Goal: Transaction & Acquisition: Purchase product/service

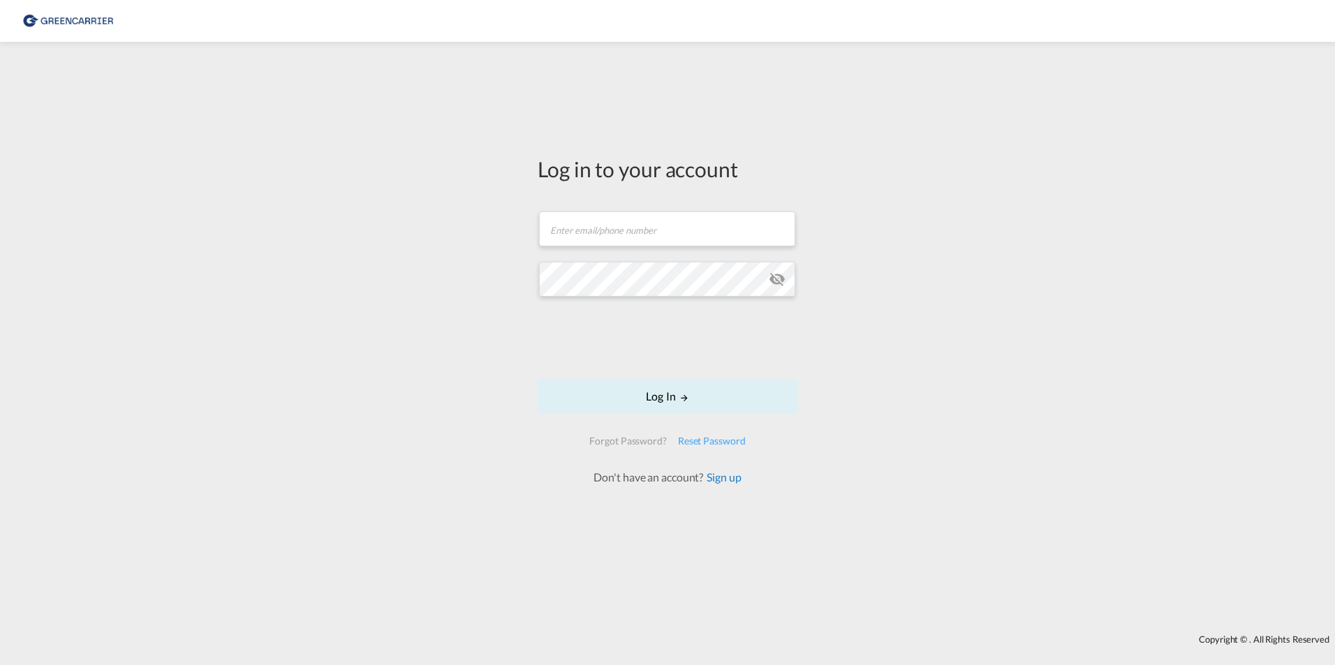
click at [723, 473] on link "Sign up" at bounding box center [722, 477] width 38 height 13
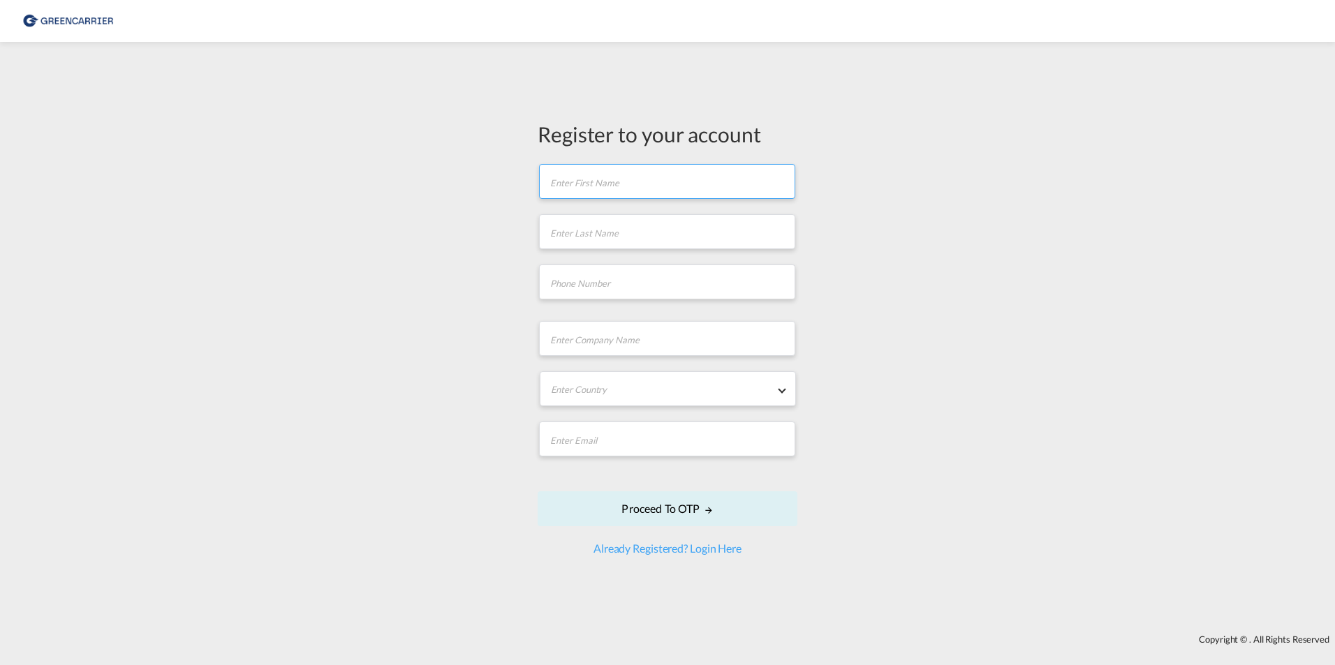
click at [637, 191] on input "text" at bounding box center [667, 181] width 256 height 35
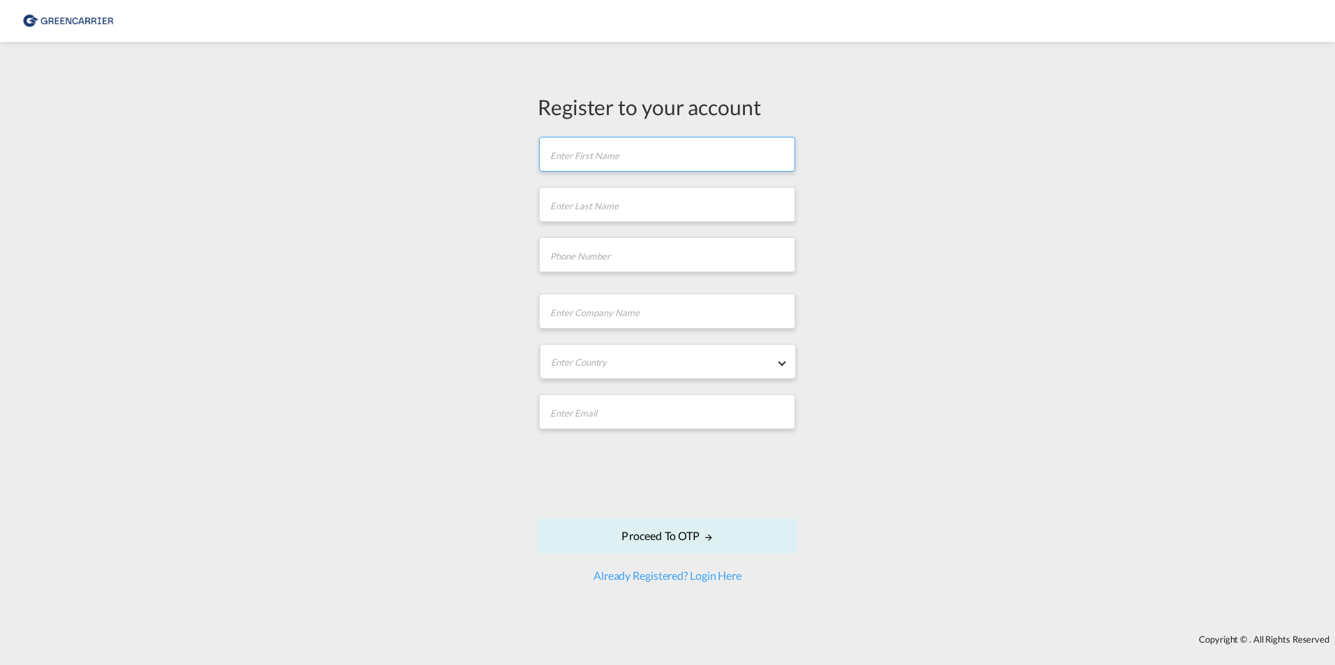
click at [639, 163] on input "text" at bounding box center [667, 154] width 256 height 35
type input "Berkant"
type input "Oguz"
type input "06618300456"
type input "[PERSON_NAME] Air + Sea GmbH"
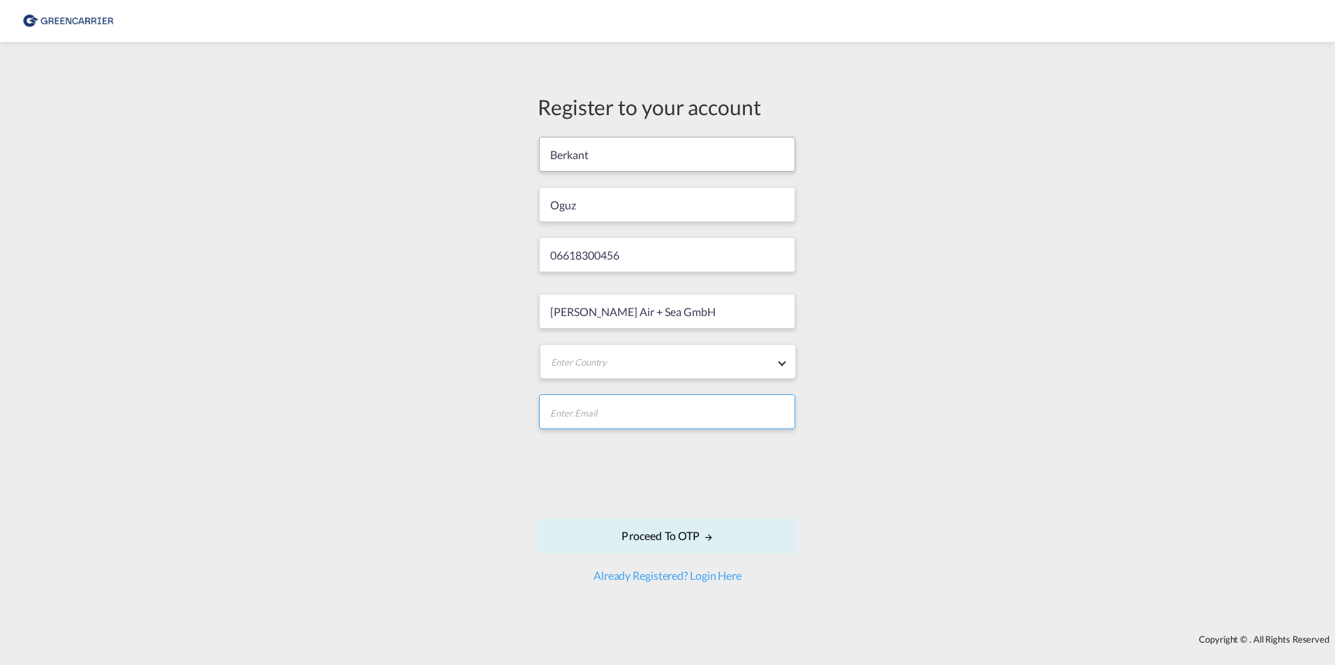
type input "[EMAIL_ADDRESS][PERSON_NAME][DOMAIN_NAME]"
click at [624, 159] on input "Berkant" at bounding box center [667, 154] width 256 height 35
click at [670, 243] on input "06618300456" at bounding box center [667, 254] width 256 height 35
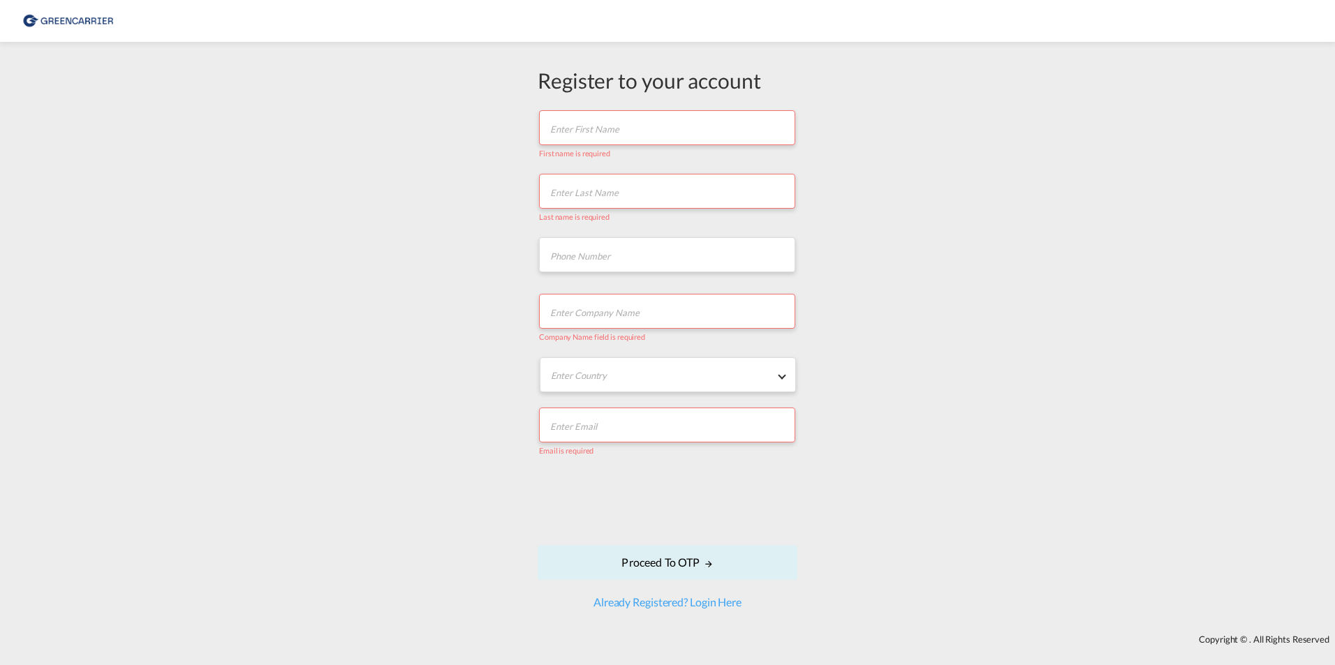
click at [636, 133] on input "text" at bounding box center [667, 127] width 256 height 35
click at [637, 133] on input "text" at bounding box center [667, 127] width 256 height 35
click at [653, 210] on div "Last name is required" at bounding box center [667, 215] width 257 height 13
click at [648, 196] on input "text" at bounding box center [667, 191] width 256 height 35
type input "Oguz"
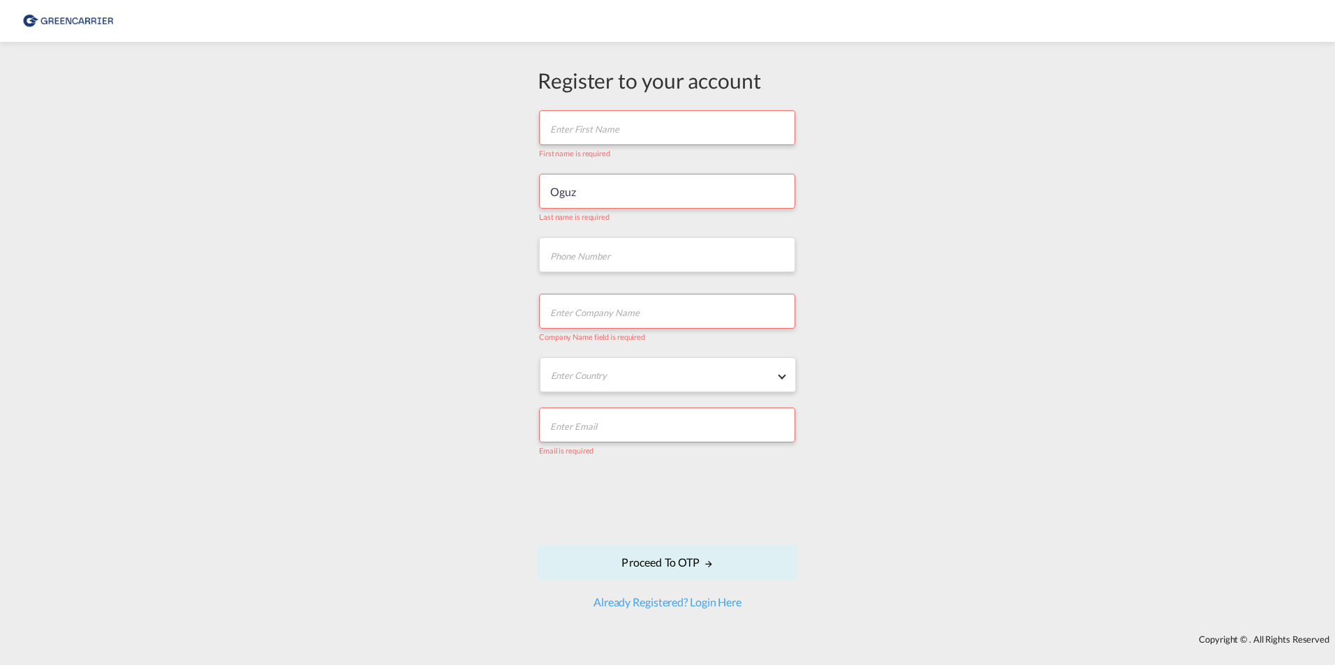
type input "Berkant"
type input "06618300456"
type input "Geis Air + Sea GmbH"
type input "[EMAIL_ADDRESS][PERSON_NAME][DOMAIN_NAME]"
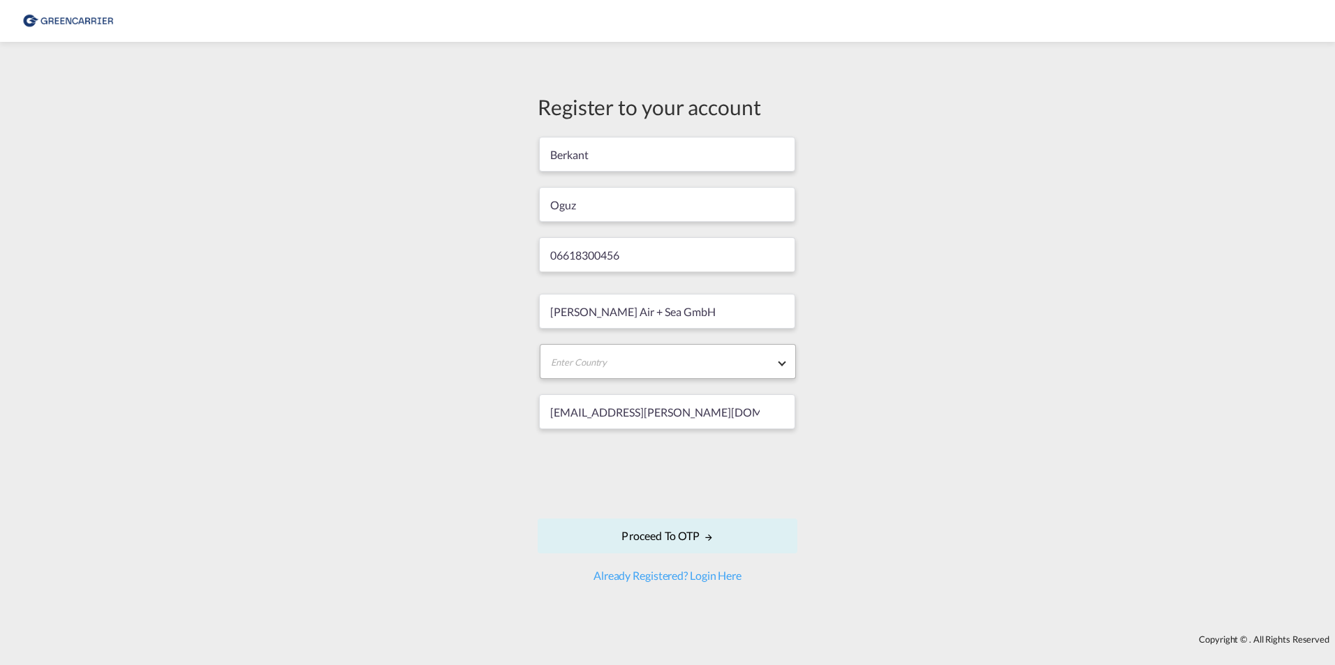
click at [649, 362] on md-select "Enter Country Afghanistan Albania Algeria American Samoa Andorra Angola Anguill…" at bounding box center [668, 361] width 256 height 35
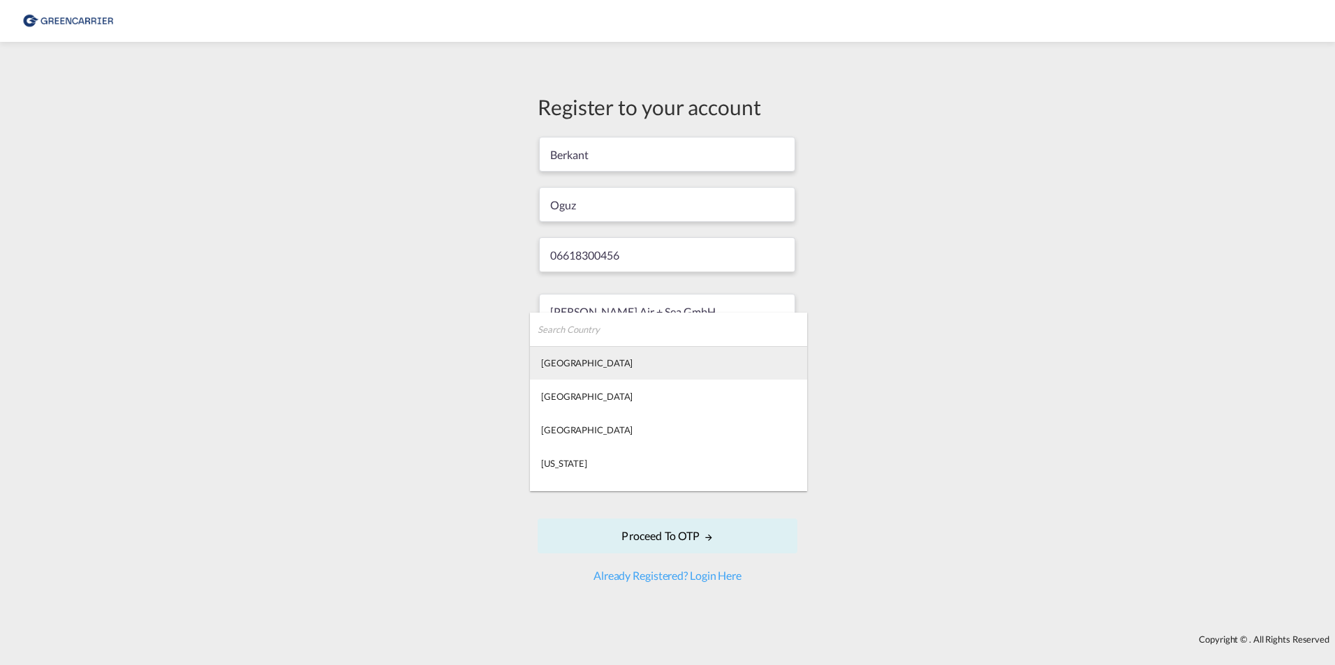
type md-option "Afghanistan"
type md-option "Gabon"
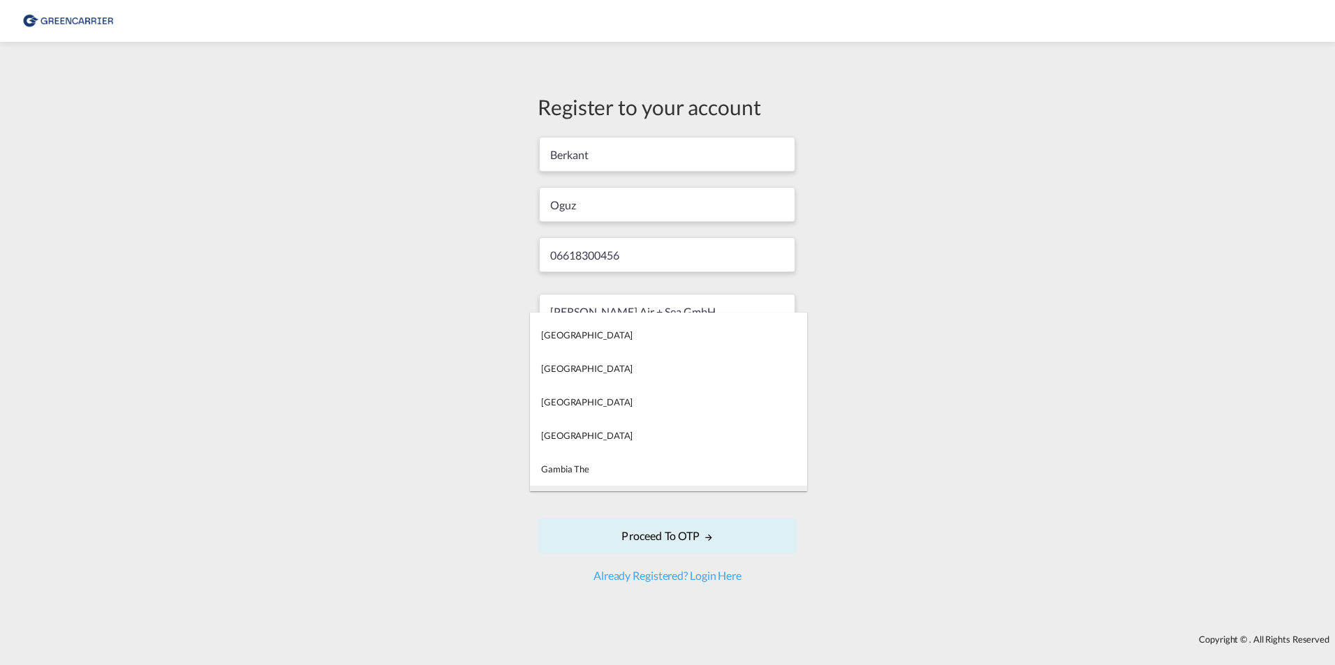
type md-option "Georgia"
type md-option "[GEOGRAPHIC_DATA]"
type md-option "Macau S.A.R."
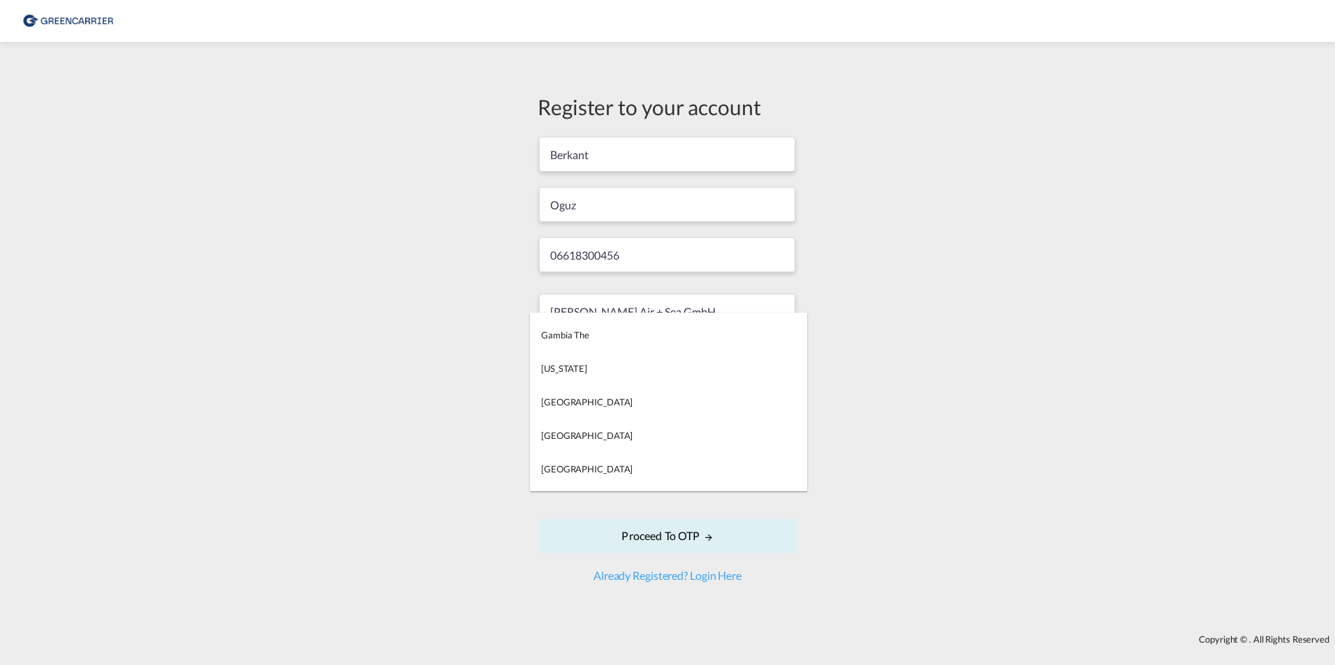
type md-option "Democratic Republic of the Congo"
type md-option "East Timor"
type md-option "Eritrea"
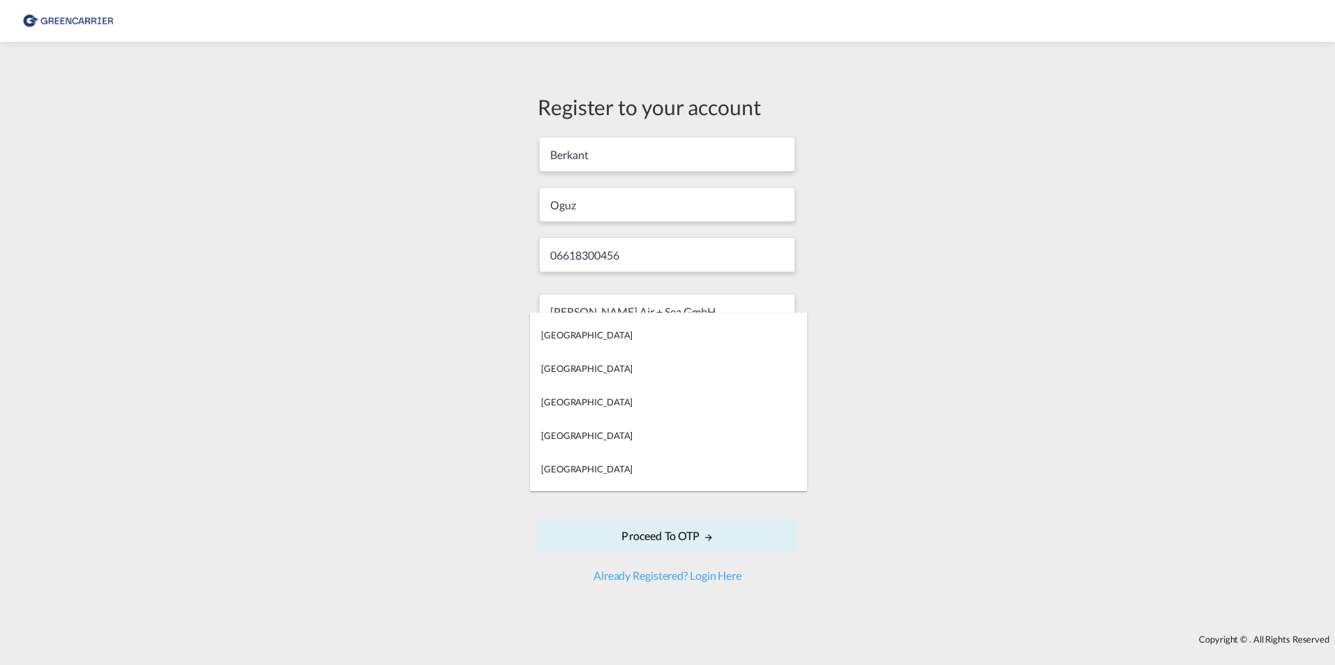
click at [843, 394] on md-backdrop at bounding box center [667, 332] width 1335 height 665
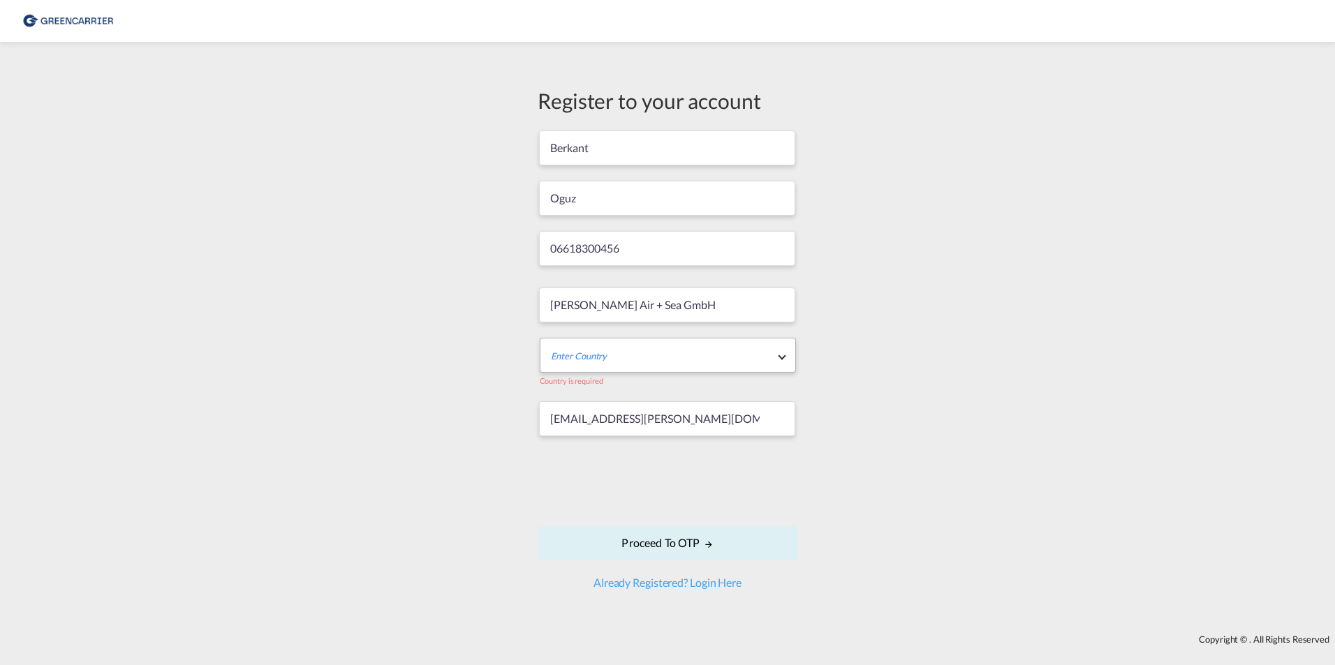
click at [711, 358] on md-select "Enter Country" at bounding box center [668, 355] width 256 height 35
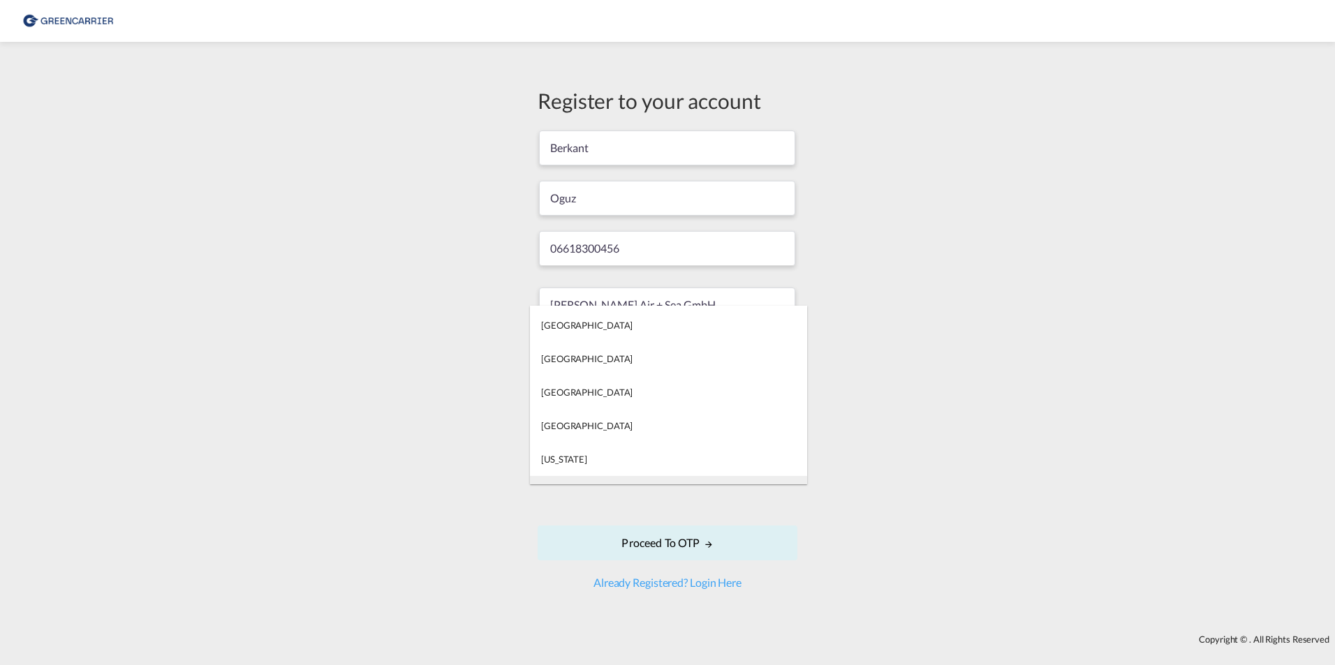
scroll to position [2862, 0]
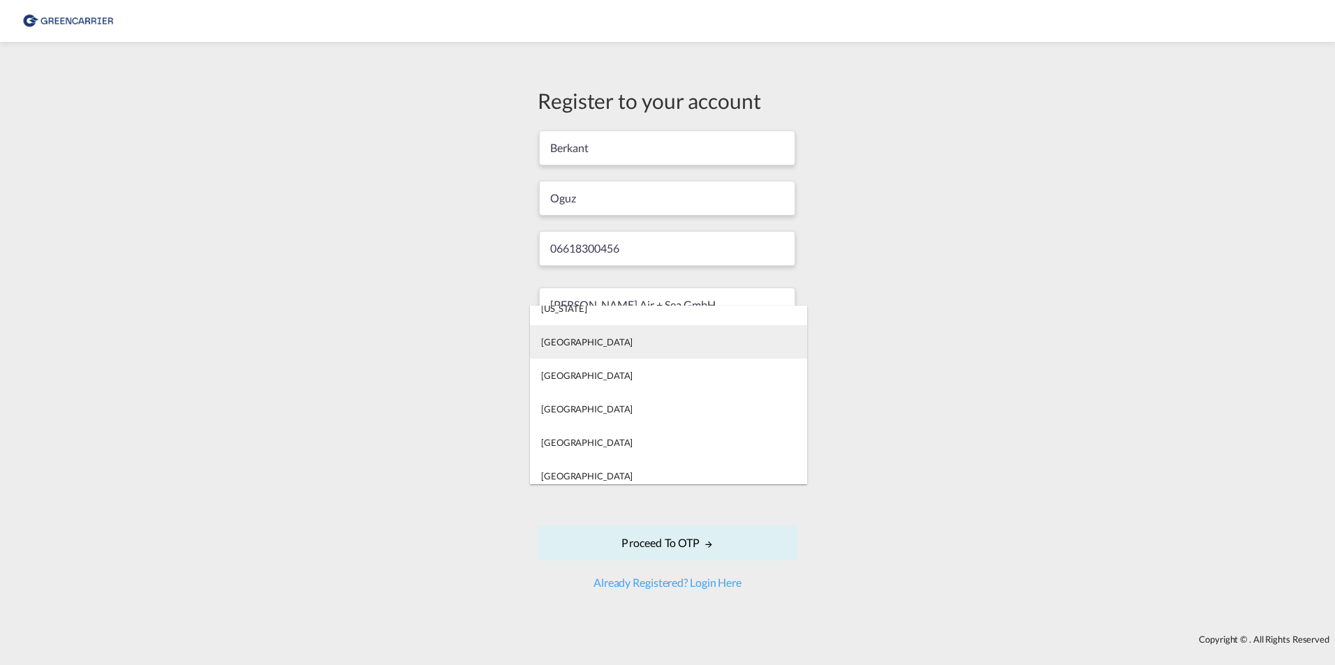
click at [595, 349] on md-option "[GEOGRAPHIC_DATA]" at bounding box center [668, 342] width 277 height 34
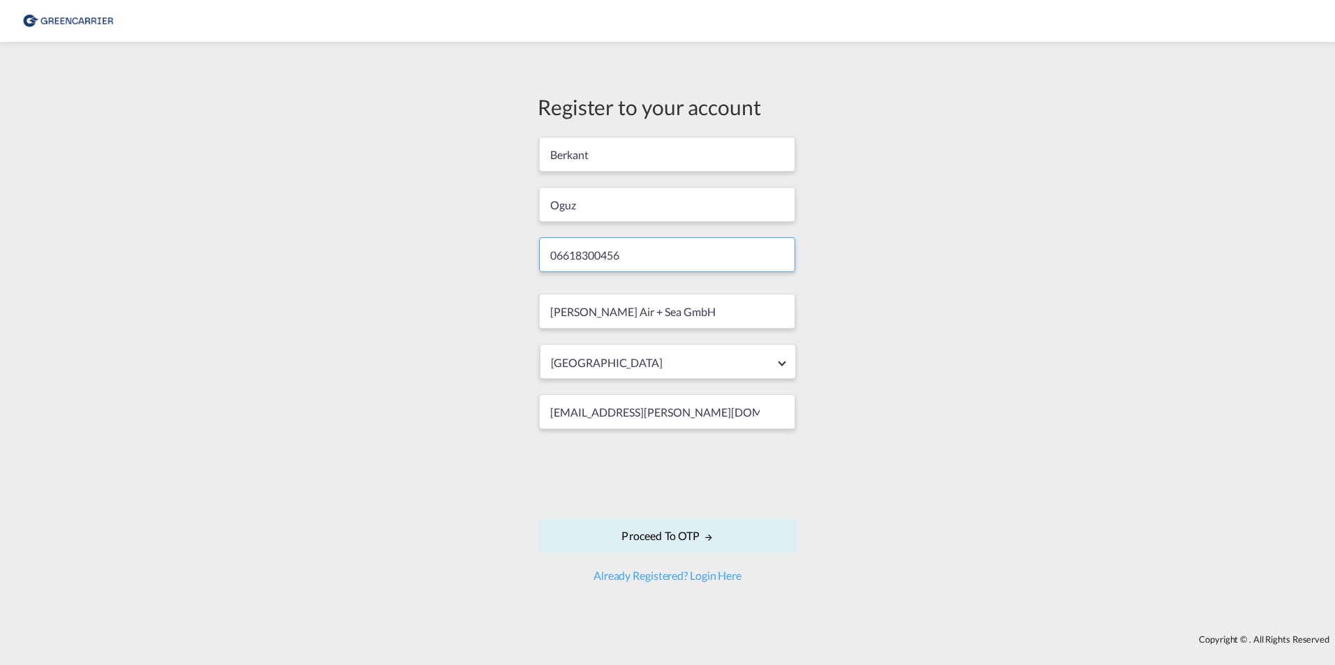
click at [636, 262] on input "06618300456" at bounding box center [667, 254] width 256 height 35
type input "06618300336"
click at [709, 540] on md-icon "icon-arrow-right" at bounding box center [709, 538] width 10 height 10
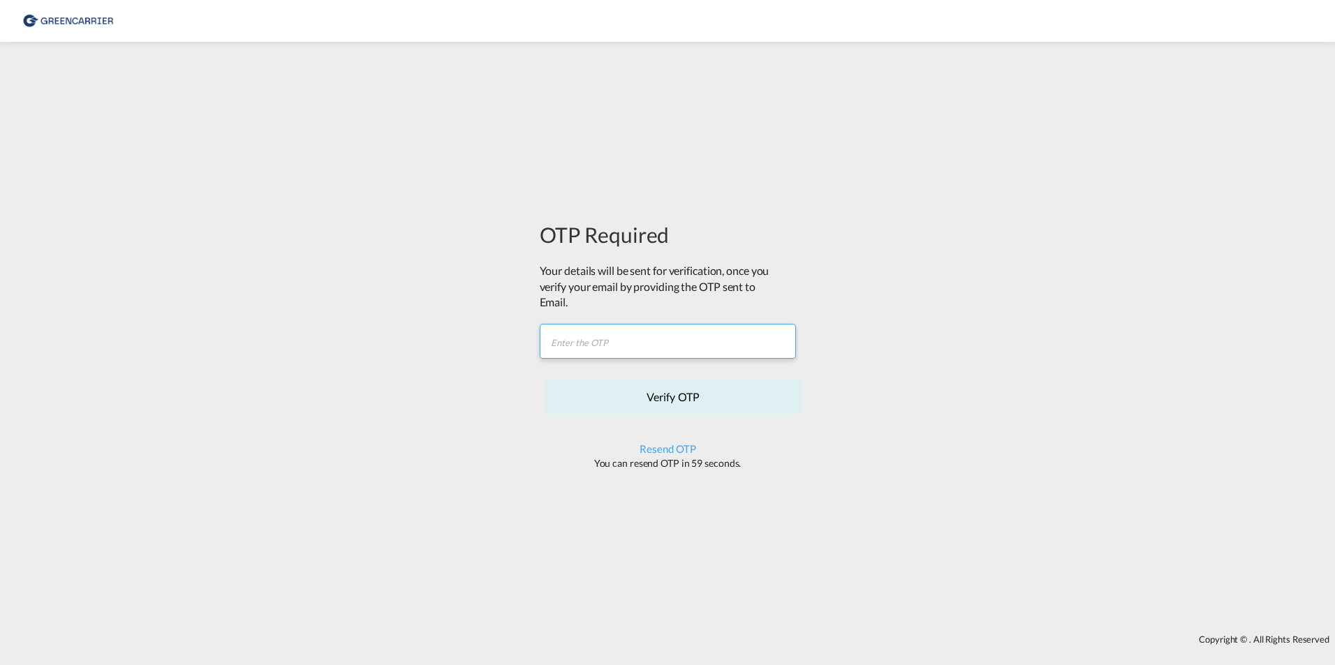
click at [641, 357] on input "text" at bounding box center [668, 341] width 256 height 35
click at [607, 347] on input "text" at bounding box center [668, 341] width 256 height 35
click at [563, 298] on div "Your details will be sent for verification, once you verify your email by provi…" at bounding box center [655, 286] width 230 height 47
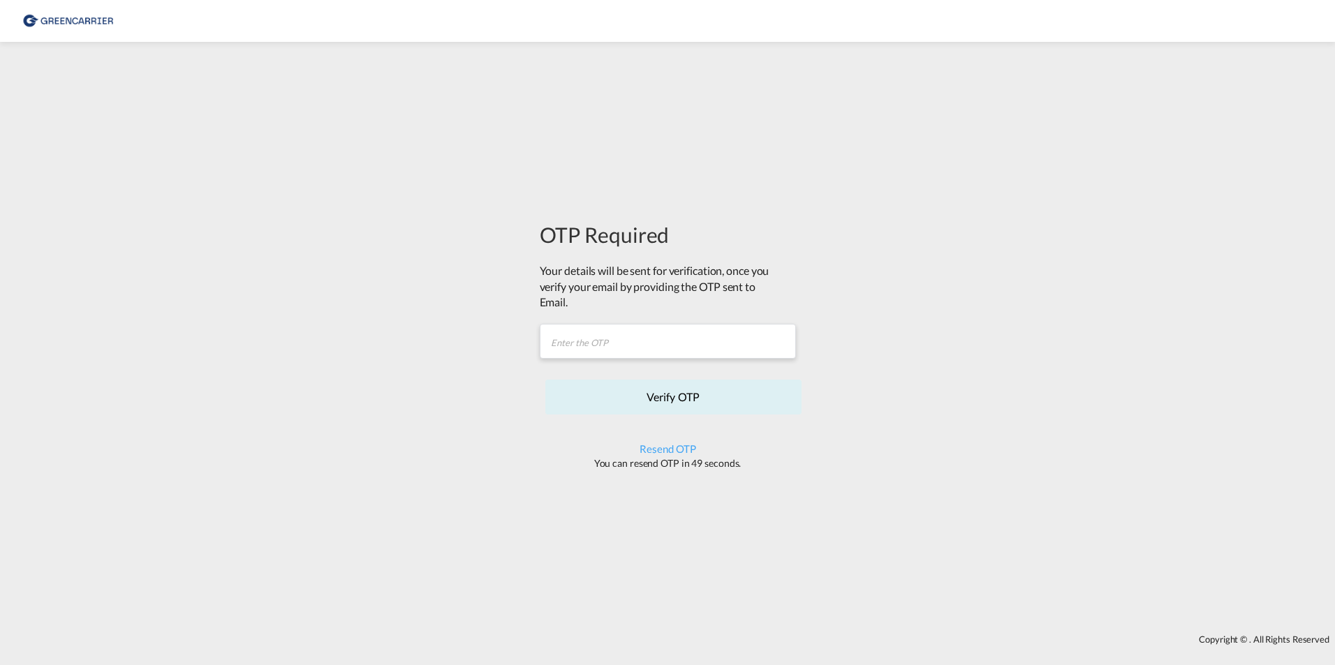
drag, startPoint x: 563, startPoint y: 294, endPoint x: 740, endPoint y: 281, distance: 177.8
click at [748, 260] on form "OTP Required Your details will be sent for verification, once you verify your e…" at bounding box center [668, 345] width 256 height 250
click at [706, 348] on input "text" at bounding box center [668, 341] width 256 height 35
paste input "LP3B2V"
type input "LP3B2V"
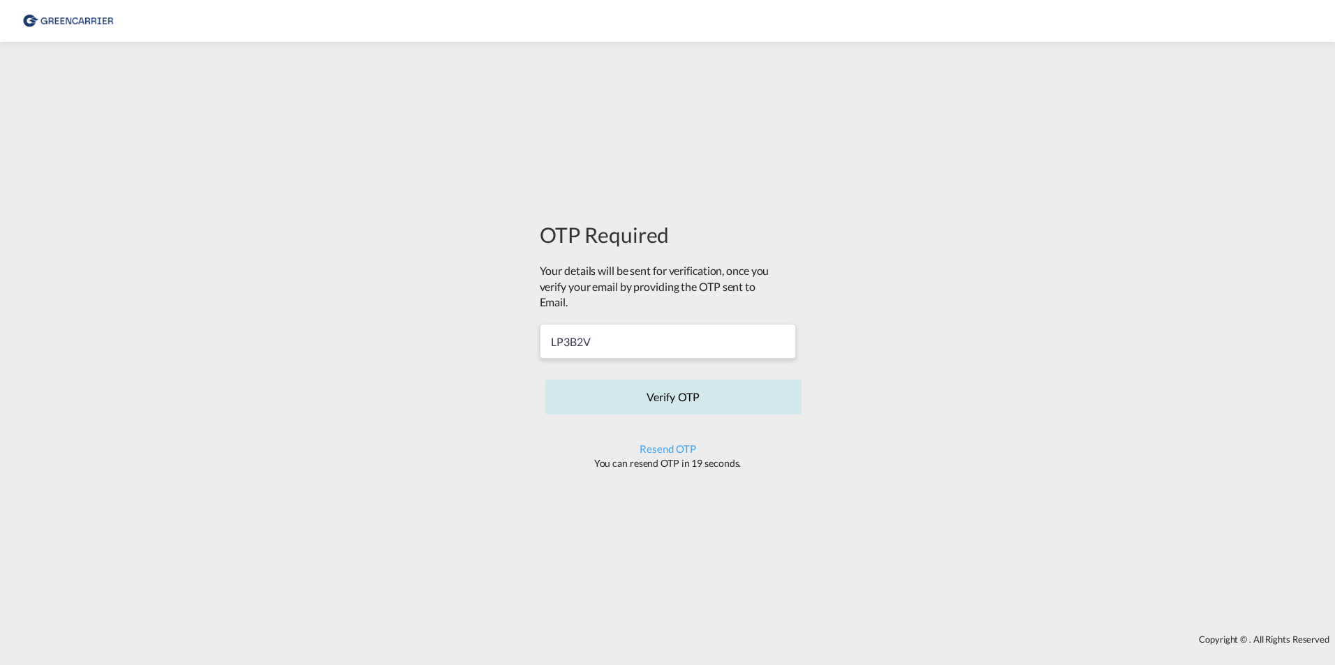
click at [699, 397] on button "Verify OTP" at bounding box center [673, 397] width 256 height 35
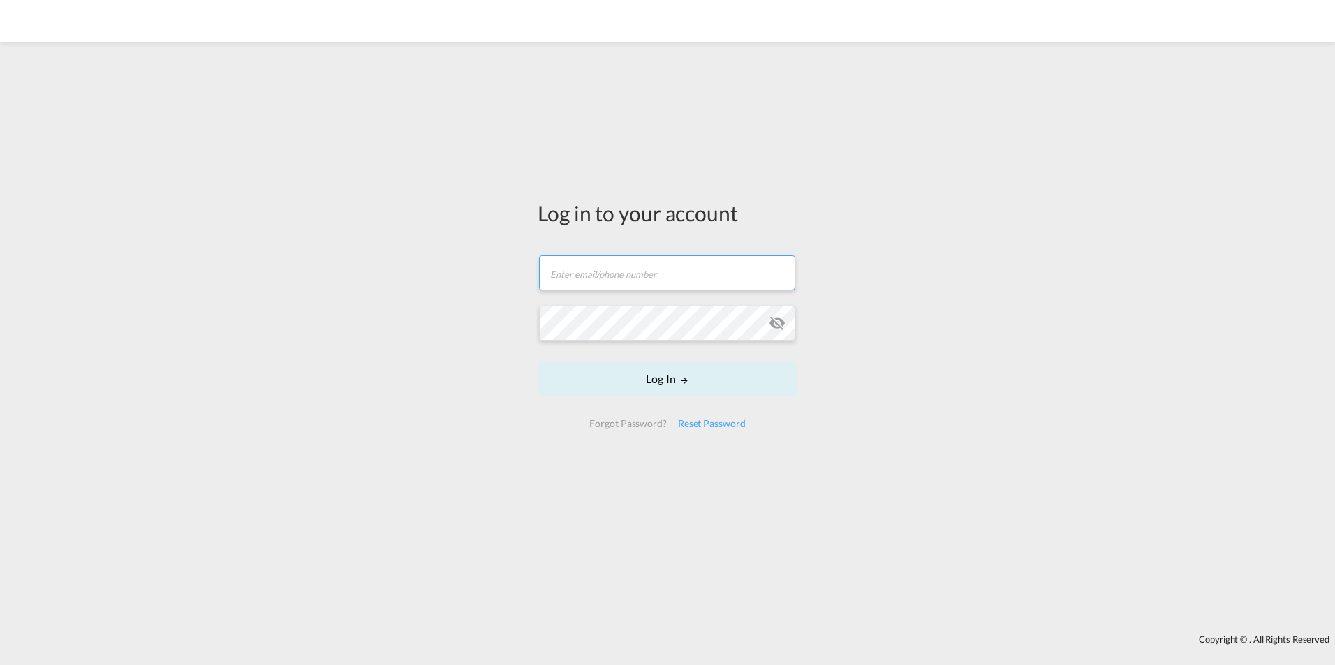
click at [657, 274] on input "text" at bounding box center [667, 273] width 256 height 35
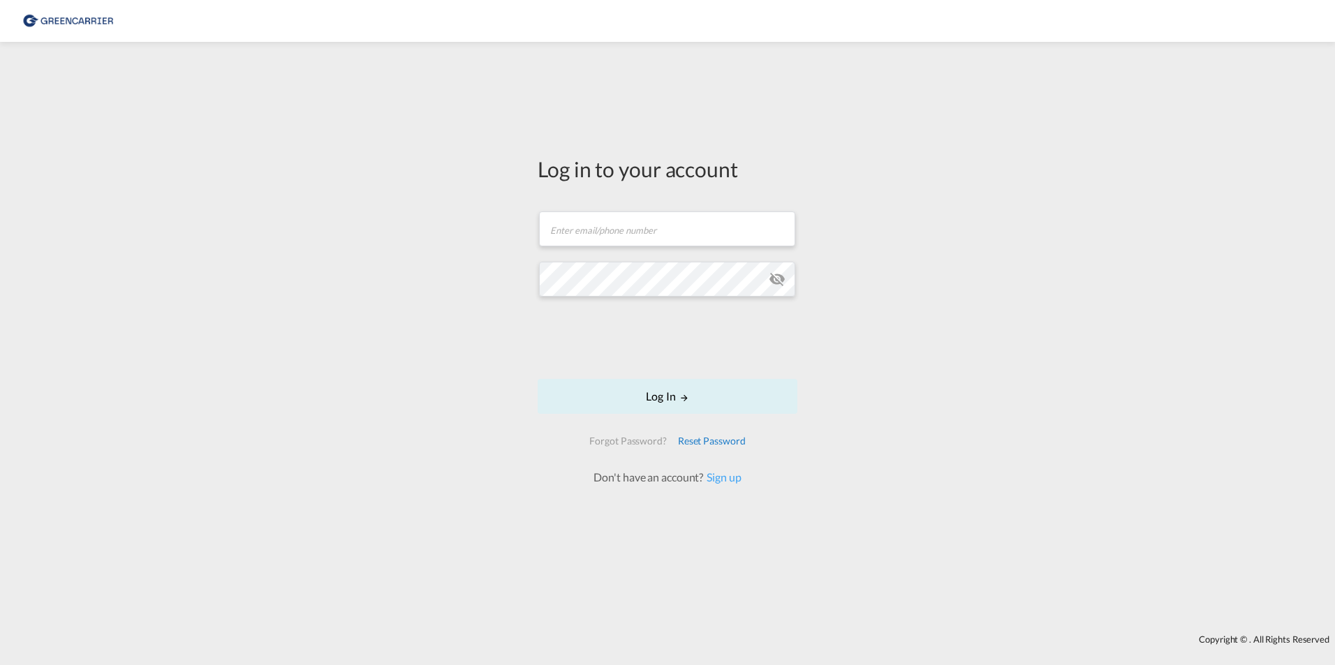
click at [700, 438] on div "Reset Password" at bounding box center [711, 441] width 79 height 25
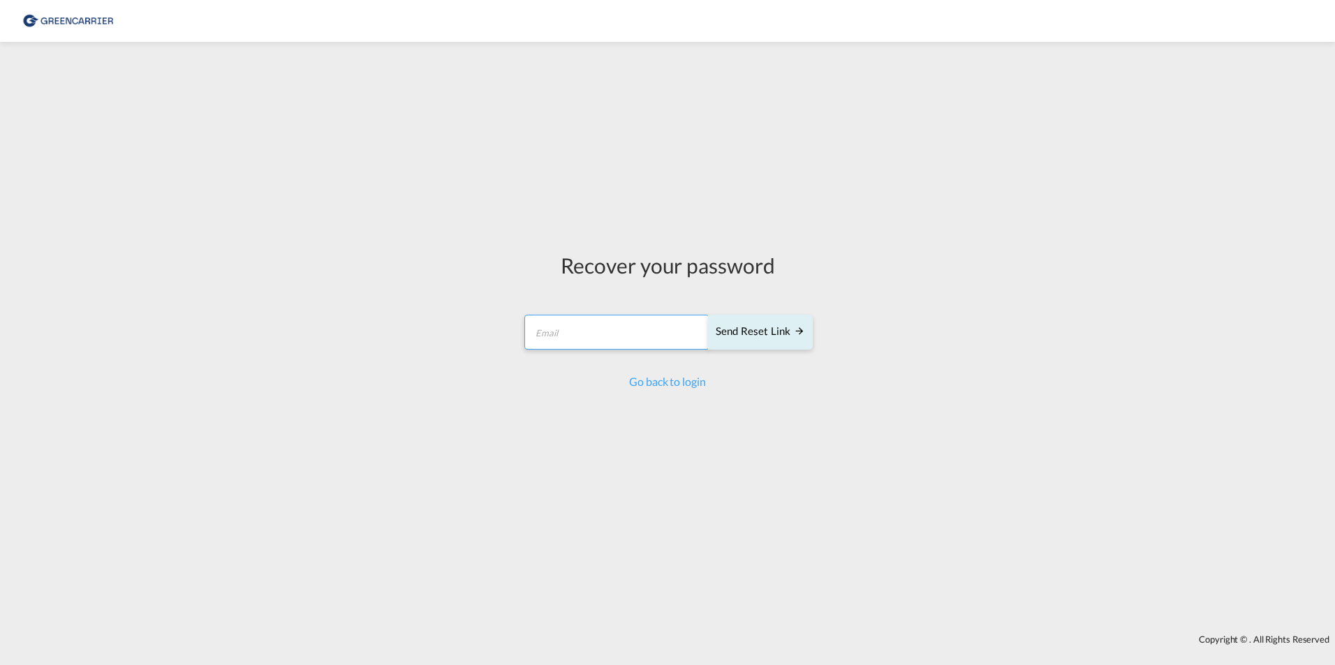
click at [618, 346] on input "email" at bounding box center [616, 332] width 185 height 35
type input "[EMAIL_ADDRESS][PERSON_NAME][DOMAIN_NAME]"
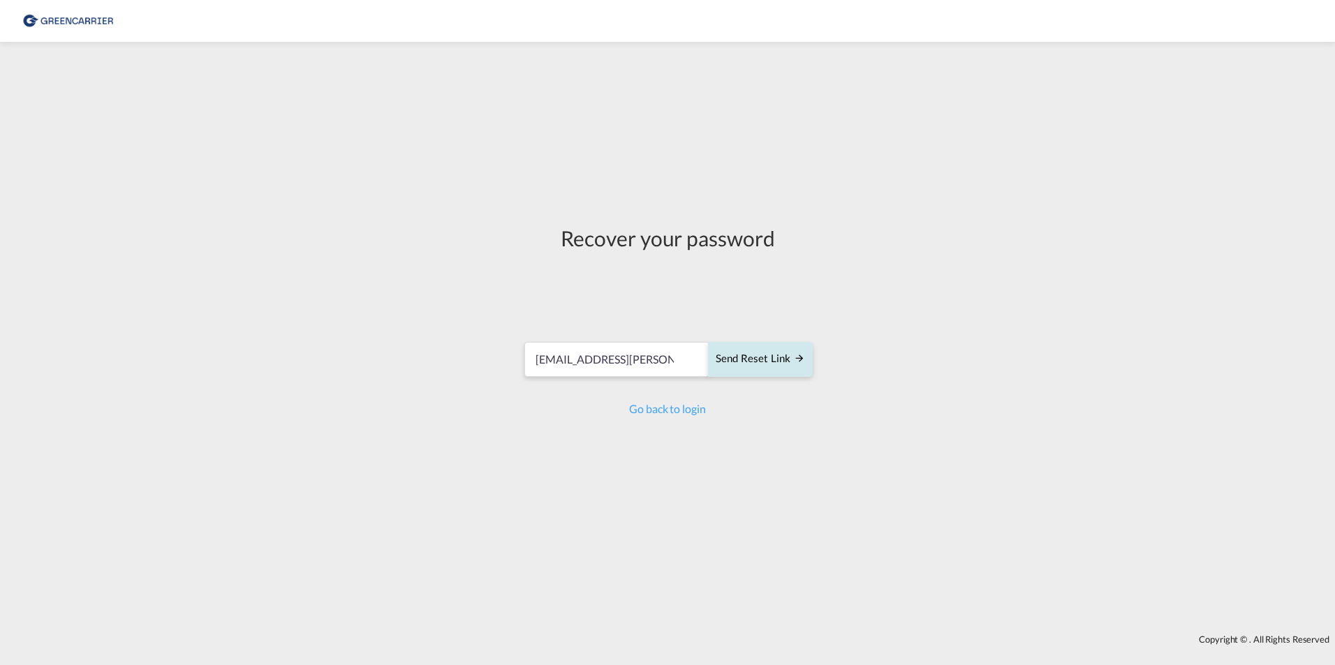
click at [787, 367] on div "Send reset link" at bounding box center [760, 359] width 89 height 16
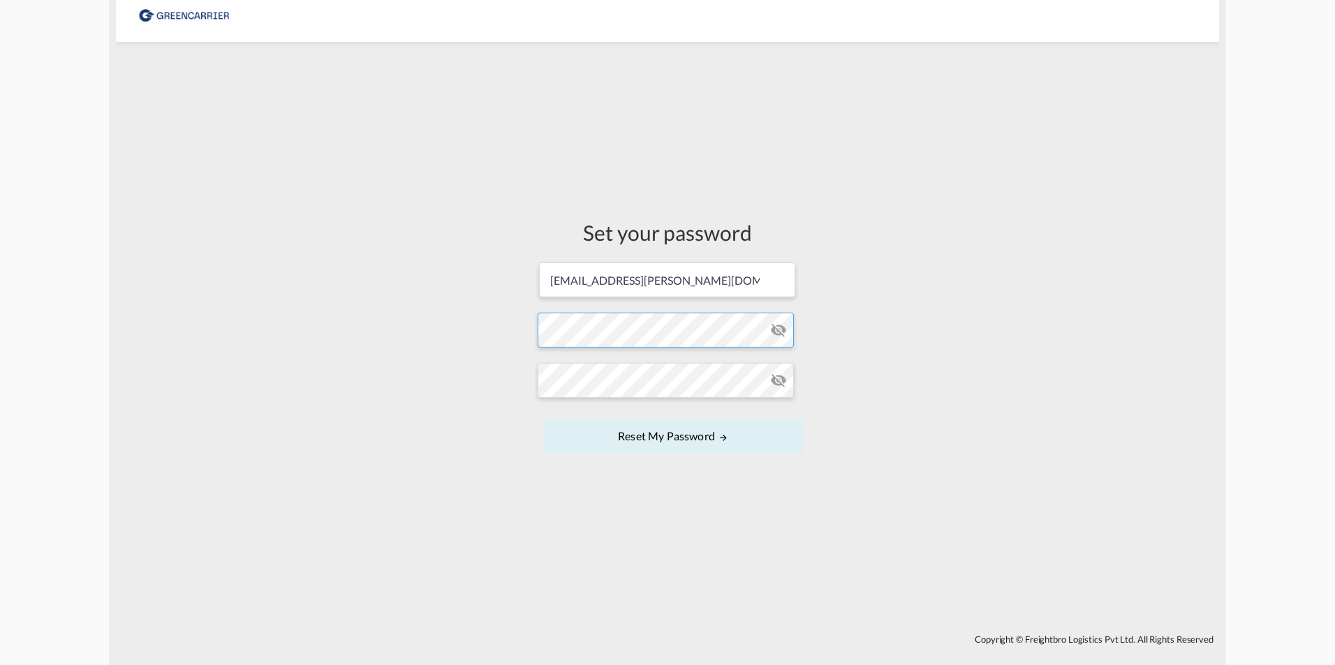
click at [624, 321] on form "berkant.oguz@geis-group.de Password must contain the following: A special chara…" at bounding box center [668, 359] width 260 height 197
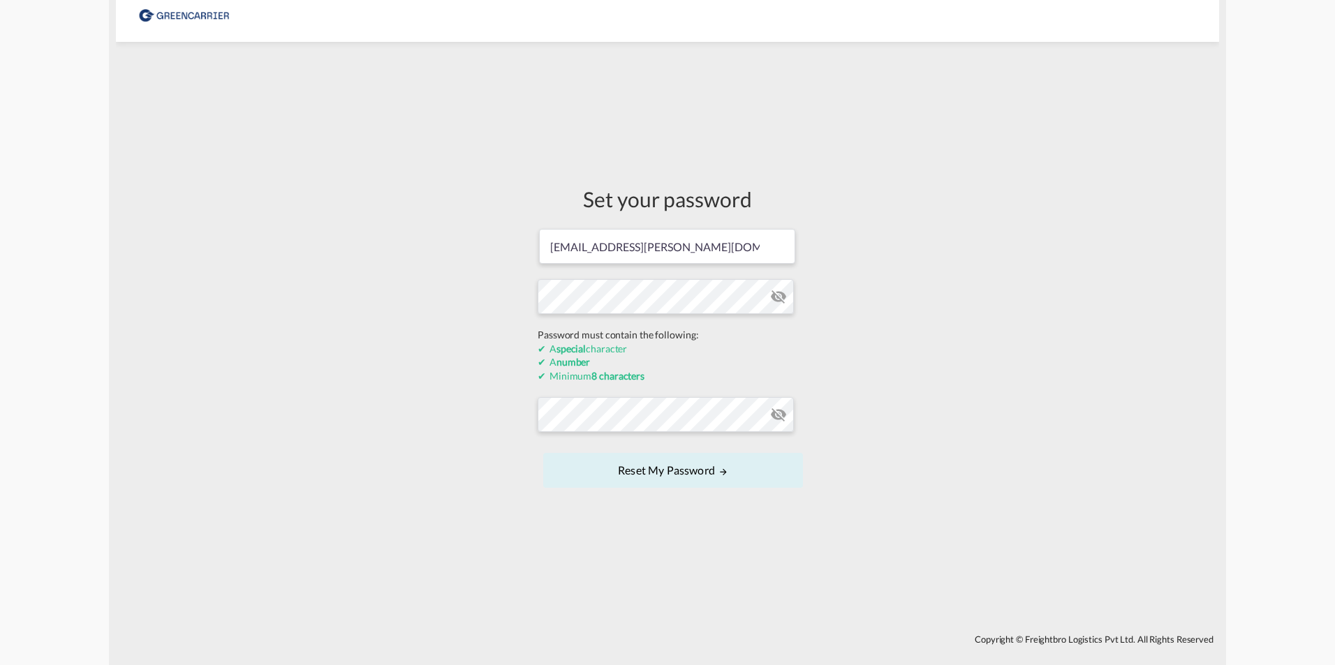
click at [608, 436] on form "berkant.oguz@geis-group.de Password must contain the following: A special chara…" at bounding box center [668, 360] width 260 height 264
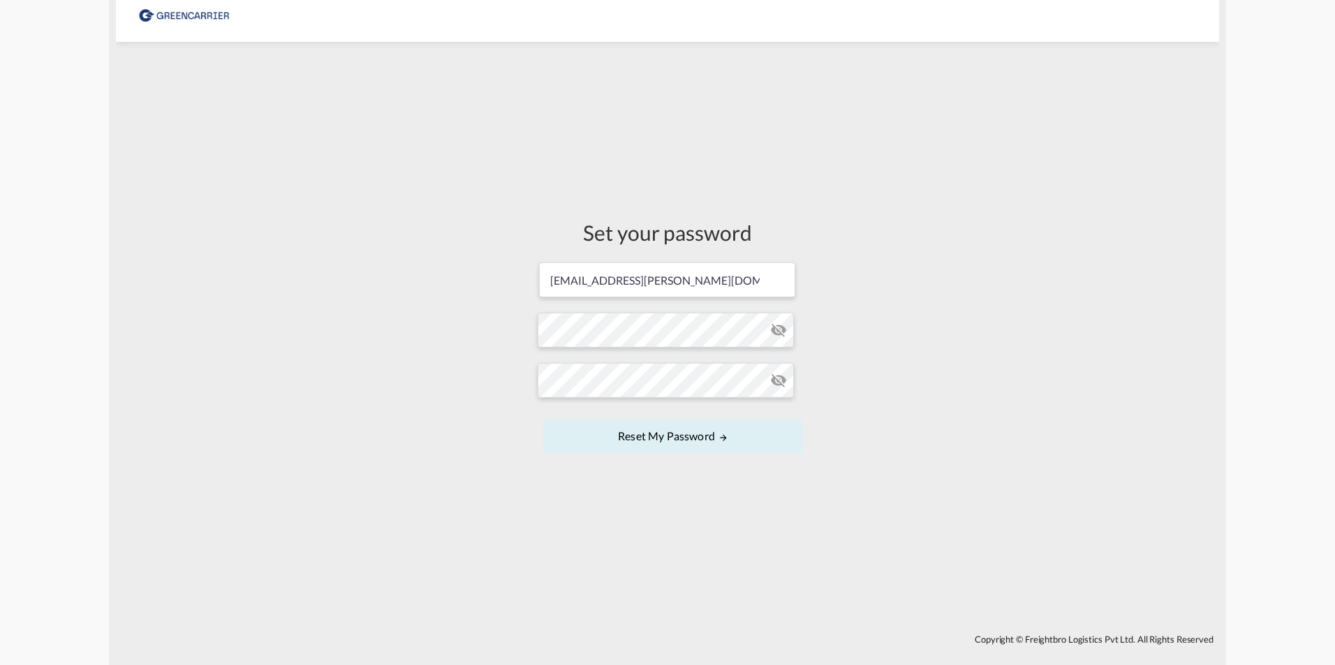
click at [774, 385] on md-icon "icon-eye-off" at bounding box center [778, 380] width 17 height 17
click at [776, 383] on md-icon "icon-eye-off" at bounding box center [778, 380] width 17 height 17
click at [673, 327] on form "berkant.oguz@geis-group.de Password must contain the following: A special chara…" at bounding box center [668, 359] width 260 height 197
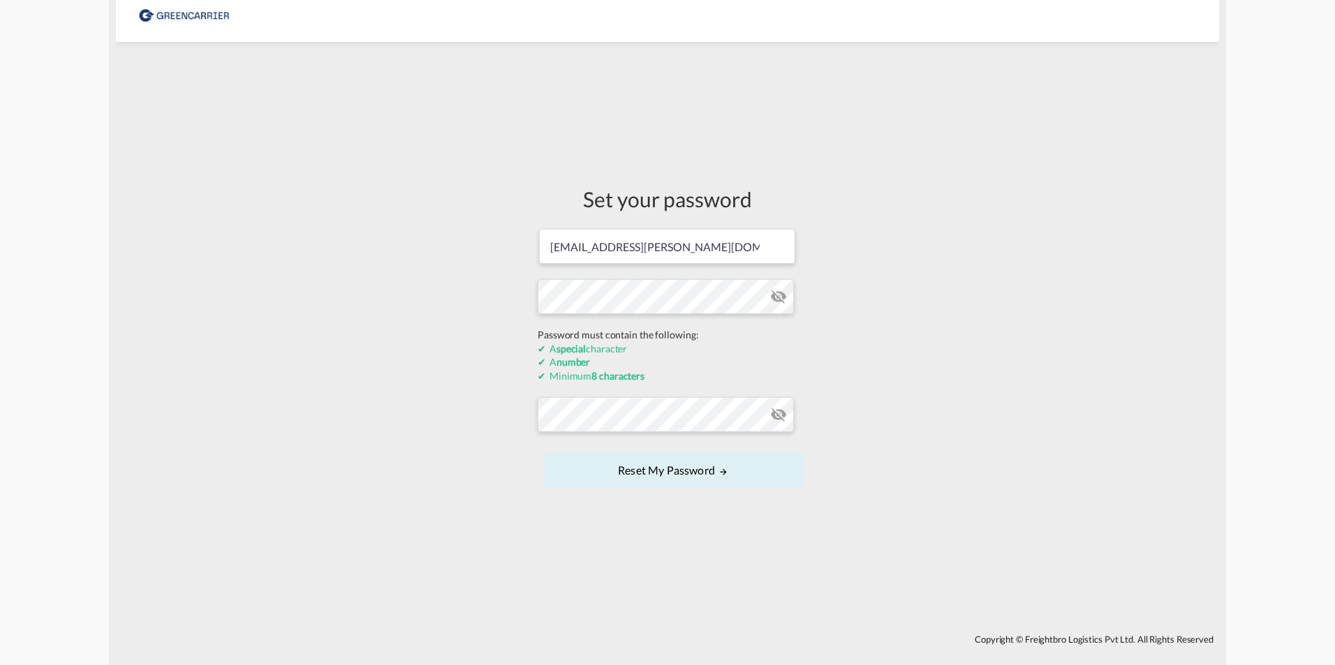
click at [673, 327] on form "berkant.oguz@geis-group.de Password must contain the following: A special chara…" at bounding box center [668, 360] width 260 height 264
click at [670, 329] on form "berkant.oguz@geis-group.de Password must contain the following: A special chara…" at bounding box center [668, 360] width 260 height 264
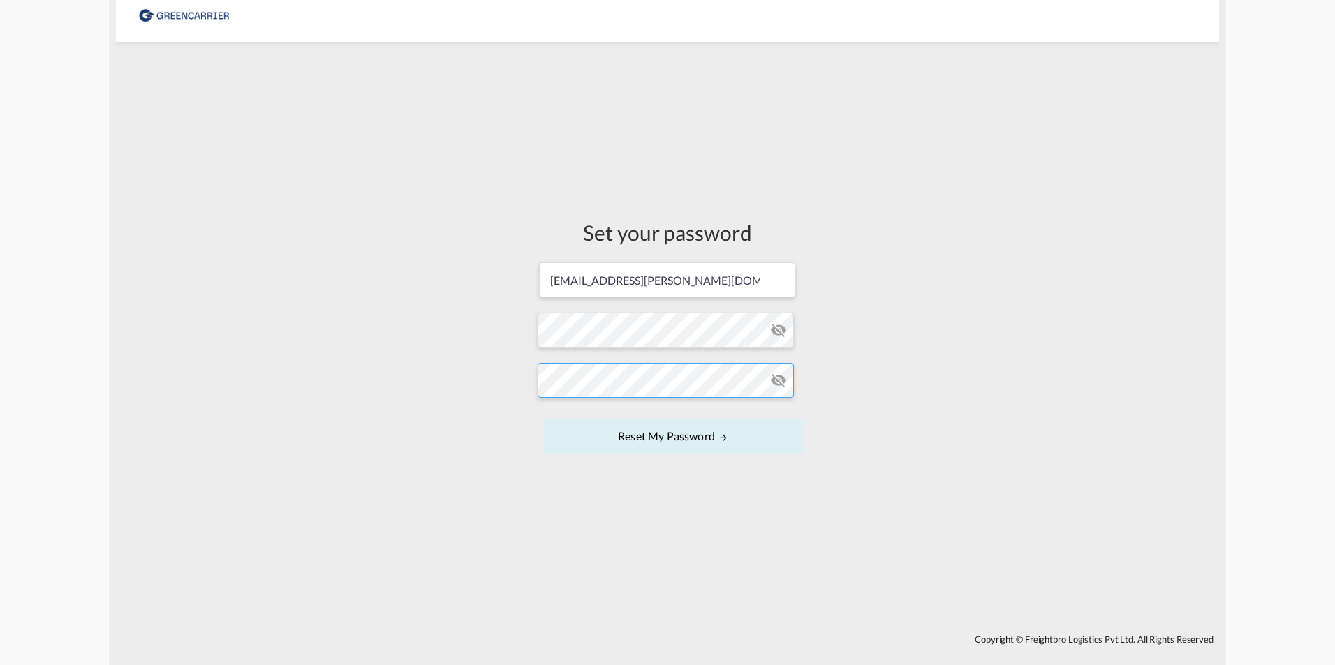
click at [623, 420] on form "berkant.oguz@geis-group.de Password must contain the following: A special chara…" at bounding box center [668, 359] width 260 height 197
click at [780, 323] on md-icon "icon-eye-off" at bounding box center [778, 330] width 17 height 17
click at [619, 332] on form "berkant.oguz@geis-group.de Password must contain the following: A special chara…" at bounding box center [668, 359] width 260 height 197
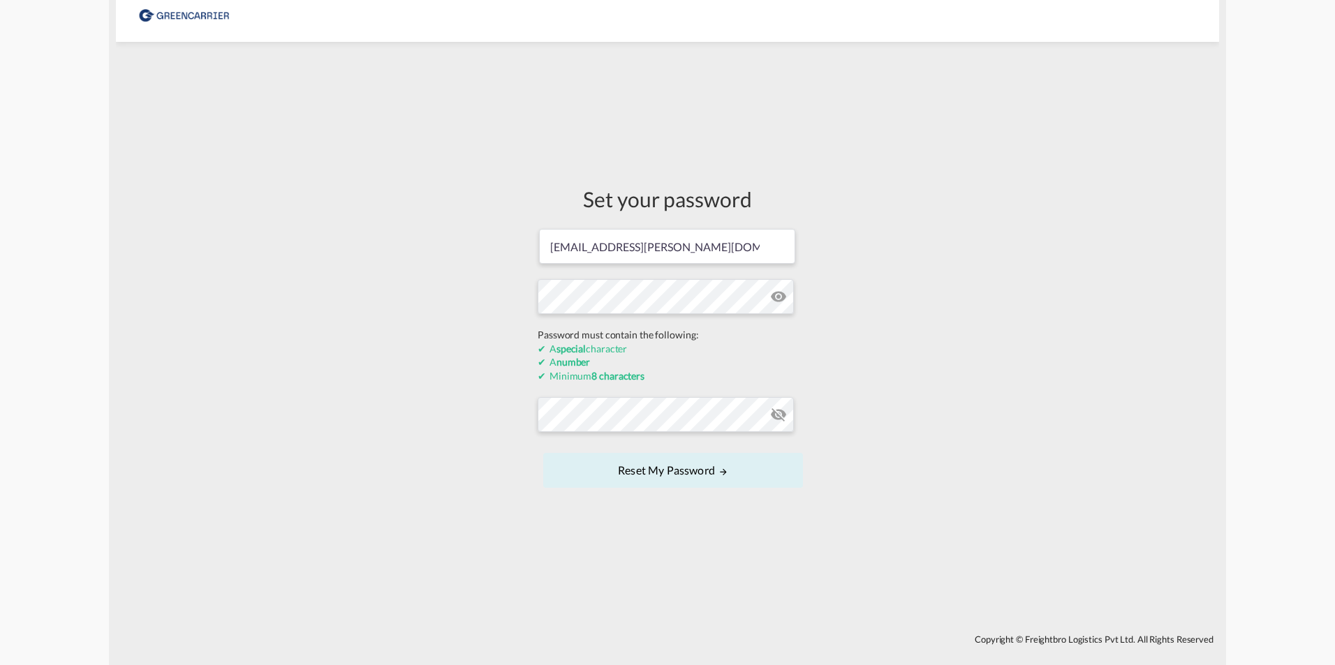
click at [619, 332] on form "berkant.oguz@geis-group.de Password must contain the following: A special chara…" at bounding box center [668, 360] width 260 height 264
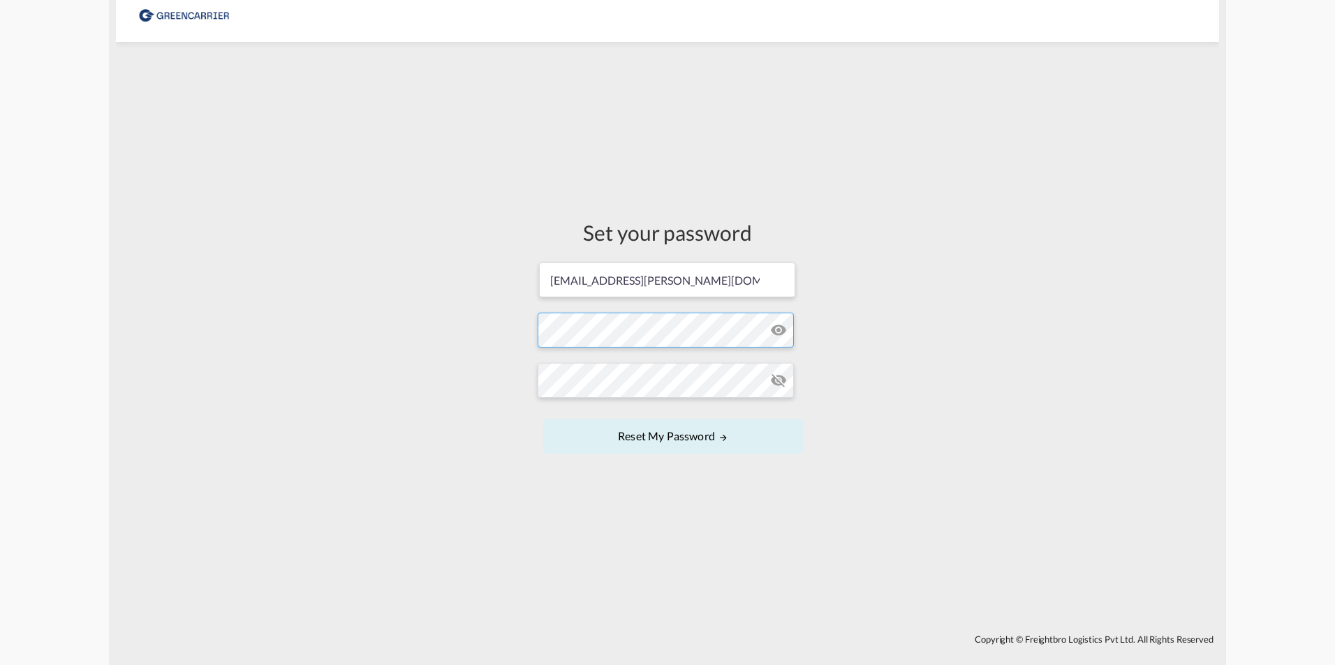
click at [614, 331] on form "berkant.oguz@geis-group.de Password must contain the following: A special chara…" at bounding box center [668, 359] width 260 height 197
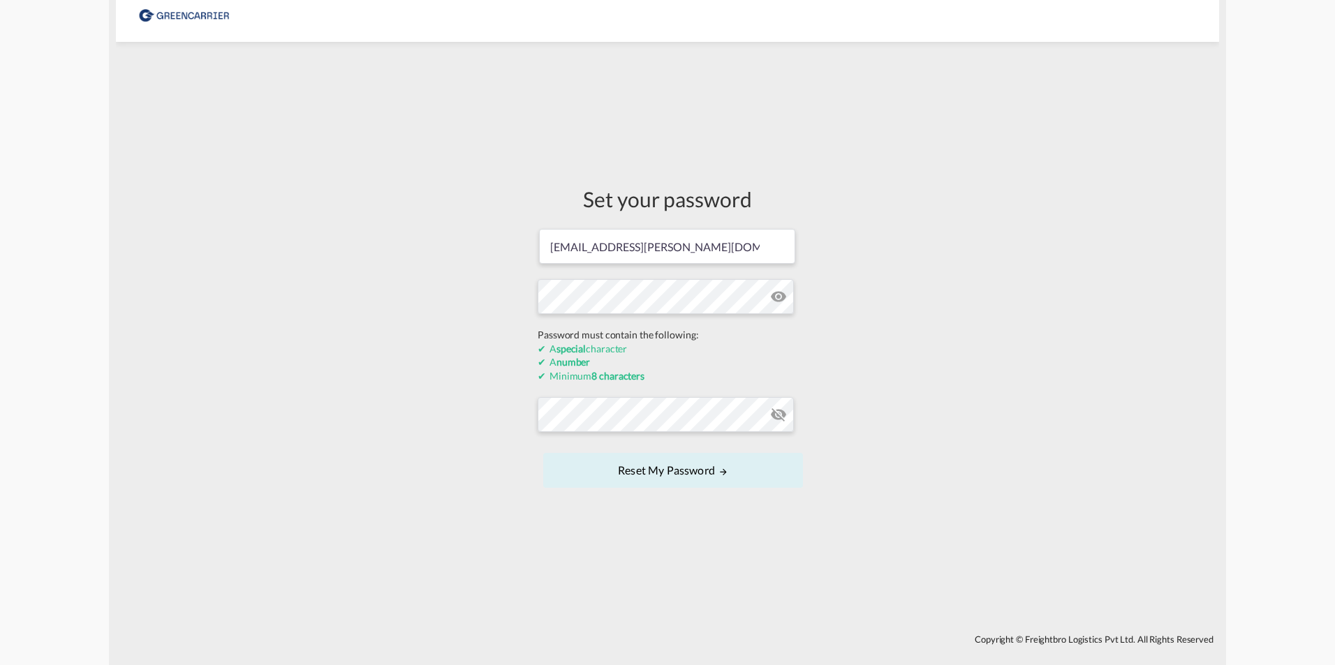
click at [614, 331] on form "berkant.oguz@geis-group.de Password must contain the following: A special chara…" at bounding box center [668, 360] width 260 height 264
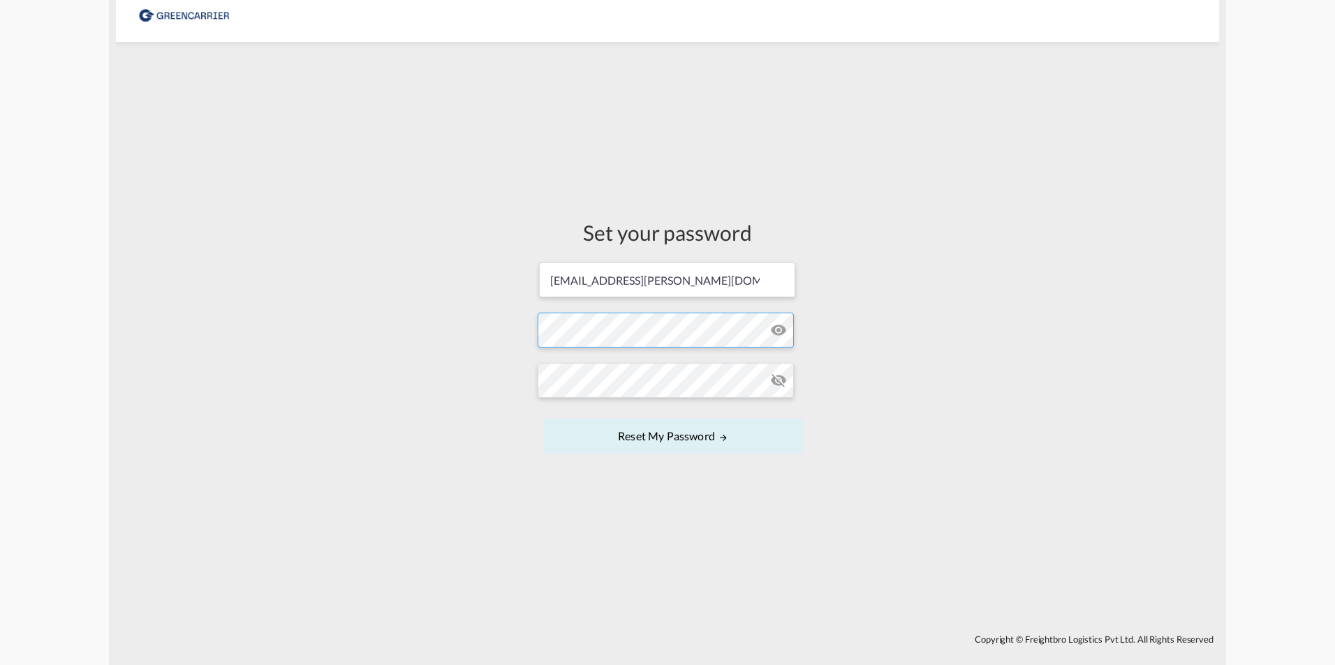
click at [609, 318] on form "berkant.oguz@geis-group.de Password must contain the following: A special chara…" at bounding box center [668, 359] width 260 height 197
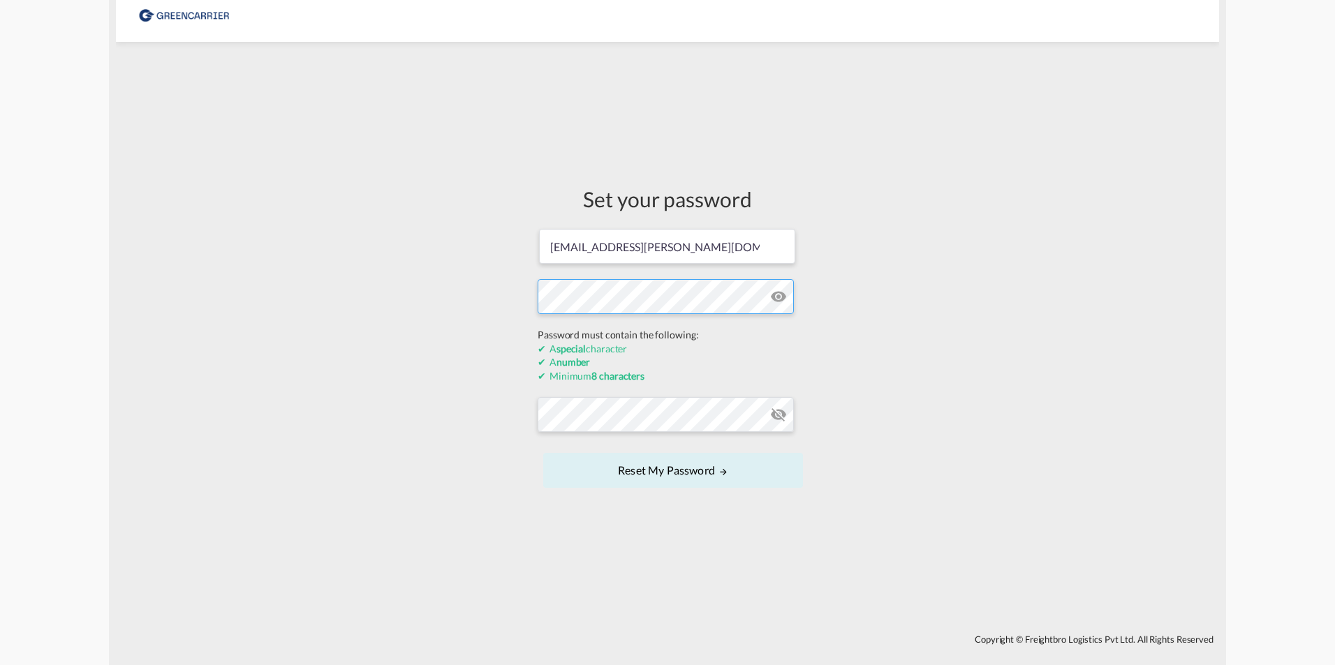
click at [532, 304] on div "Set your password berkant.oguz@geis-group.de Password must contain the followin…" at bounding box center [667, 338] width 281 height 579
click at [775, 410] on form "berkant.oguz@geis-group.de Password must contain the following: A special chara…" at bounding box center [668, 360] width 260 height 264
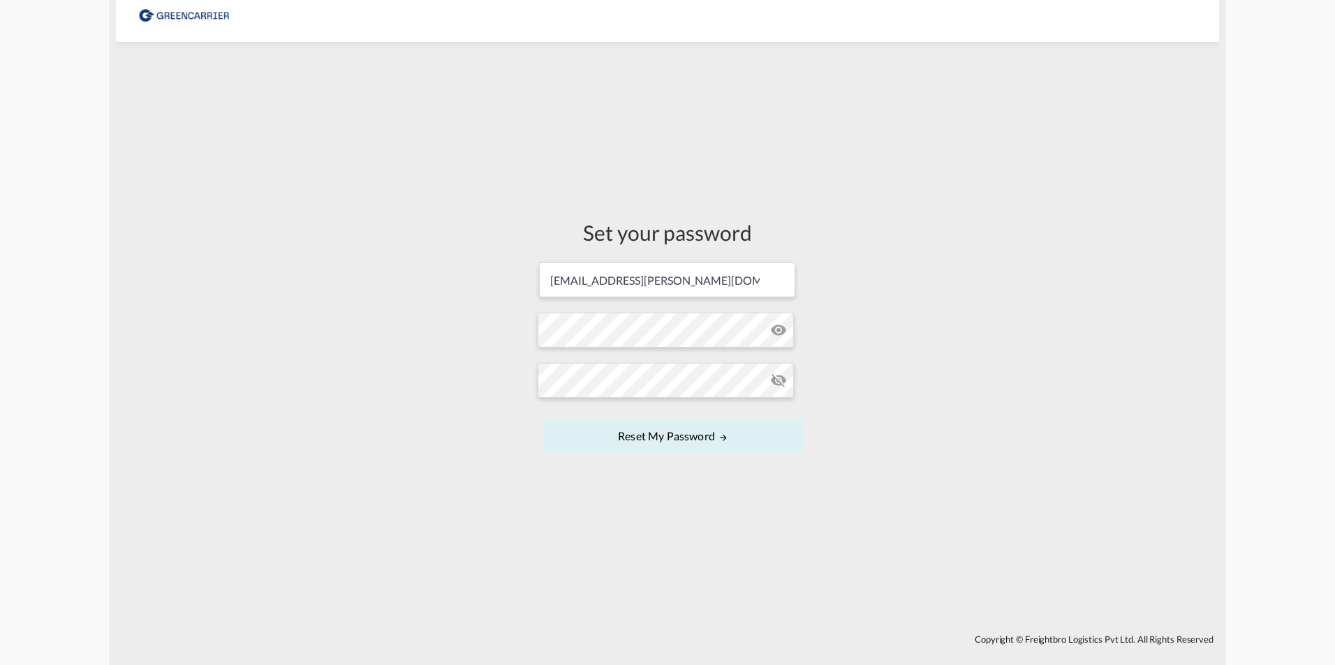
click at [780, 382] on md-icon "icon-eye-off" at bounding box center [778, 380] width 17 height 17
click at [472, 377] on div "Set your password berkant.oguz@geis-group.de Password must contain the followin…" at bounding box center [667, 338] width 1103 height 579
click at [662, 443] on button "Reset my password" at bounding box center [673, 436] width 260 height 35
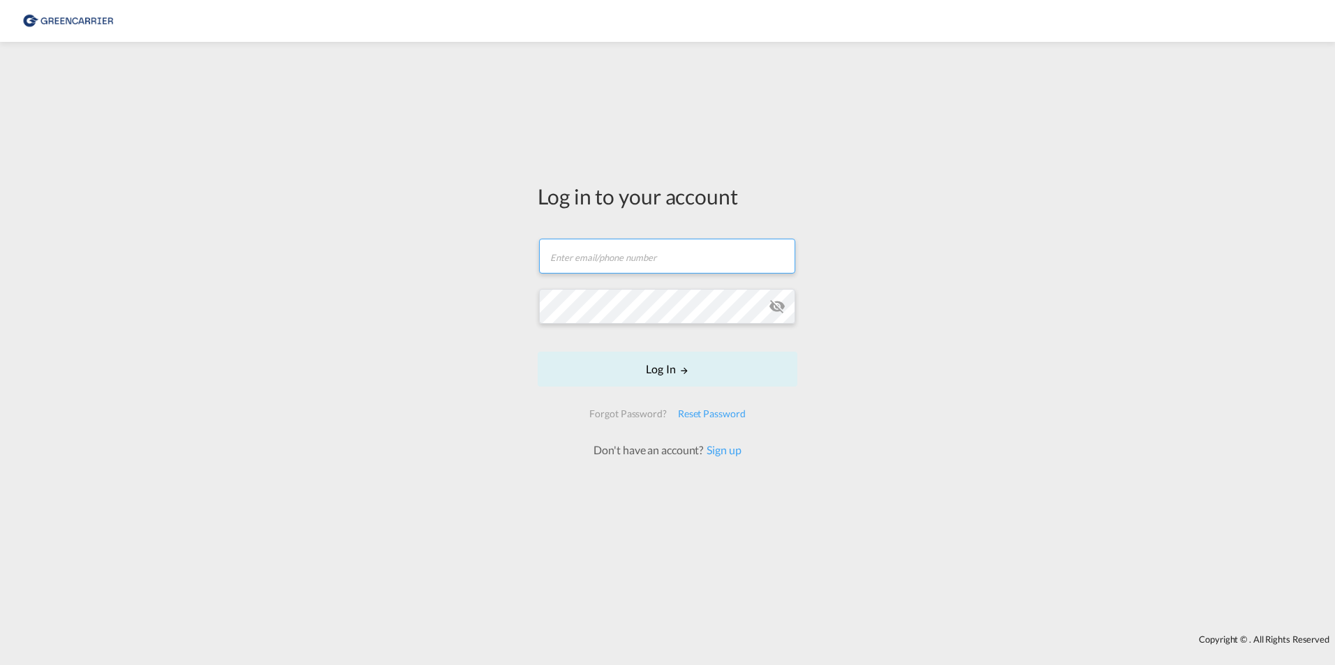
type input "[EMAIL_ADDRESS][PERSON_NAME][DOMAIN_NAME]"
click at [683, 378] on button "Log In" at bounding box center [668, 369] width 260 height 35
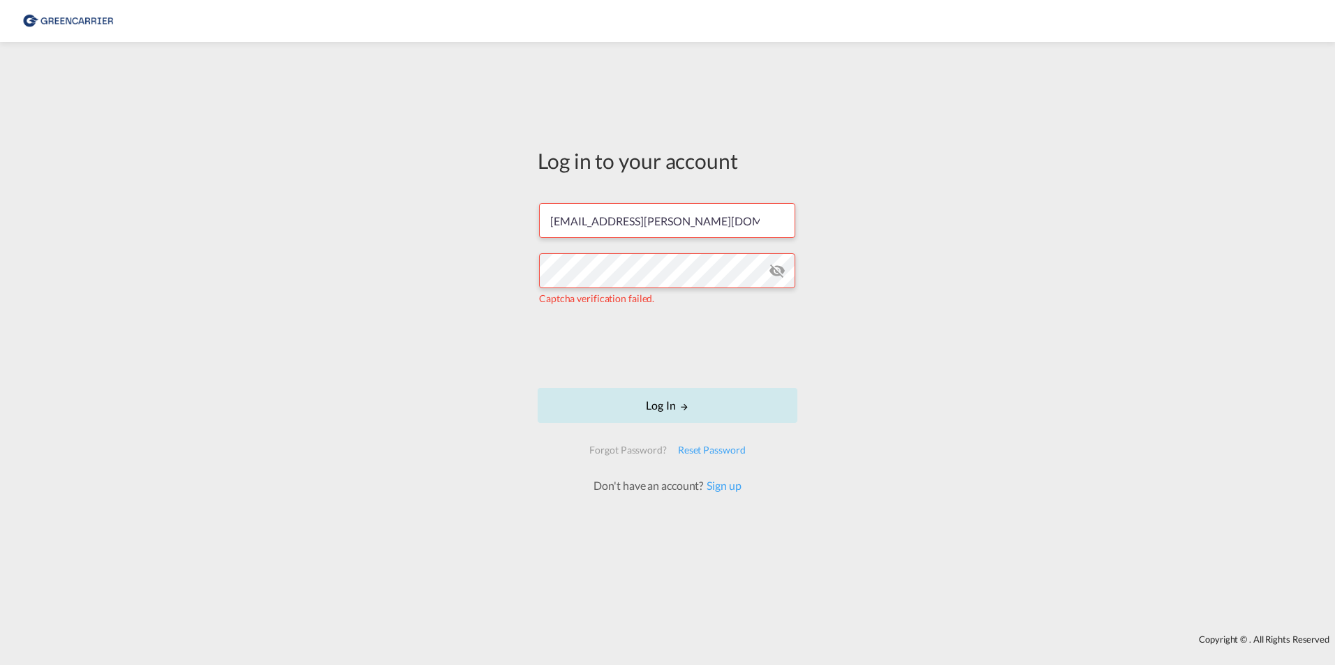
click at [681, 409] on md-icon "LOGIN" at bounding box center [684, 407] width 10 height 10
click at [689, 410] on md-icon "LOGIN" at bounding box center [684, 407] width 10 height 10
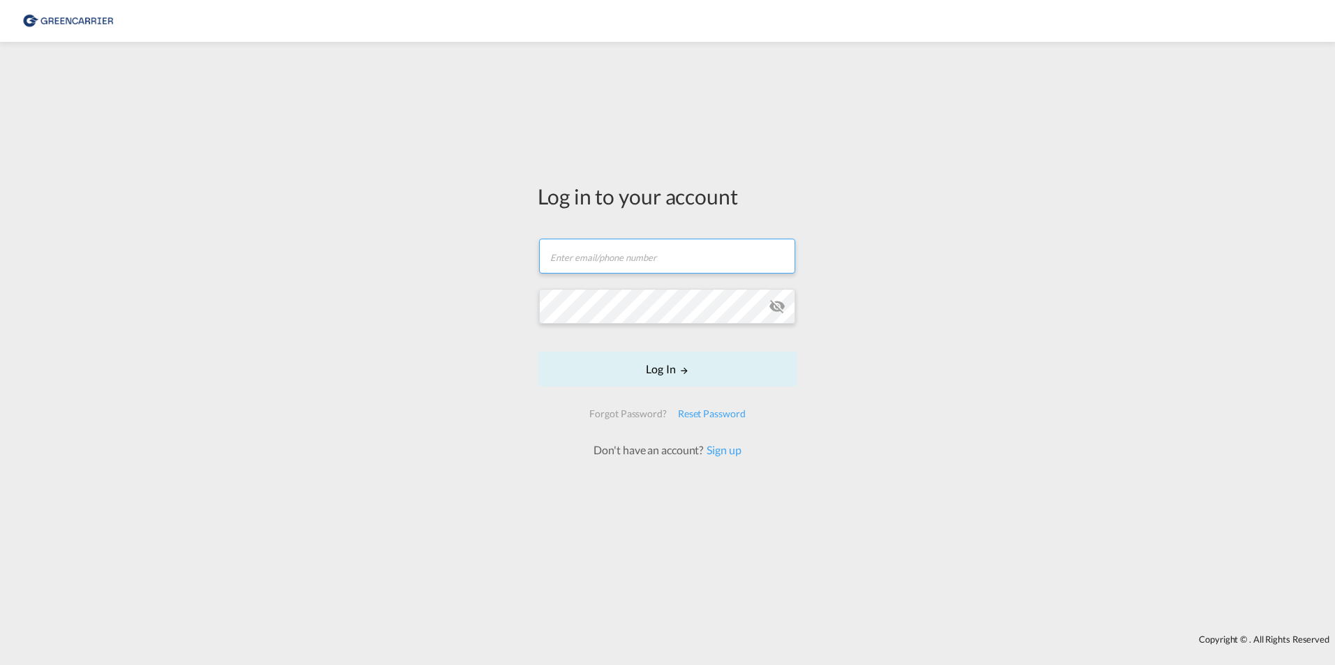
type input "[EMAIL_ADDRESS][PERSON_NAME][DOMAIN_NAME]"
click at [582, 273] on input "[EMAIL_ADDRESS][PERSON_NAME][DOMAIN_NAME]" at bounding box center [667, 256] width 256 height 35
click at [774, 304] on md-icon "icon-eye-off" at bounding box center [777, 306] width 17 height 17
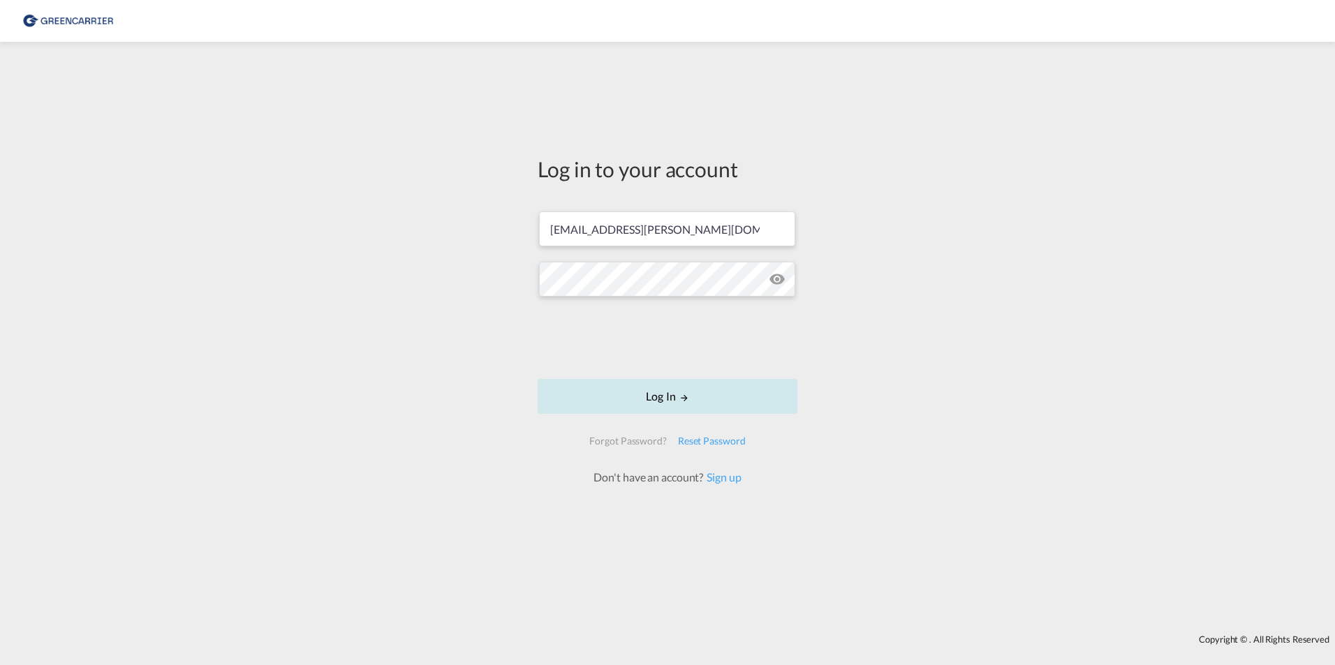
click at [667, 401] on button "Log In" at bounding box center [668, 396] width 260 height 35
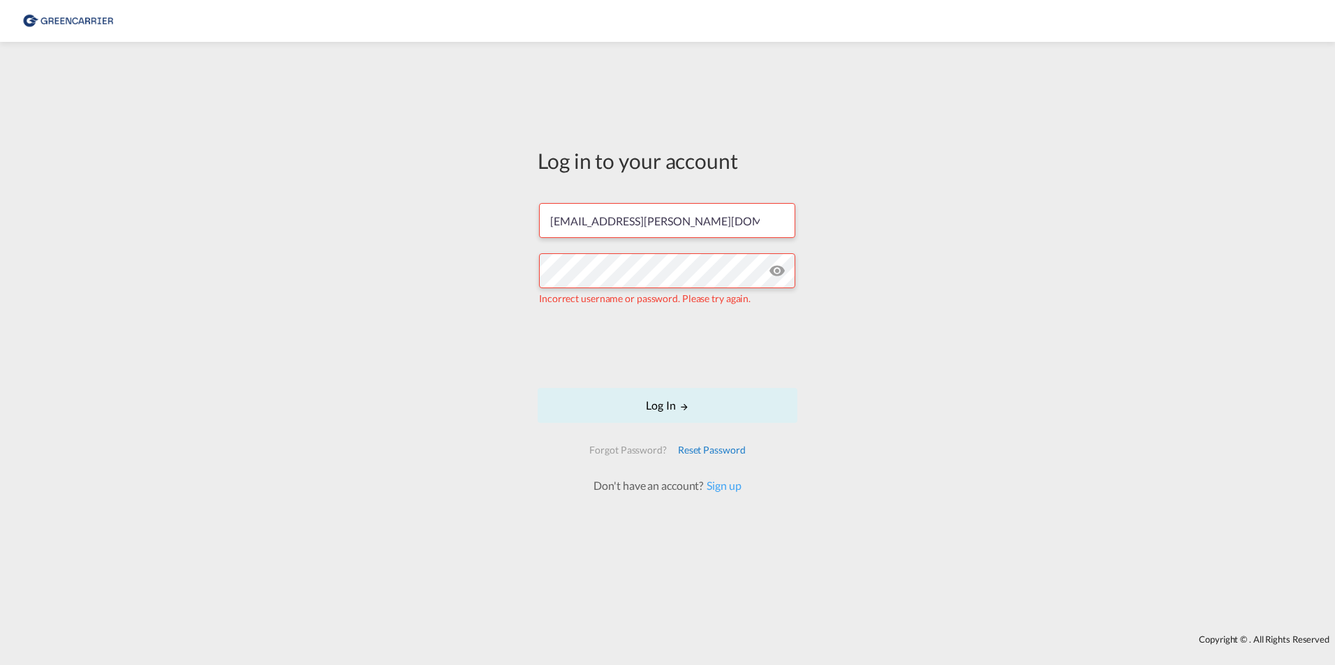
click at [693, 451] on div "Reset Password" at bounding box center [711, 450] width 79 height 25
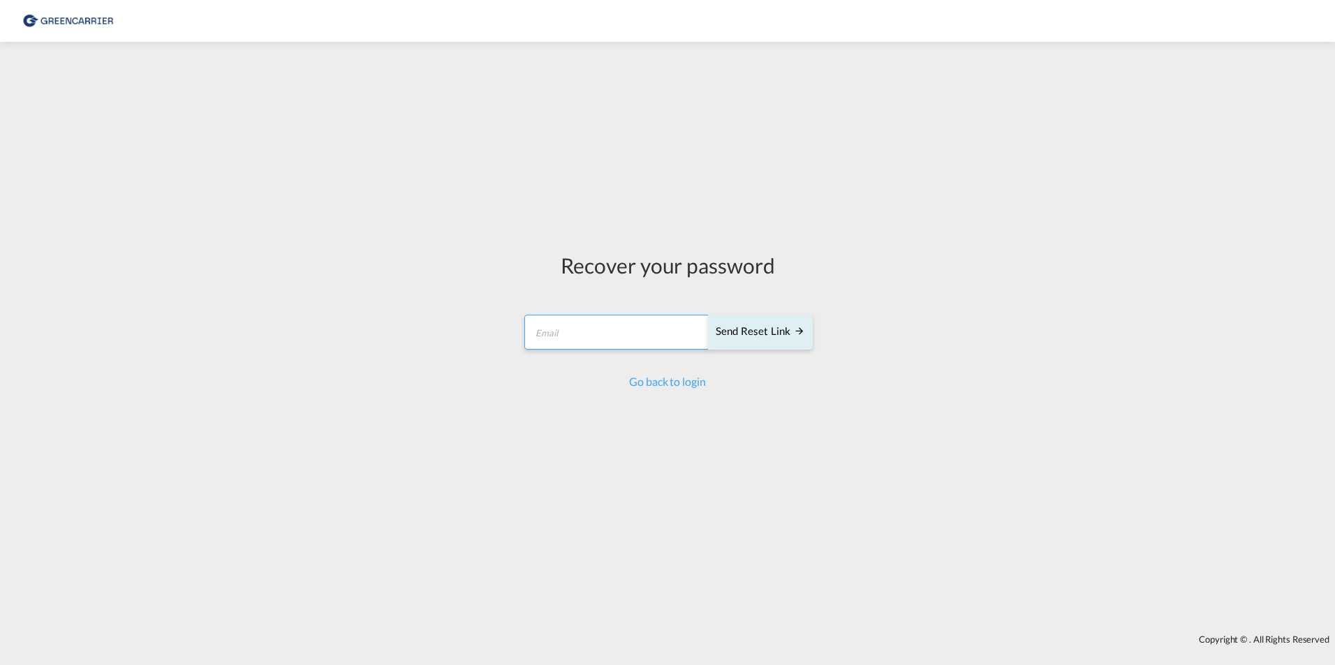
click at [616, 315] on input "email" at bounding box center [616, 332] width 185 height 35
type input "[EMAIL_ADDRESS][PERSON_NAME][DOMAIN_NAME]"
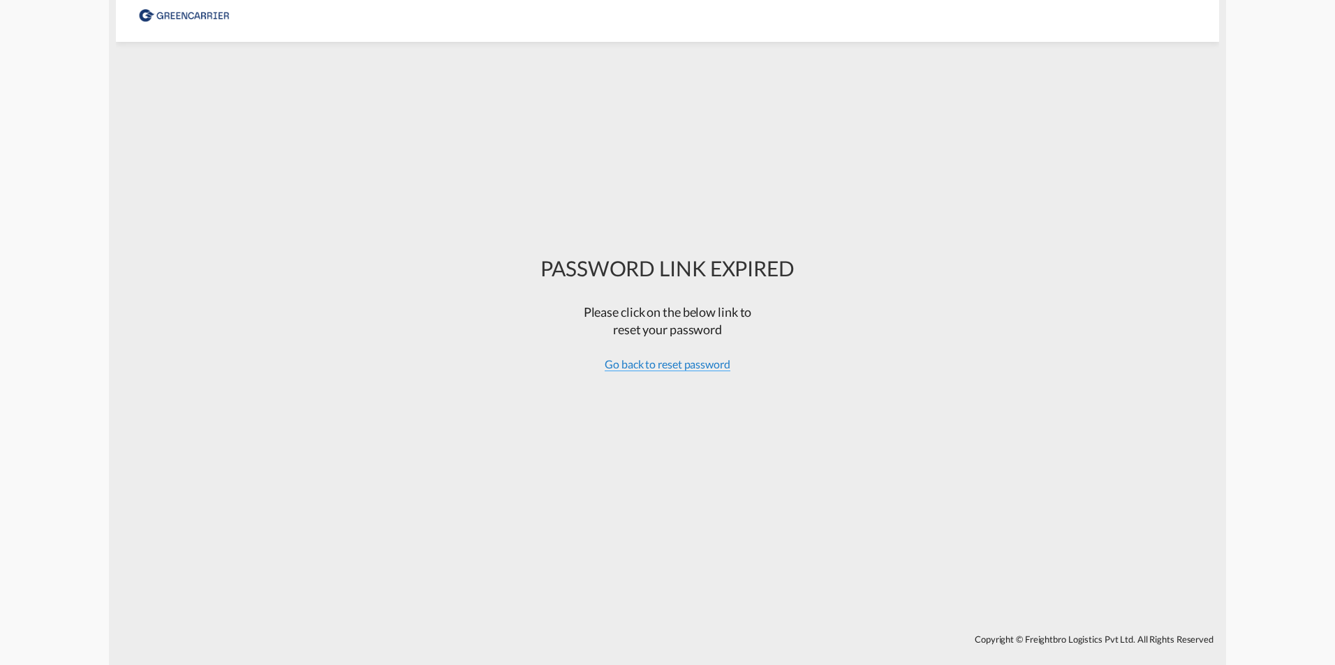
click at [713, 367] on span "Go back to reset password" at bounding box center [668, 364] width 126 height 14
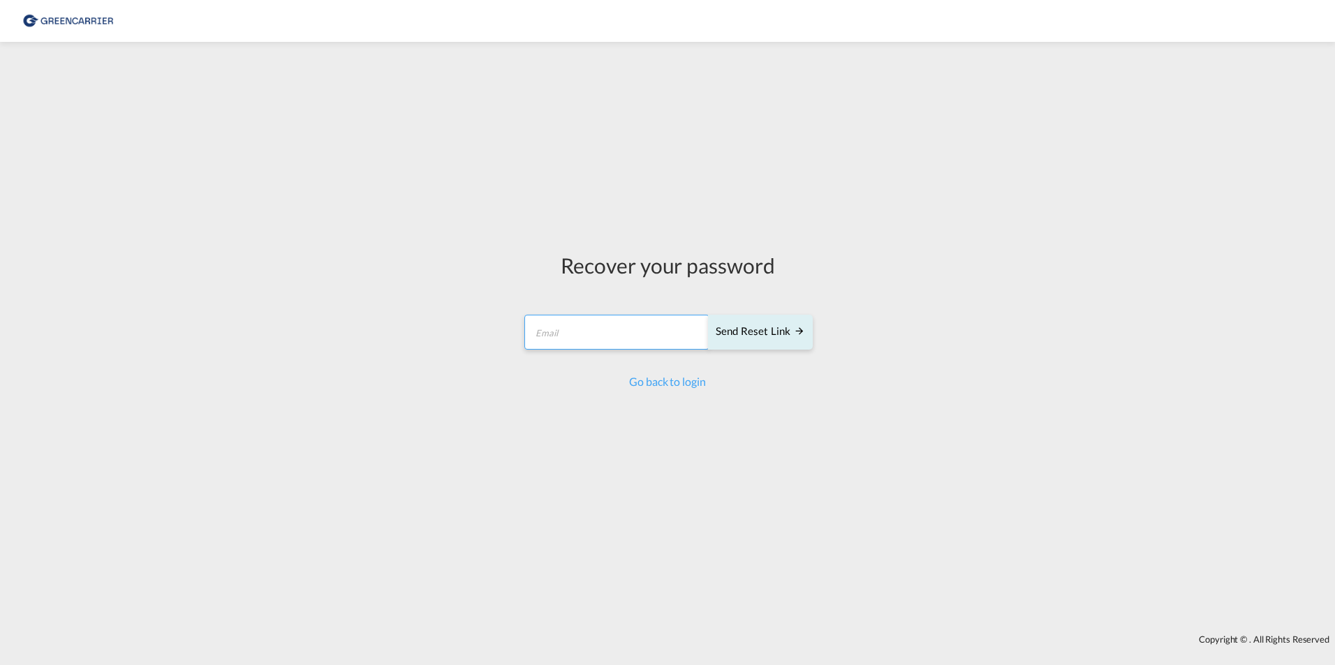
click at [609, 320] on input "email" at bounding box center [616, 332] width 185 height 35
type input "[EMAIL_ADDRESS][PERSON_NAME][DOMAIN_NAME]"
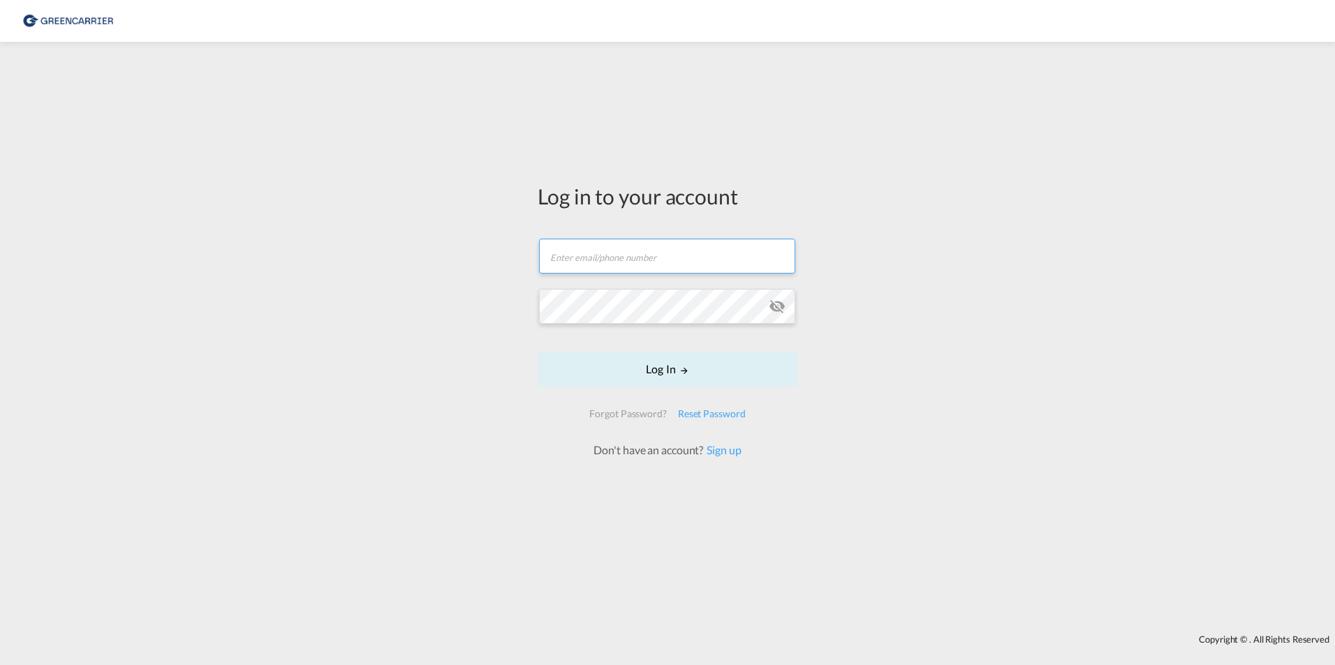
type input "[EMAIL_ADDRESS][PERSON_NAME][DOMAIN_NAME]"
click at [780, 311] on md-icon "icon-eye-off" at bounding box center [777, 306] width 17 height 17
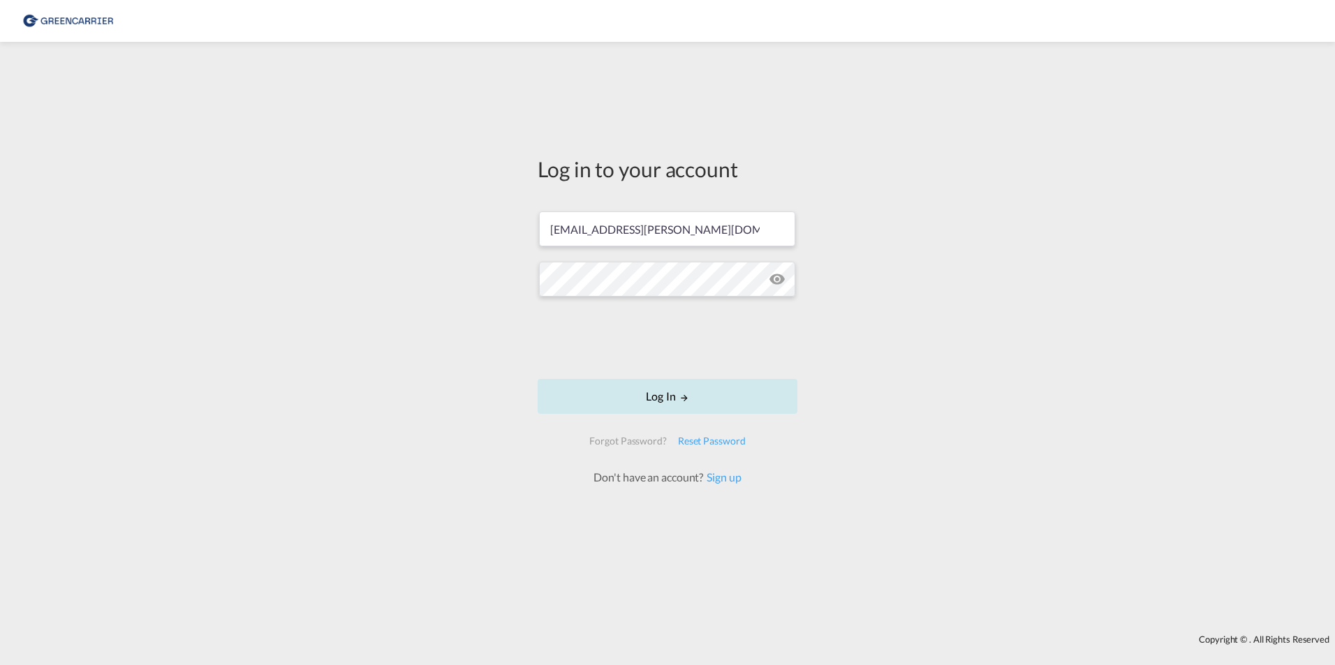
click at [667, 406] on button "Log In" at bounding box center [668, 396] width 260 height 35
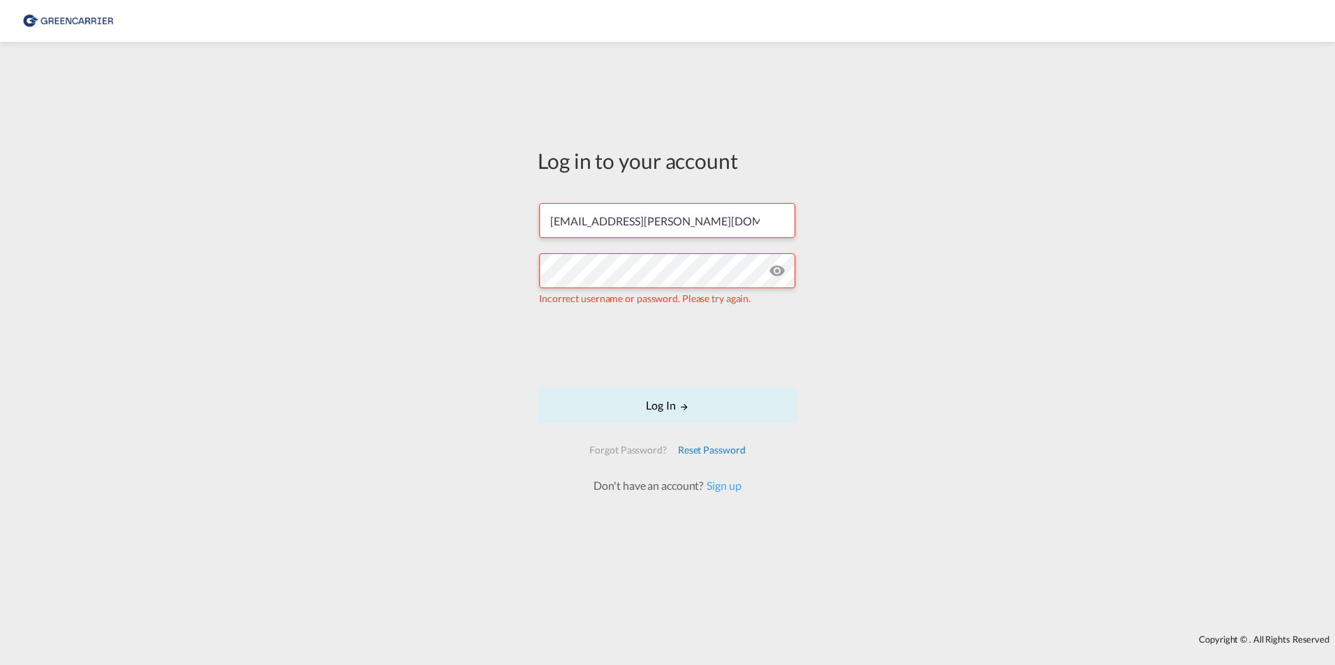
click at [704, 443] on div "Reset Password" at bounding box center [711, 450] width 79 height 25
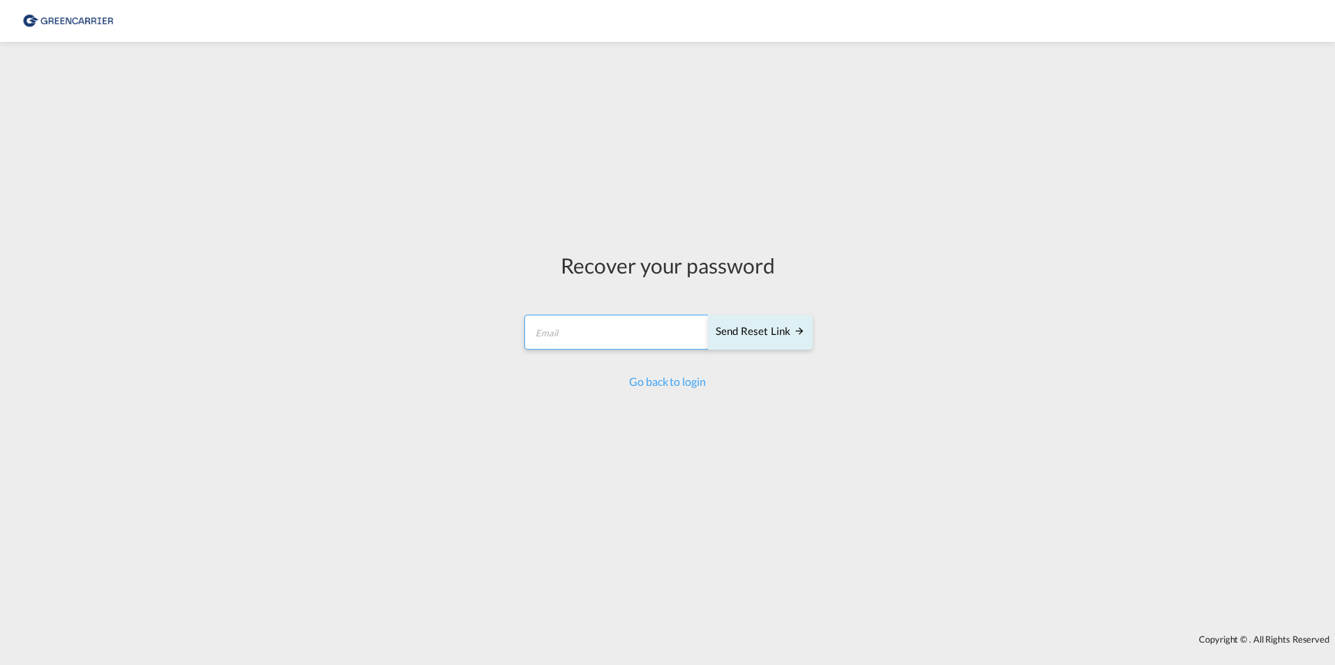
click at [579, 341] on input "email" at bounding box center [616, 332] width 185 height 35
type input "[EMAIL_ADDRESS][PERSON_NAME][DOMAIN_NAME]"
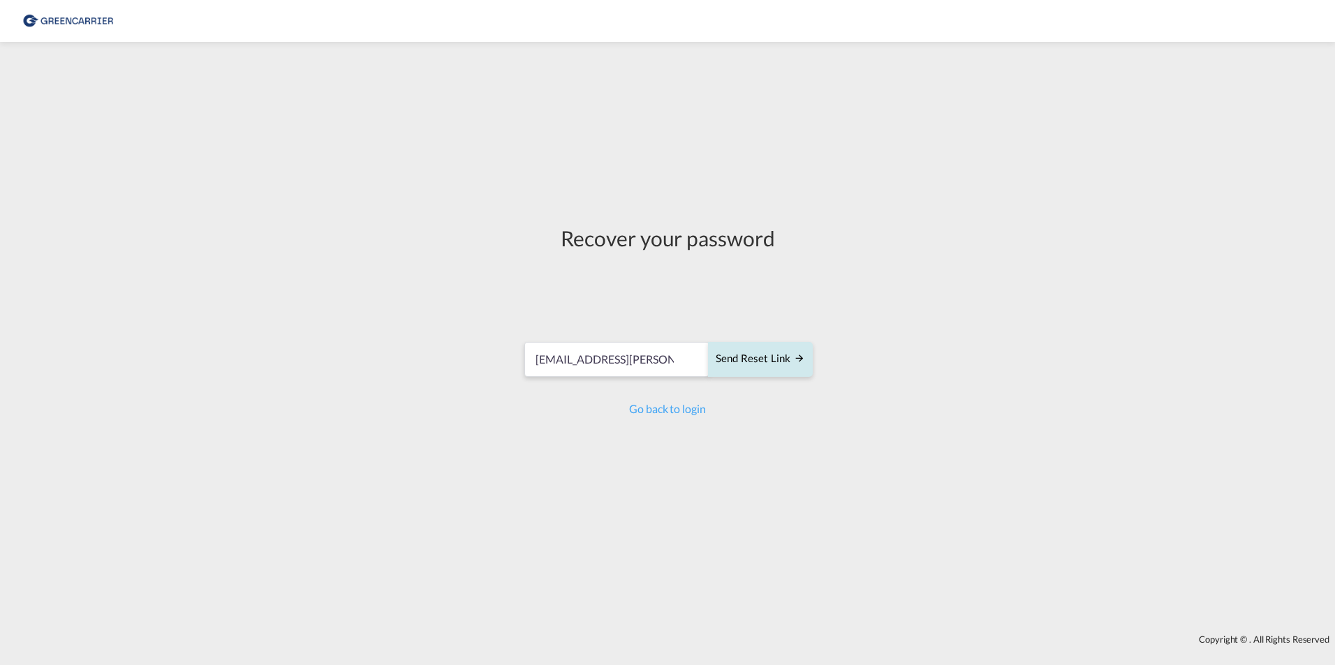
click at [749, 341] on md-input-container "[EMAIL_ADDRESS][PERSON_NAME][DOMAIN_NAME] Send reset link" at bounding box center [667, 361] width 290 height 41
click at [748, 363] on div "Send reset link" at bounding box center [760, 359] width 89 height 16
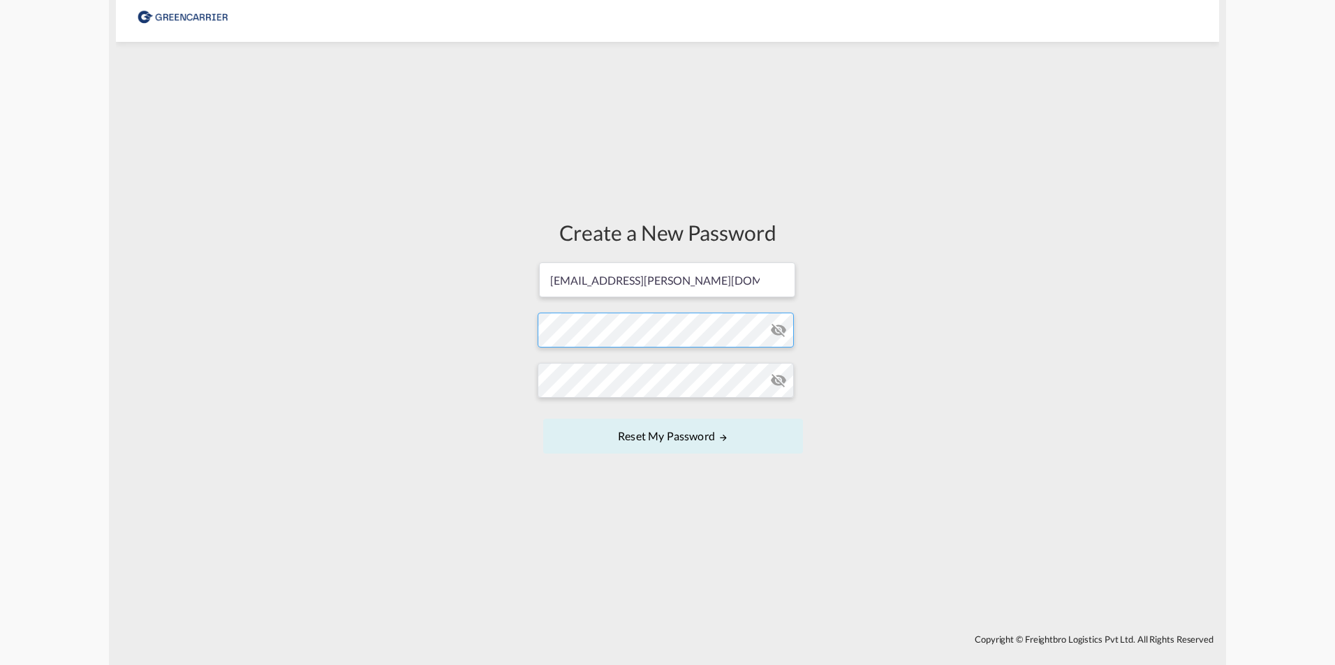
click at [615, 323] on form "[EMAIL_ADDRESS][PERSON_NAME][DOMAIN_NAME] Password must contain the following: …" at bounding box center [668, 359] width 260 height 197
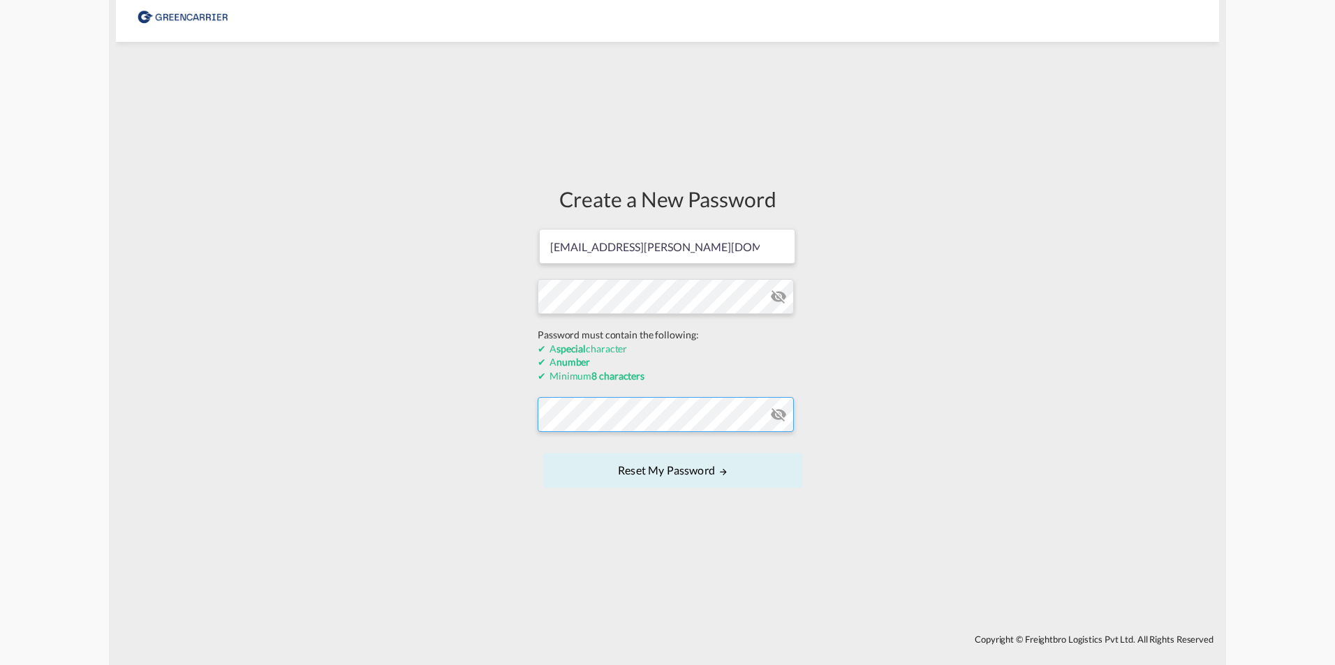
click at [606, 406] on form "[EMAIL_ADDRESS][PERSON_NAME][DOMAIN_NAME] Password must contain the following: …" at bounding box center [668, 360] width 260 height 264
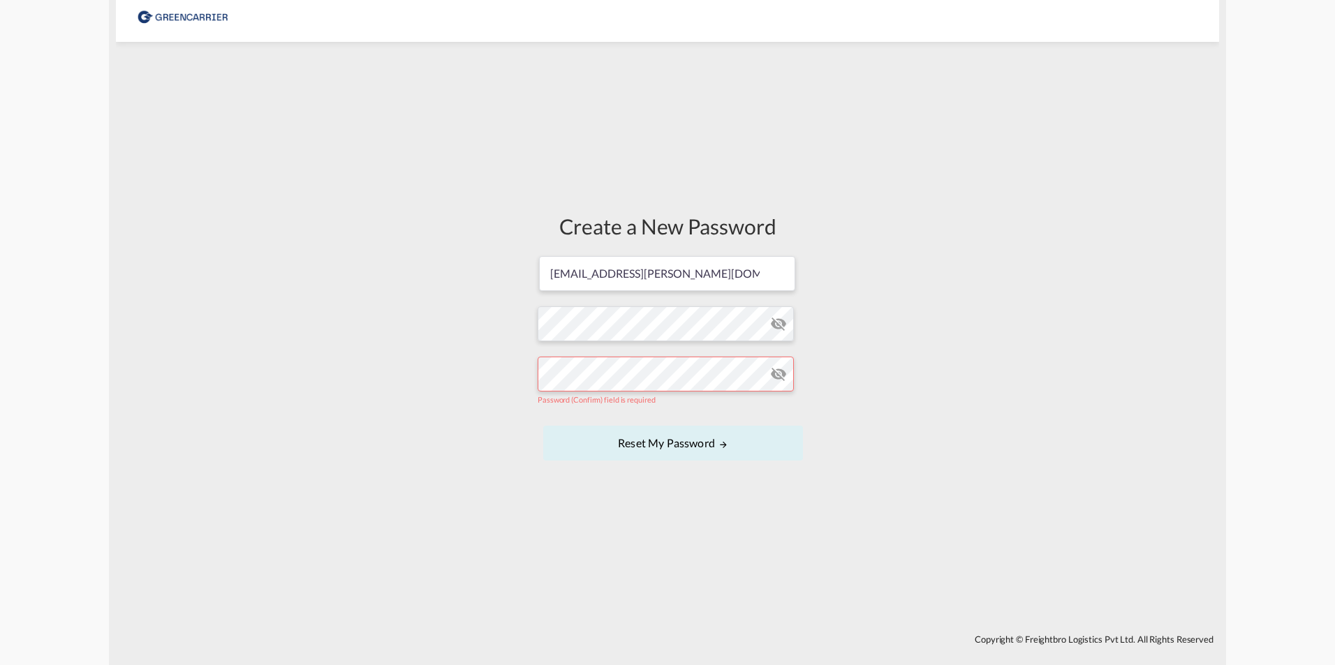
click at [783, 332] on md-icon "icon-eye-off" at bounding box center [778, 324] width 17 height 17
click at [665, 330] on form "[EMAIL_ADDRESS][PERSON_NAME][DOMAIN_NAME] Password must contain the following: …" at bounding box center [668, 360] width 260 height 210
click at [568, 408] on form "[EMAIL_ADDRESS][PERSON_NAME][DOMAIN_NAME] Password must contain the following: …" at bounding box center [668, 360] width 260 height 210
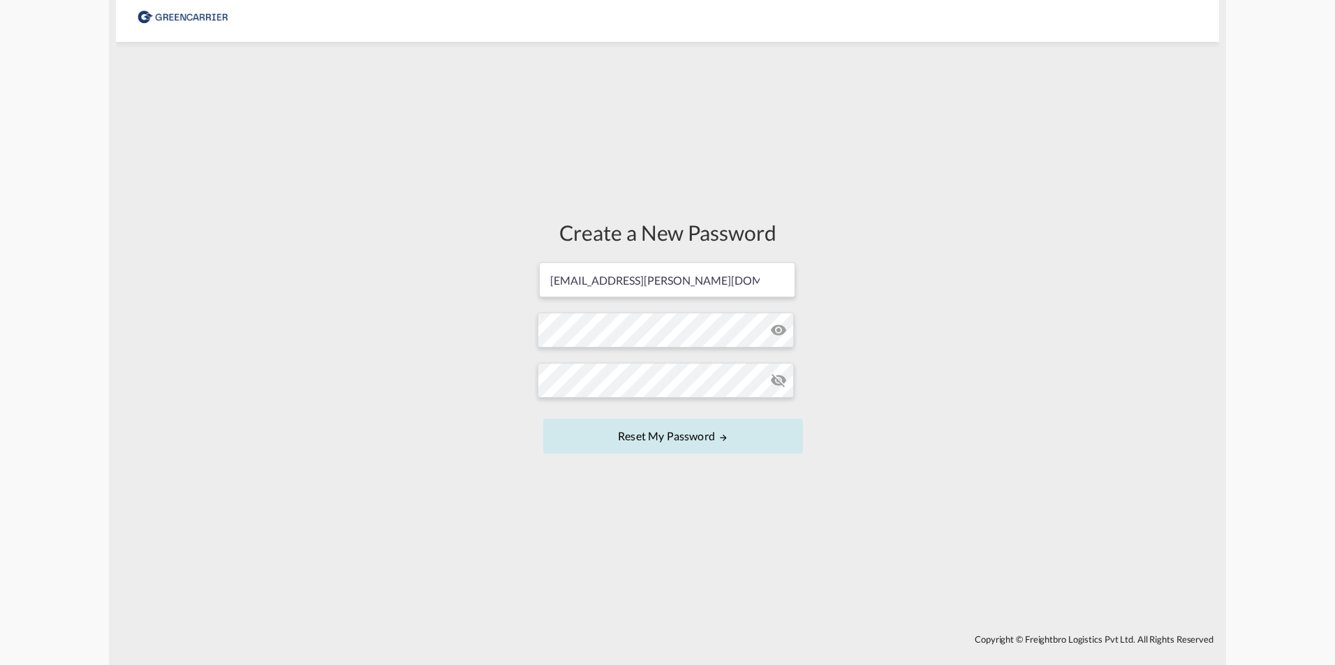
click at [717, 430] on button "Reset my password" at bounding box center [673, 436] width 260 height 35
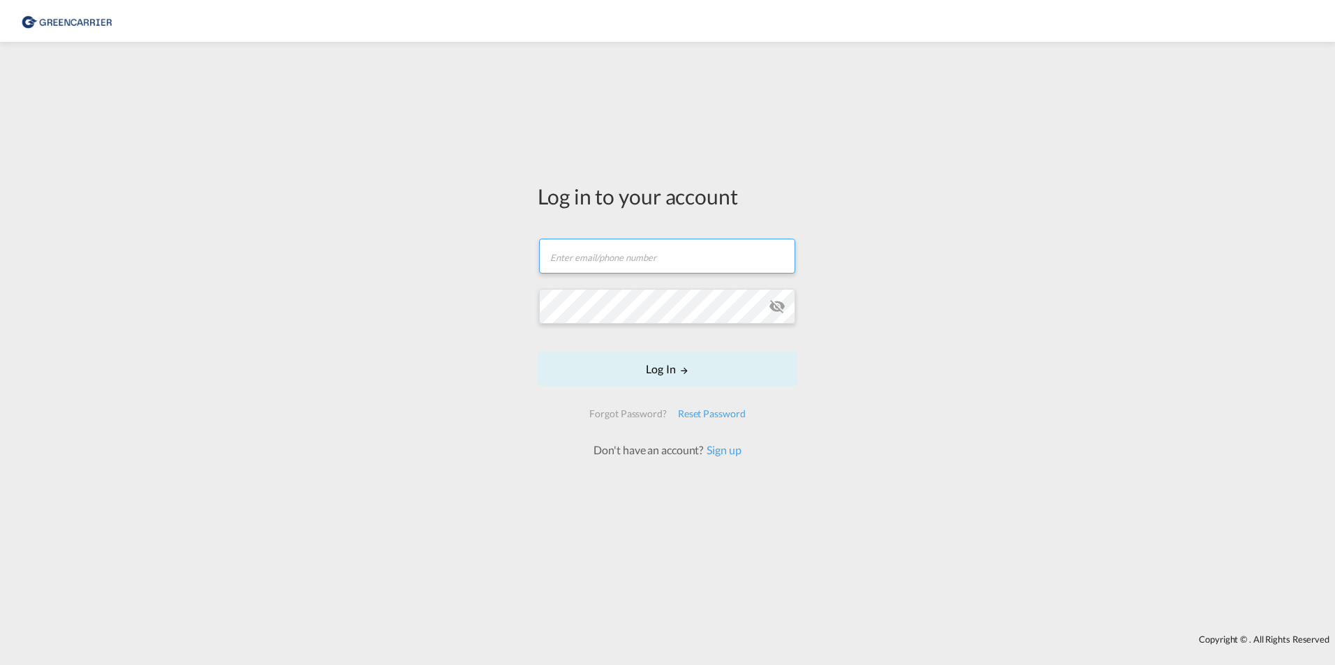
type input "[EMAIL_ADDRESS][PERSON_NAME][DOMAIN_NAME]"
click at [707, 367] on button "Log In" at bounding box center [668, 369] width 260 height 35
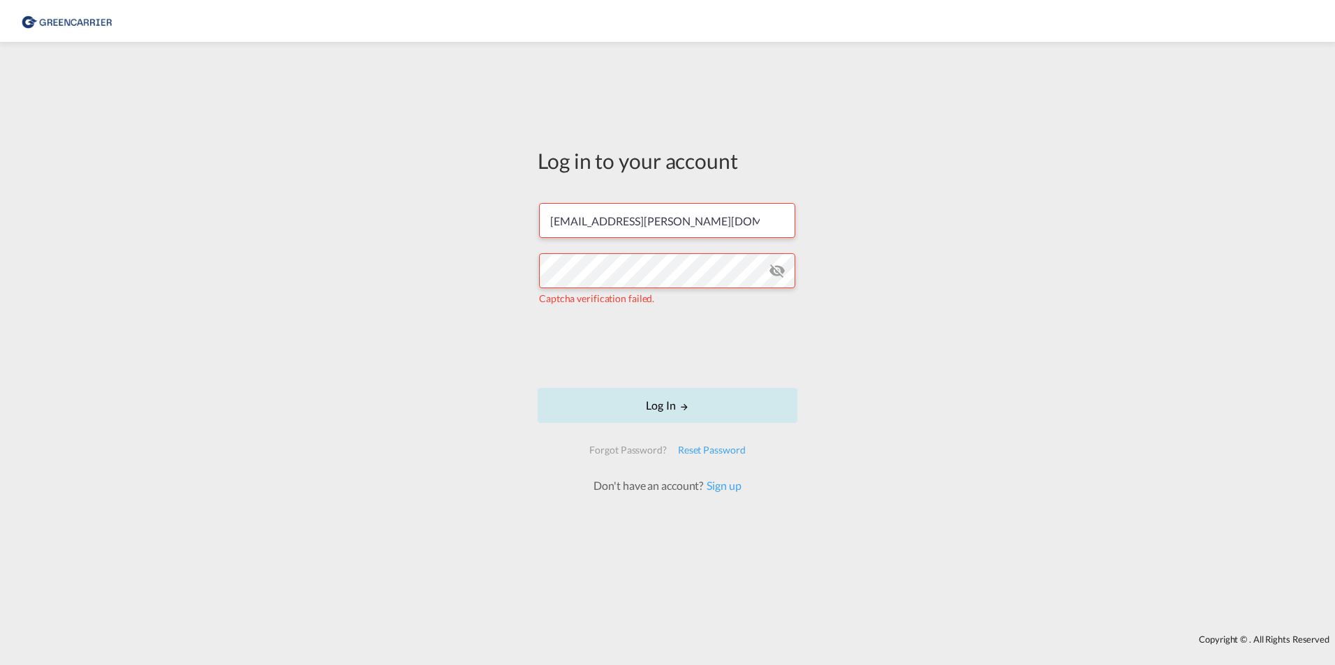
click at [699, 405] on button "Log In" at bounding box center [668, 405] width 260 height 35
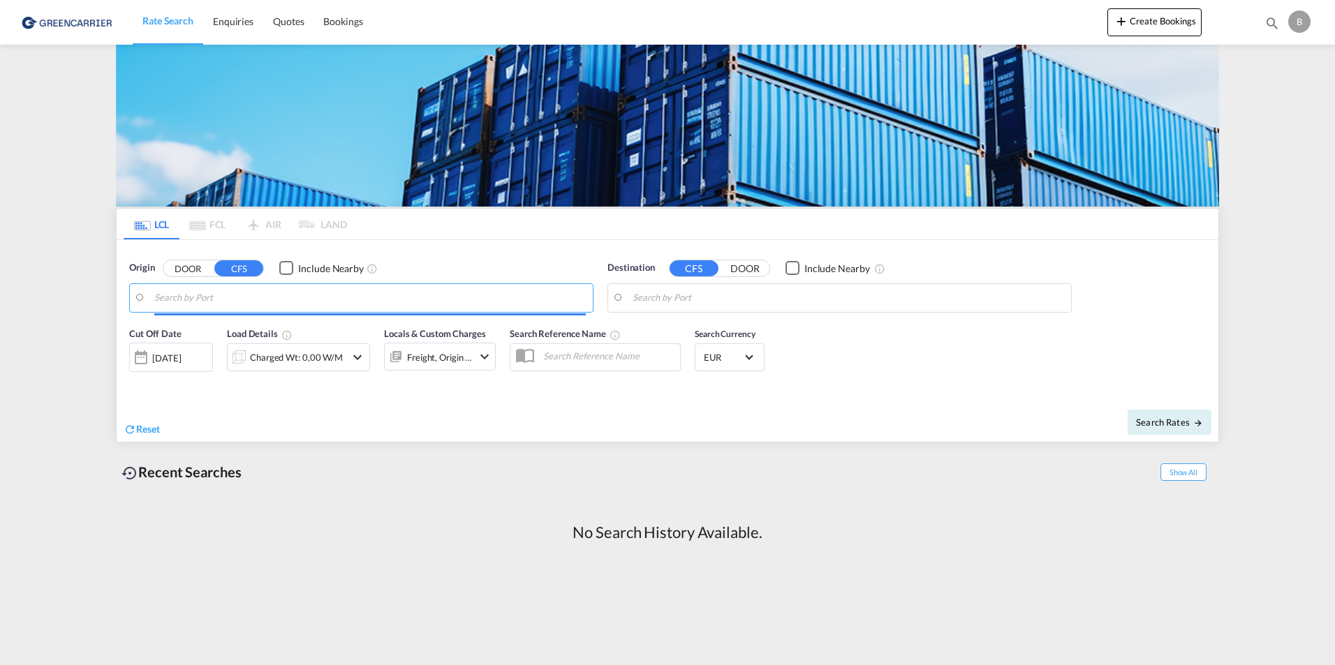
click at [213, 298] on input "Search by Port" at bounding box center [369, 298] width 431 height 21
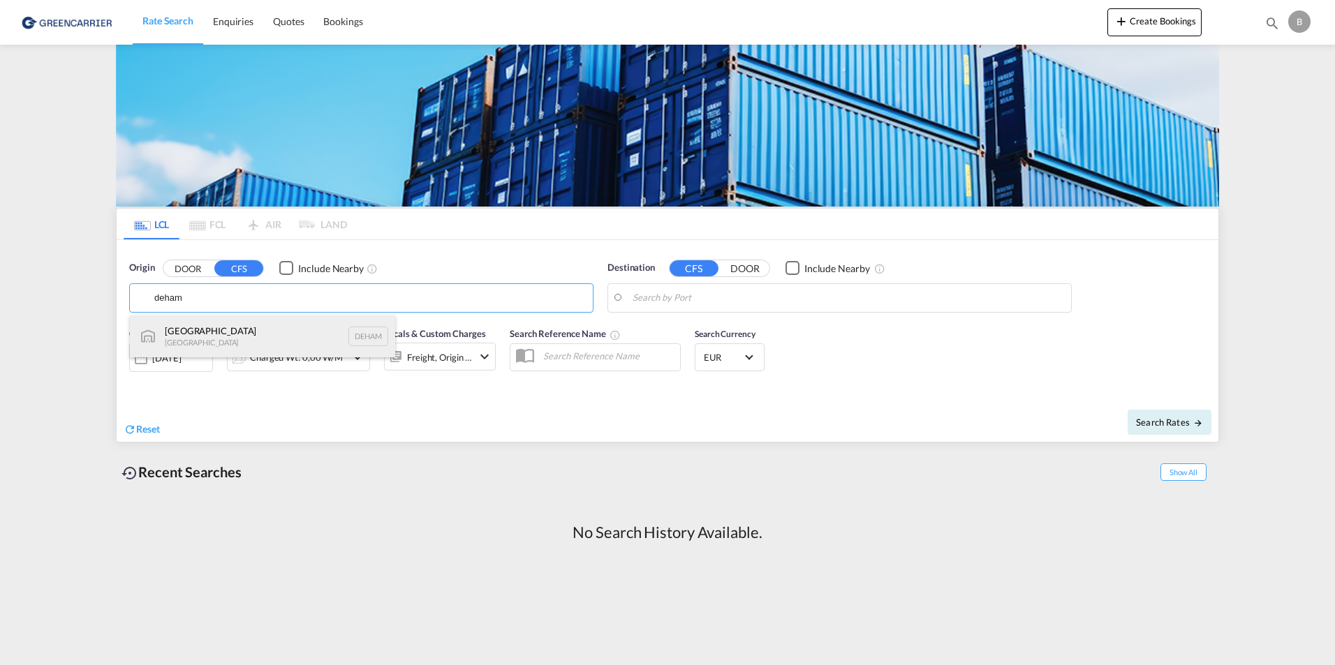
click at [223, 339] on div "[GEOGRAPHIC_DATA] [GEOGRAPHIC_DATA] DEHAM" at bounding box center [262, 337] width 265 height 42
type input "[GEOGRAPHIC_DATA], [GEOGRAPHIC_DATA]"
click at [718, 306] on input "Search by Port" at bounding box center [847, 298] width 431 height 21
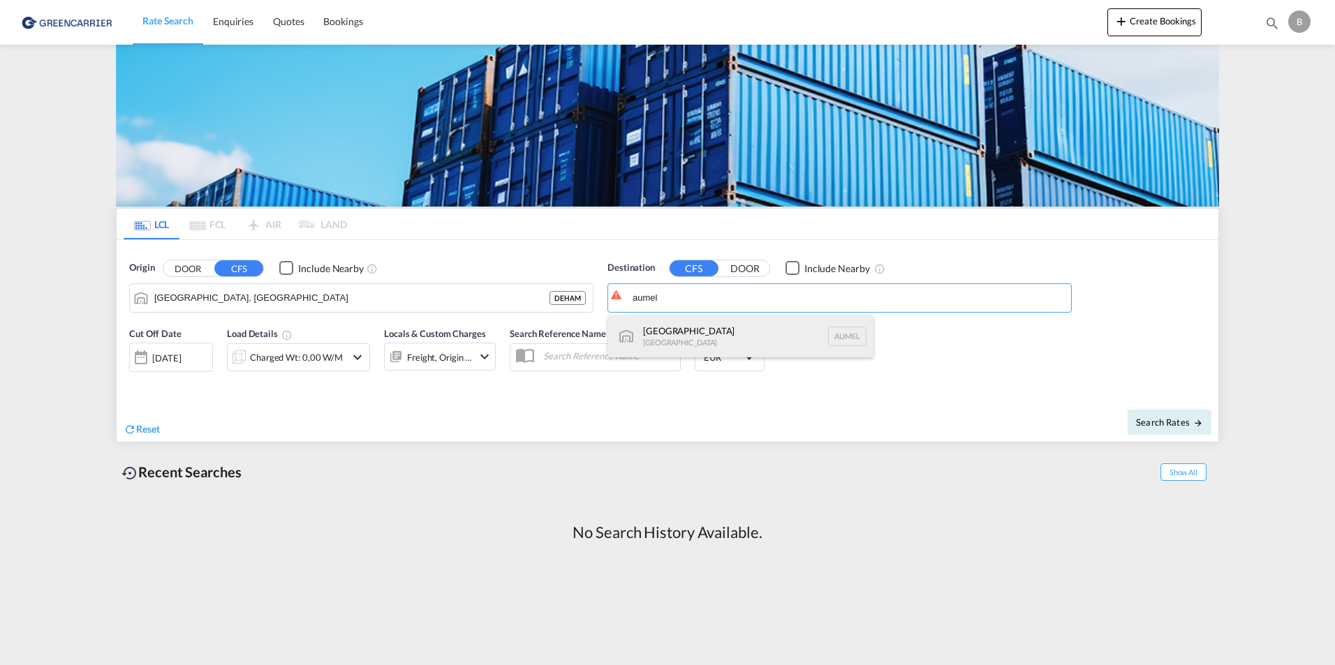
click at [713, 333] on div "[GEOGRAPHIC_DATA] [GEOGRAPHIC_DATA] AUMEL" at bounding box center [740, 337] width 265 height 42
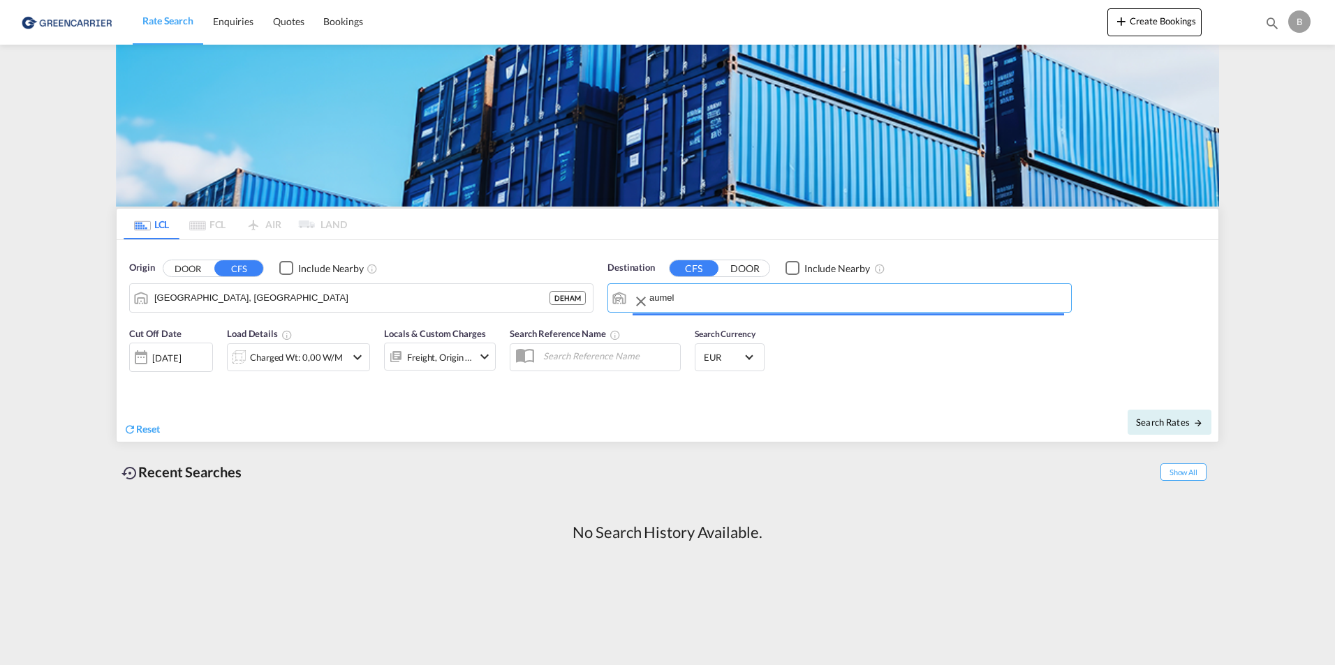
type input "[GEOGRAPHIC_DATA], [GEOGRAPHIC_DATA]"
click at [1176, 428] on button "Search Rates" at bounding box center [1169, 422] width 84 height 25
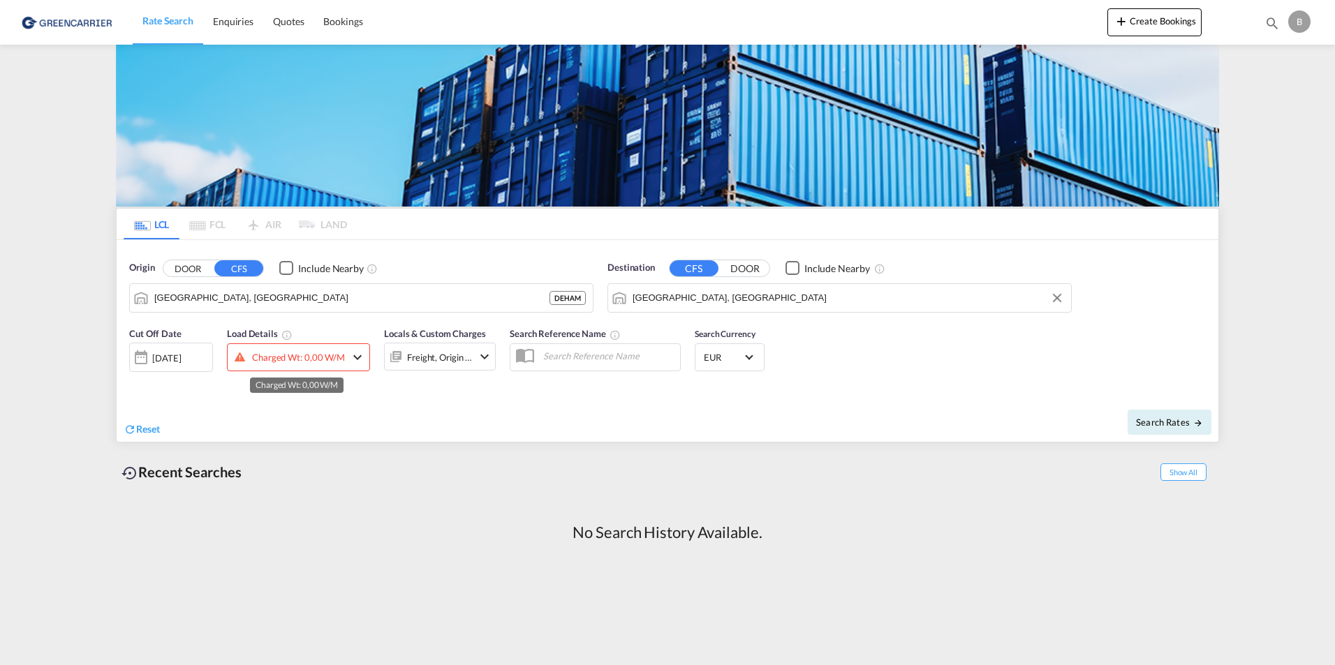
click at [331, 364] on div "Charged Wt: 0,00 W/M" at bounding box center [298, 358] width 93 height 20
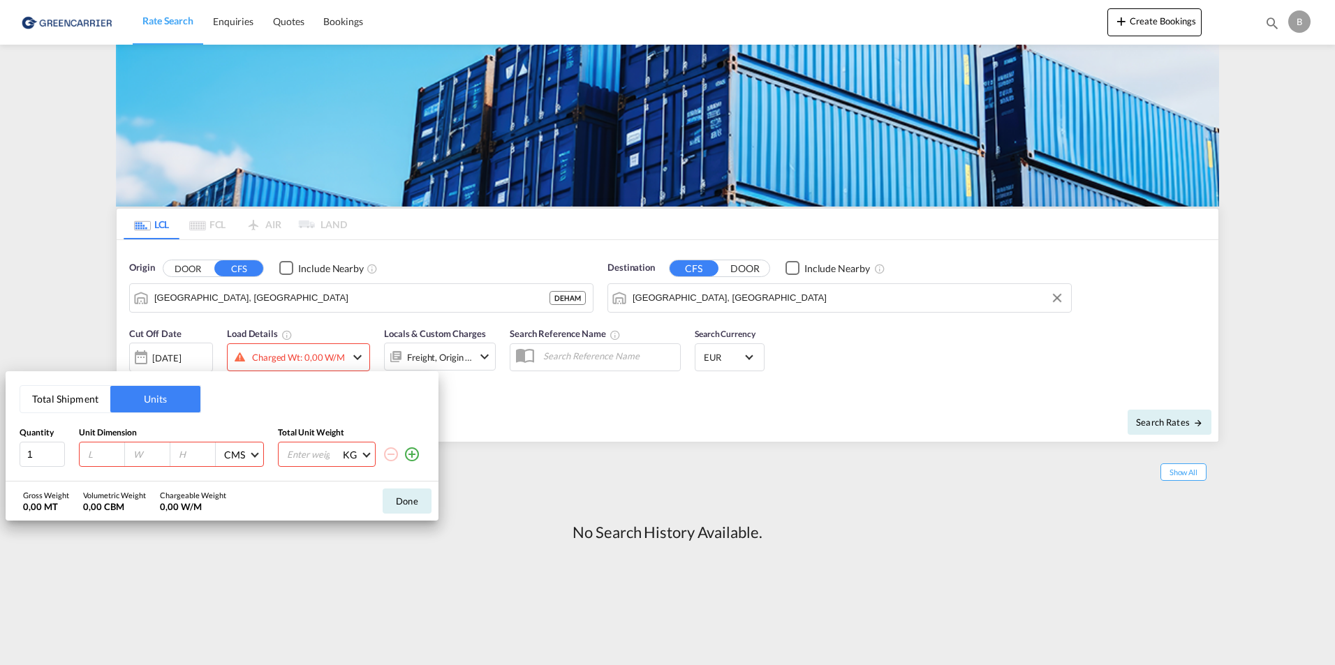
click at [336, 362] on div "Total Shipment Units Quantity Unit Dimension Total Unit Weight 1 CMS CMS Inches…" at bounding box center [667, 332] width 1335 height 665
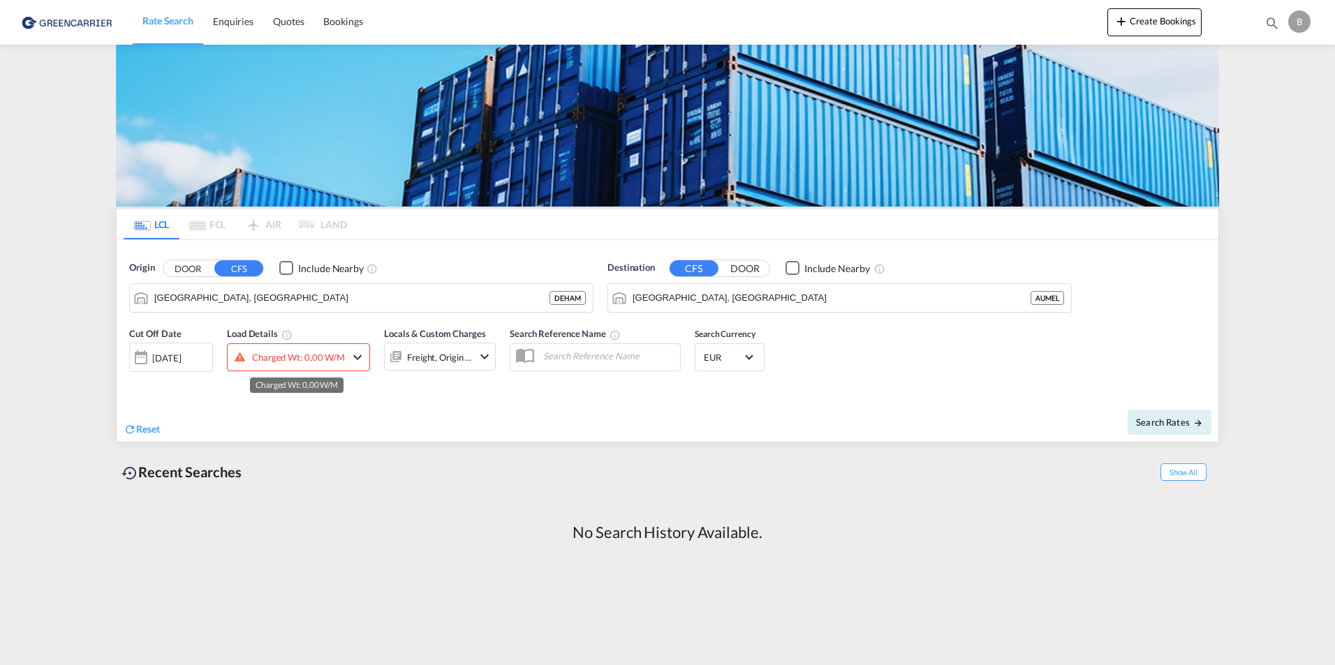
click at [329, 358] on div "Charged Wt: 0,00 W/M" at bounding box center [298, 358] width 93 height 20
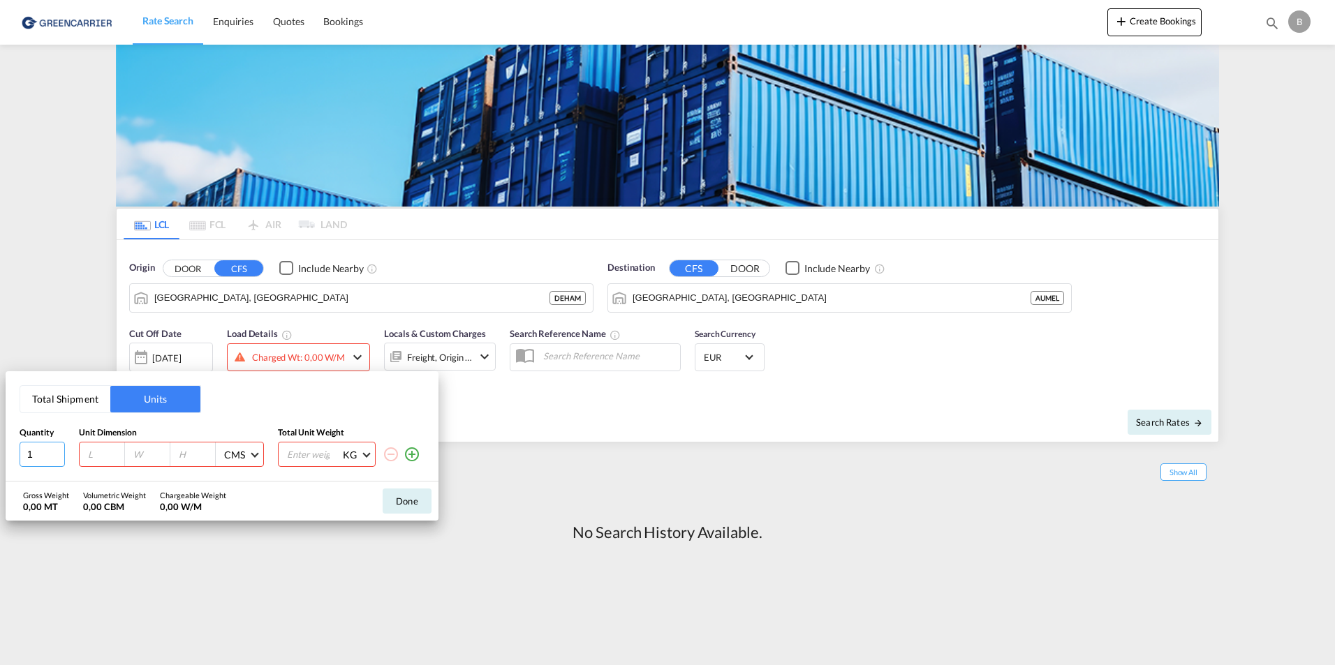
click at [22, 456] on input "1" at bounding box center [42, 454] width 45 height 25
click at [31, 456] on input "1" at bounding box center [42, 454] width 45 height 25
type input "1"
type input "5"
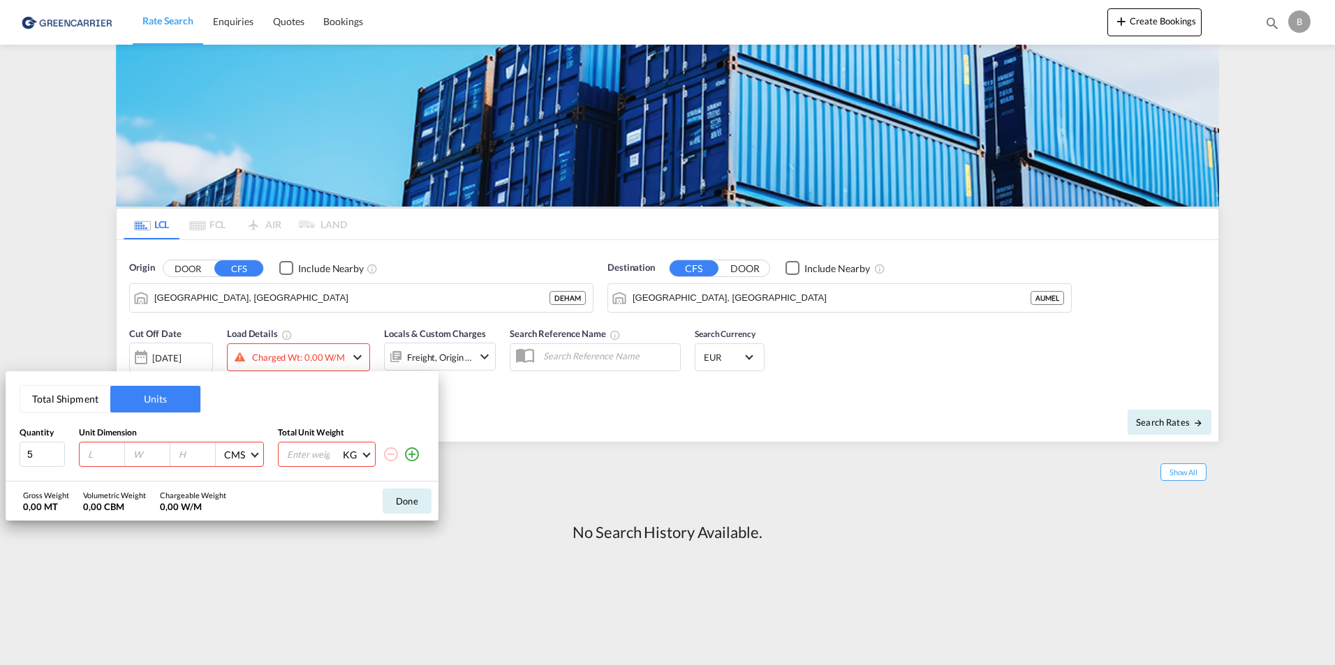
click at [96, 459] on input "number" at bounding box center [106, 454] width 38 height 13
click at [416, 455] on md-icon "icon-plus-circle-outline" at bounding box center [412, 454] width 17 height 17
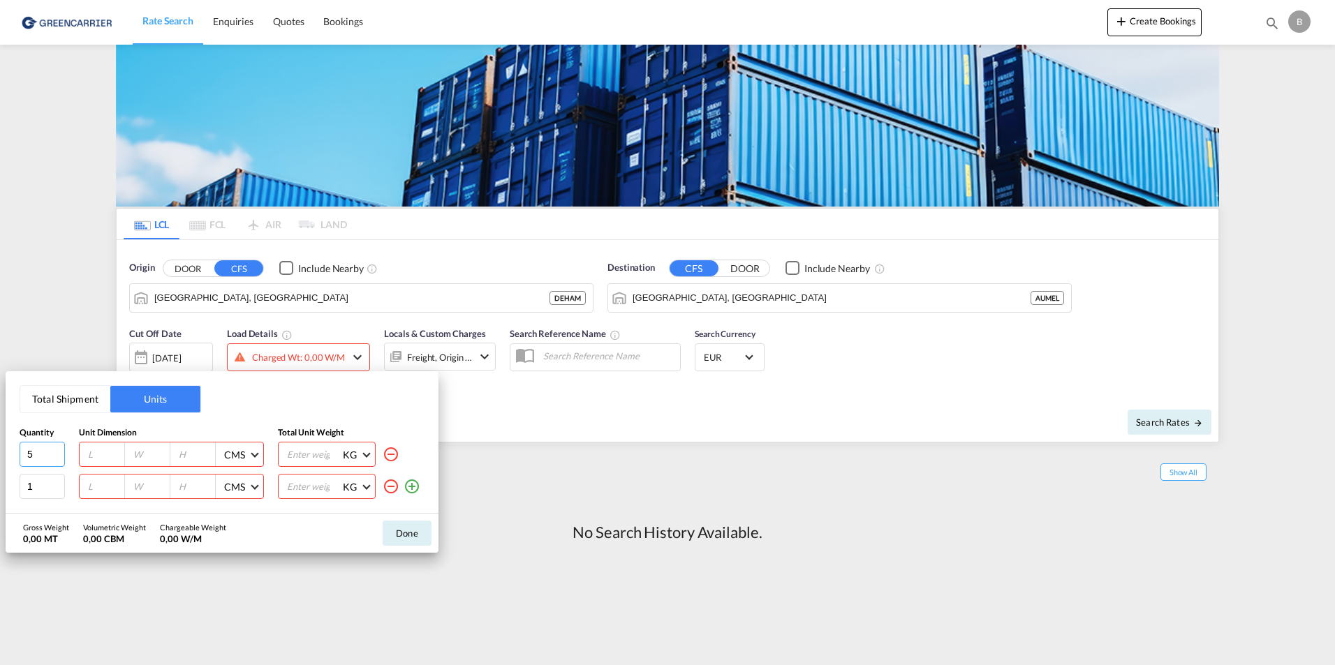
click at [49, 459] on input "5" at bounding box center [42, 454] width 45 height 25
type input "3"
click at [103, 452] on input "number" at bounding box center [106, 454] width 38 height 13
click at [106, 445] on div at bounding box center [102, 455] width 45 height 24
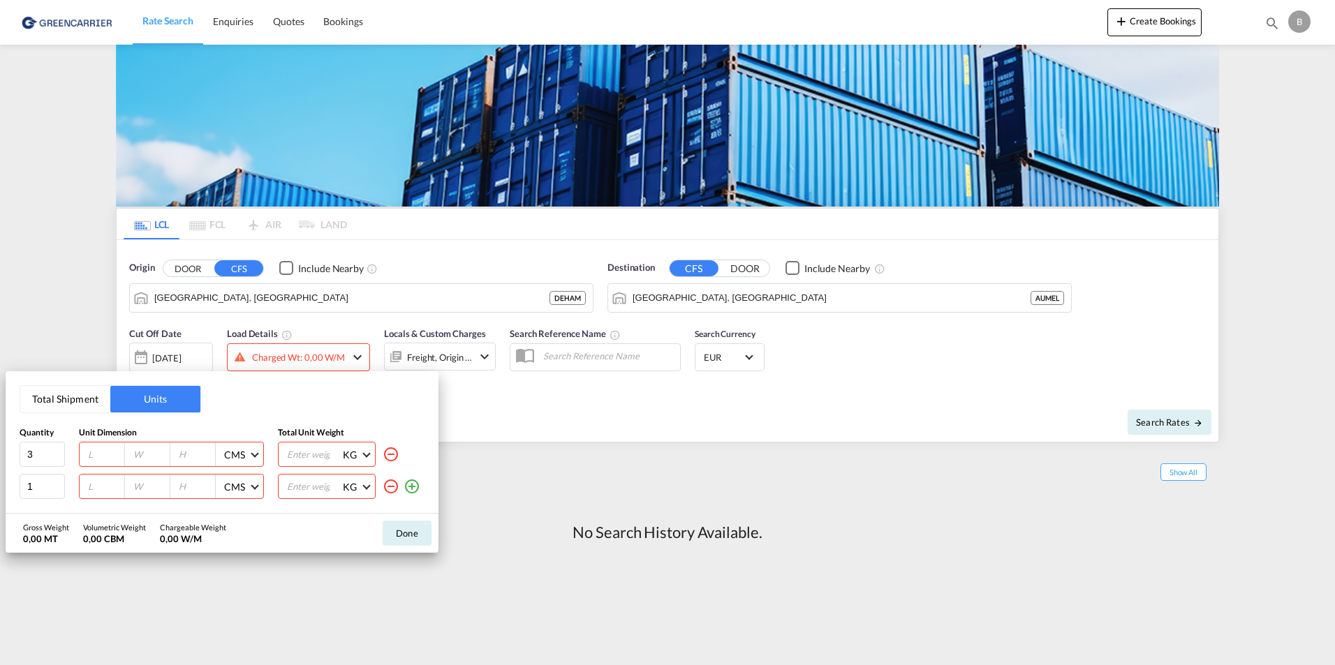
click at [101, 452] on input "number" at bounding box center [106, 454] width 38 height 13
type input "80"
type input "120"
type input "210"
click at [290, 456] on input "number" at bounding box center [314, 455] width 56 height 24
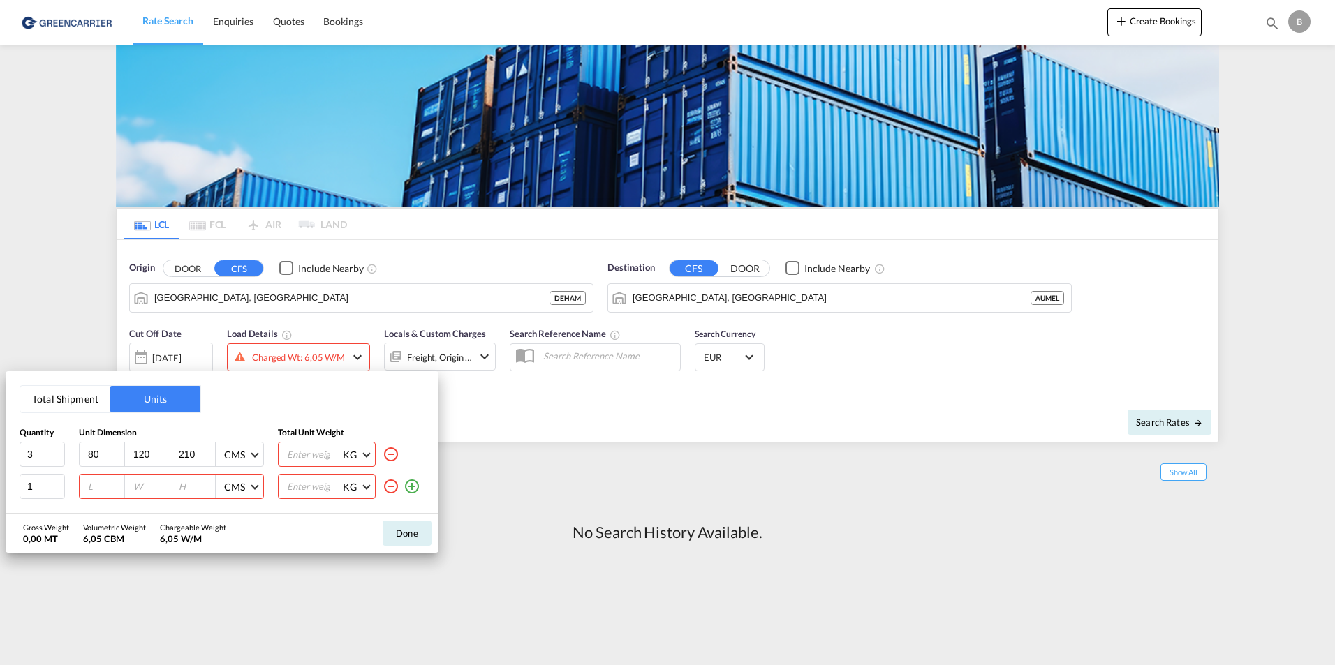
click at [101, 498] on div at bounding box center [102, 487] width 45 height 24
click at [104, 491] on input "number" at bounding box center [106, 486] width 38 height 13
type input "1"
type input "80"
type input "120"
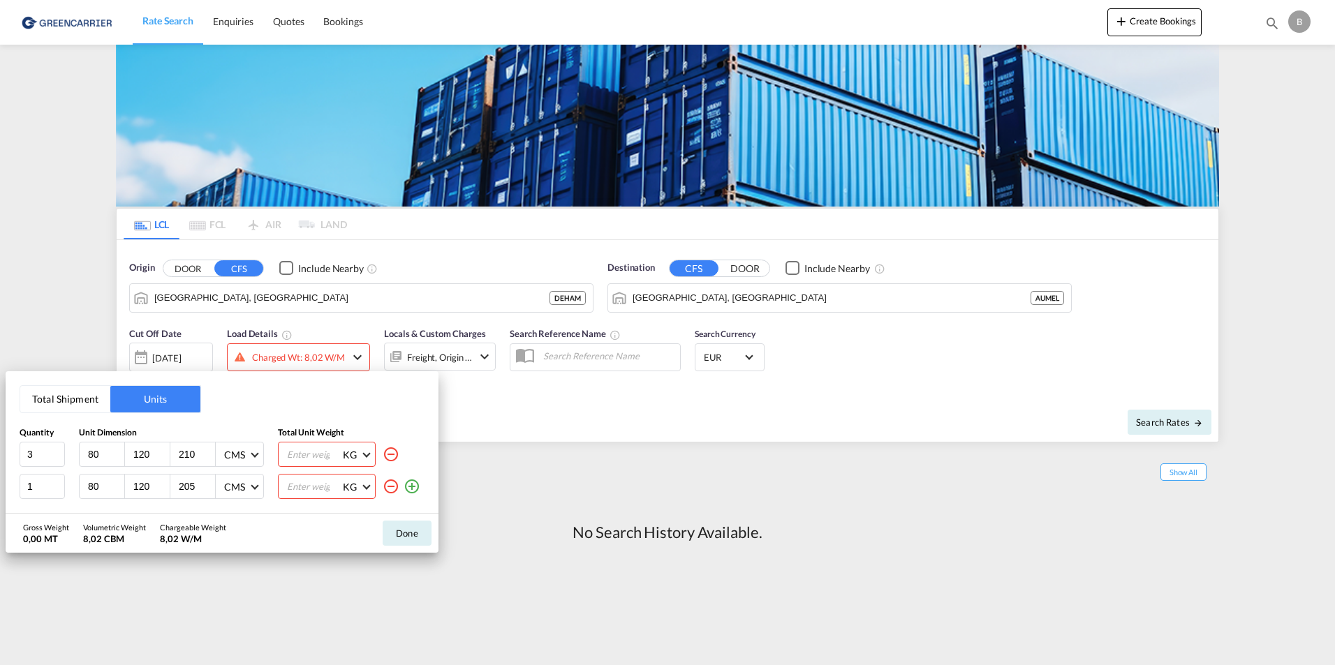
type input "205"
click at [420, 486] on md-icon "icon-plus-circle-outline" at bounding box center [412, 486] width 17 height 17
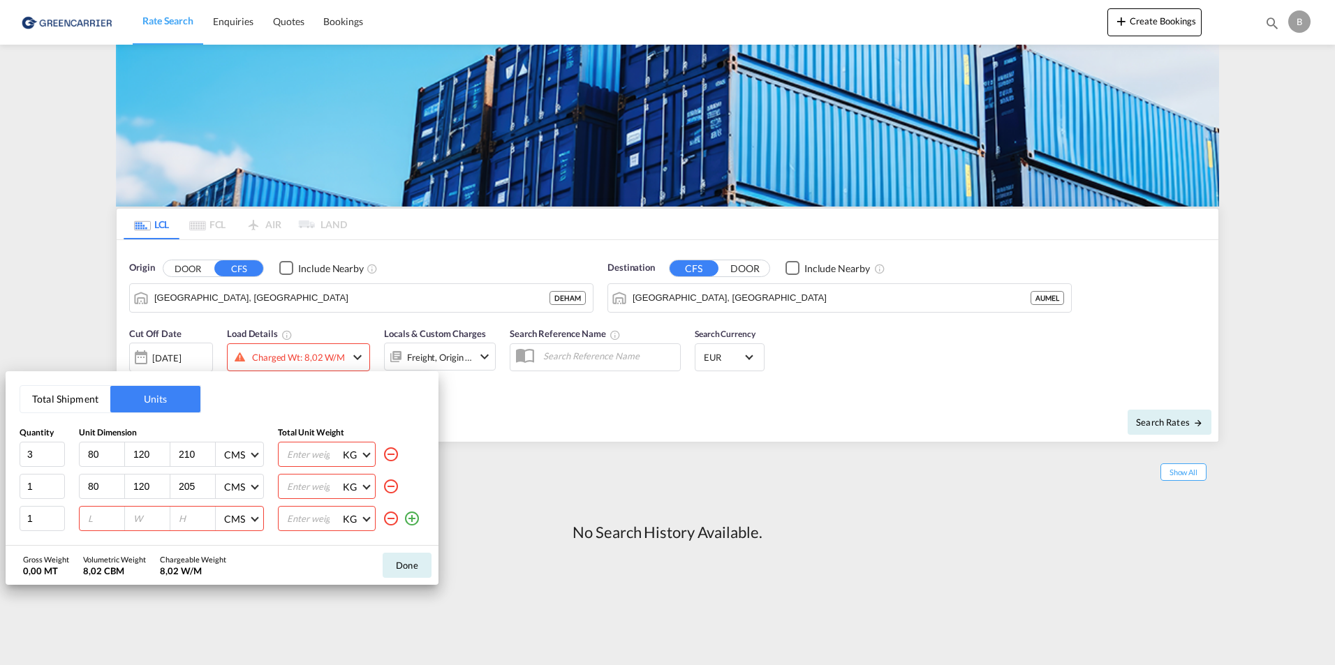
click at [97, 517] on input "number" at bounding box center [106, 518] width 38 height 13
type input "1"
type input "80"
type input "120"
type input "170"
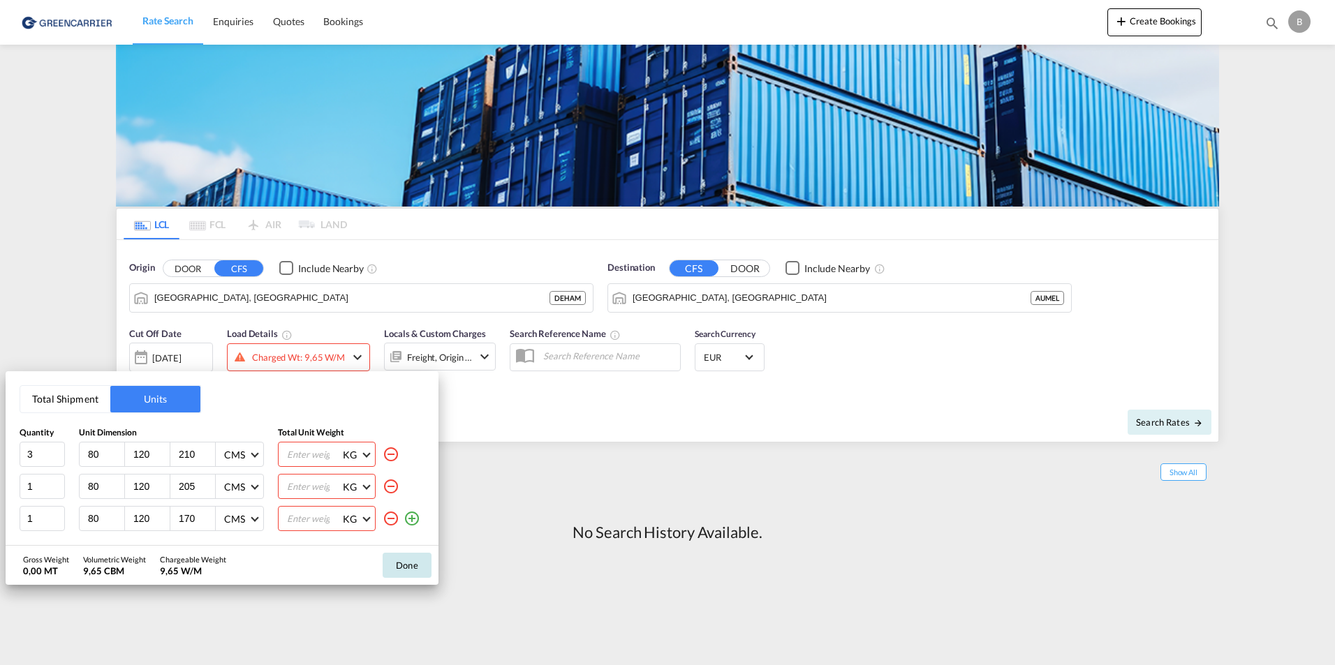
click at [418, 570] on button "Done" at bounding box center [407, 565] width 49 height 25
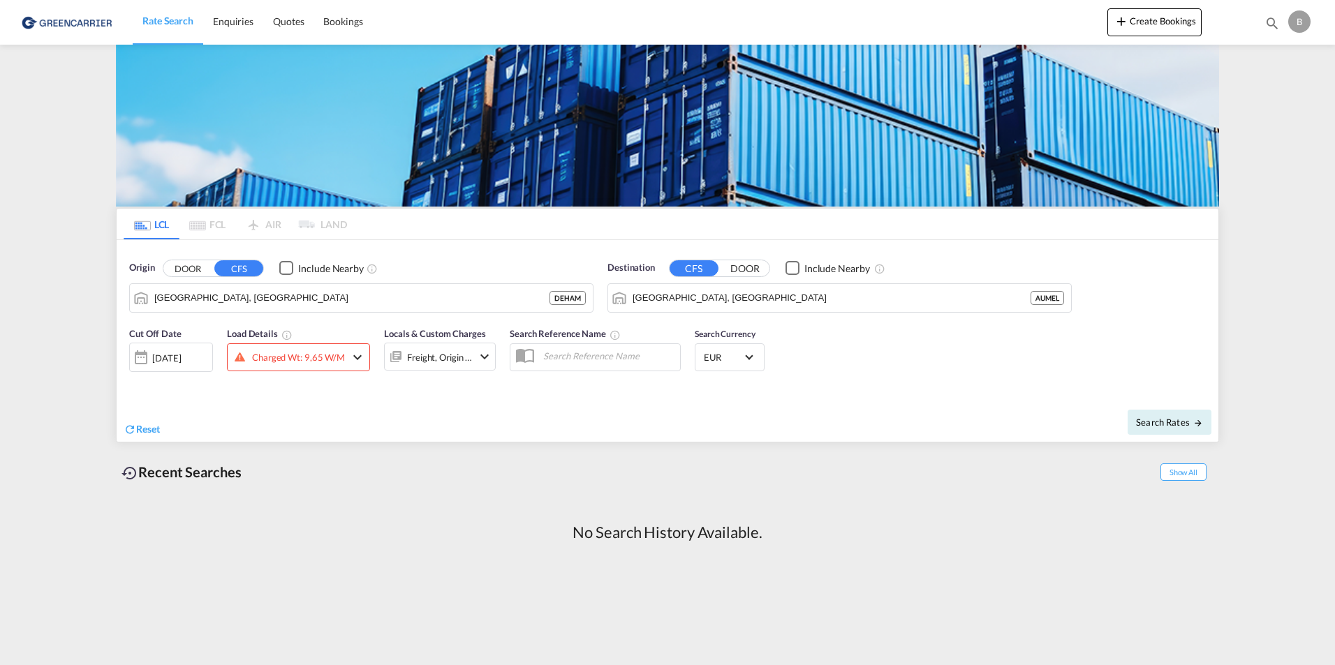
click at [452, 353] on div "Freight, Origin +1" at bounding box center [440, 358] width 66 height 20
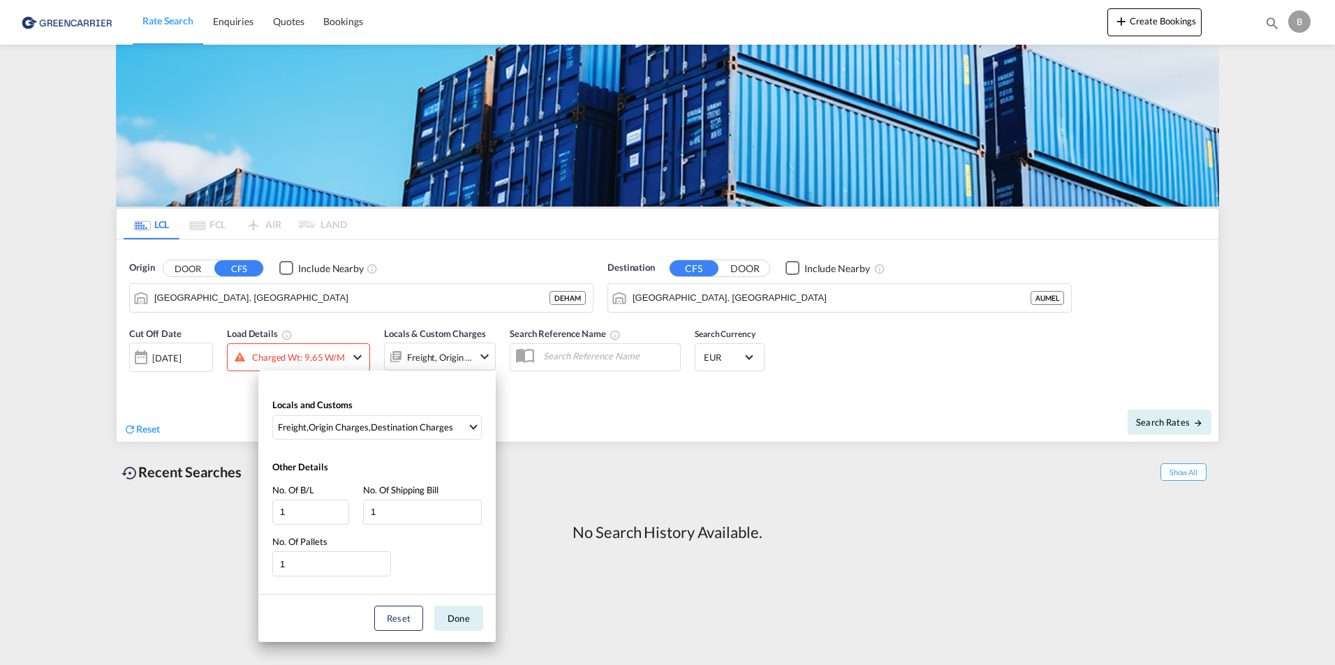
click at [474, 356] on div "Locals and Customs Freight , Origin Charges , Destination Charges Clear All Sel…" at bounding box center [667, 332] width 1335 height 665
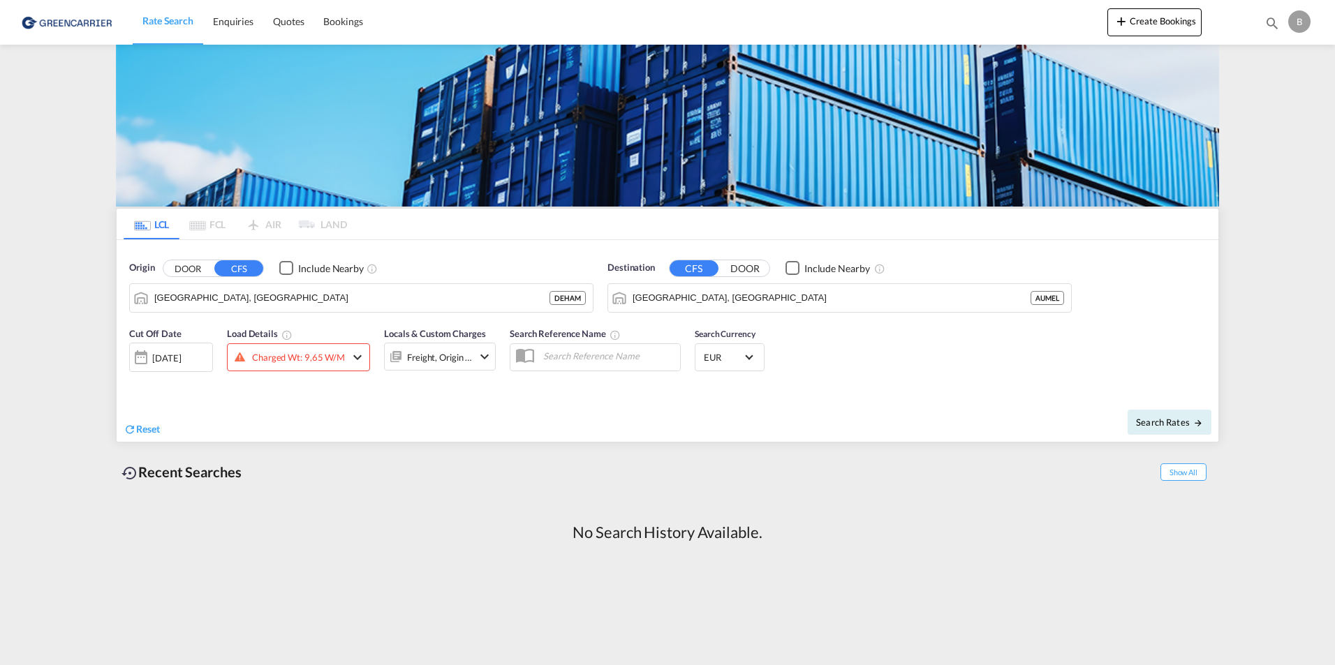
click at [475, 358] on div "Freight, Origin +1" at bounding box center [440, 357] width 112 height 28
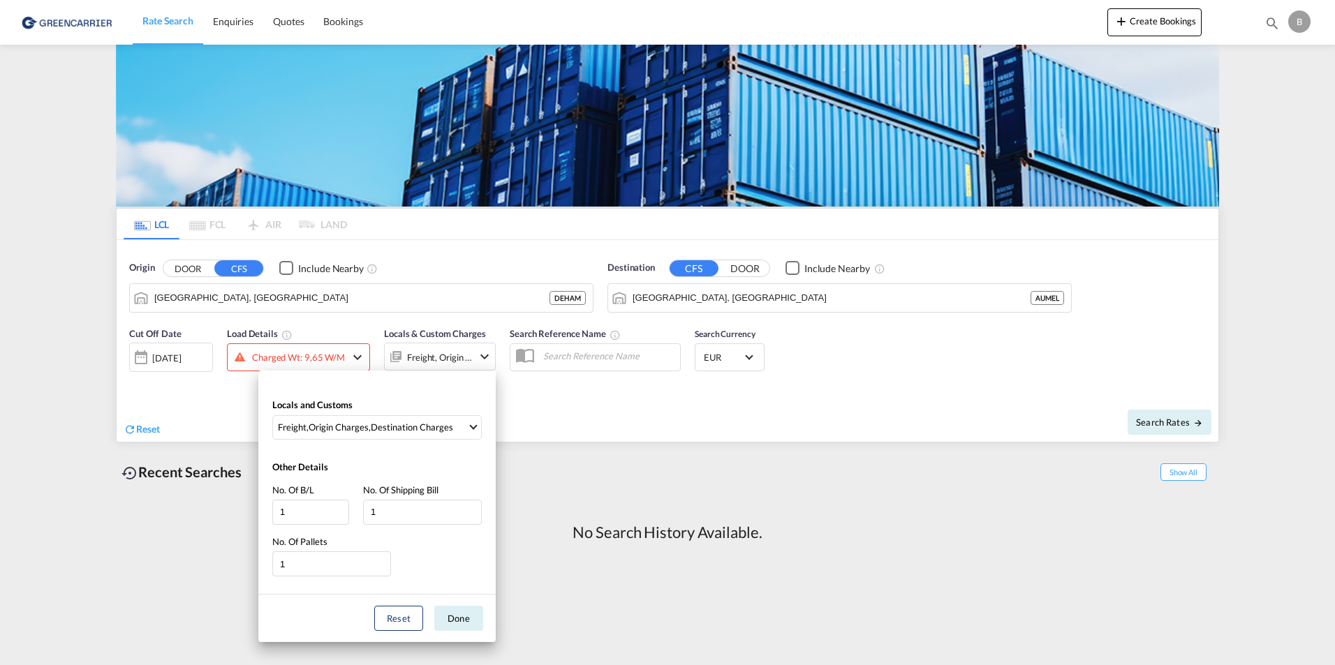
click at [473, 362] on div "Locals and Customs Freight , Origin Charges , Destination Charges Clear All Sel…" at bounding box center [667, 332] width 1335 height 665
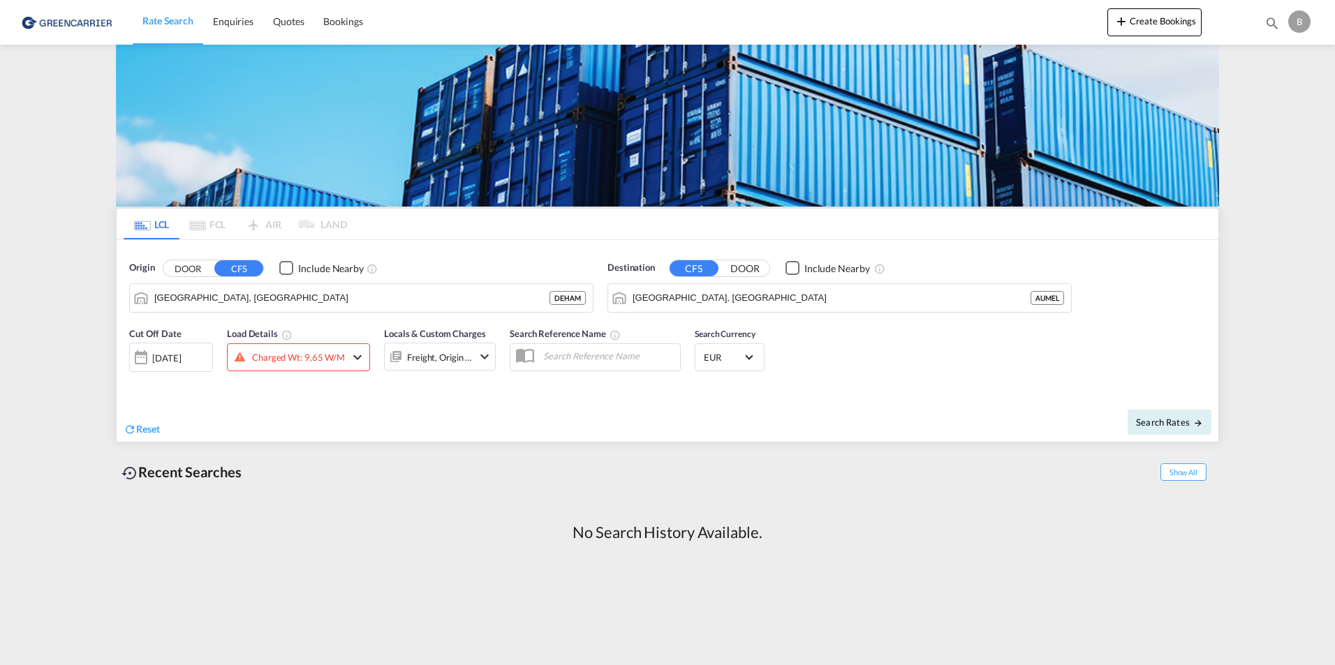
click at [415, 391] on div "Cut Off Date [DATE] [DATE] Load Details Charged Wt: 9,65 W/M Locals & Custom Ch…" at bounding box center [668, 357] width 1102 height 75
click at [1180, 415] on button "Search Rates" at bounding box center [1169, 422] width 84 height 25
click at [334, 357] on div "Charged Wt: 9,65 W/M" at bounding box center [298, 358] width 93 height 20
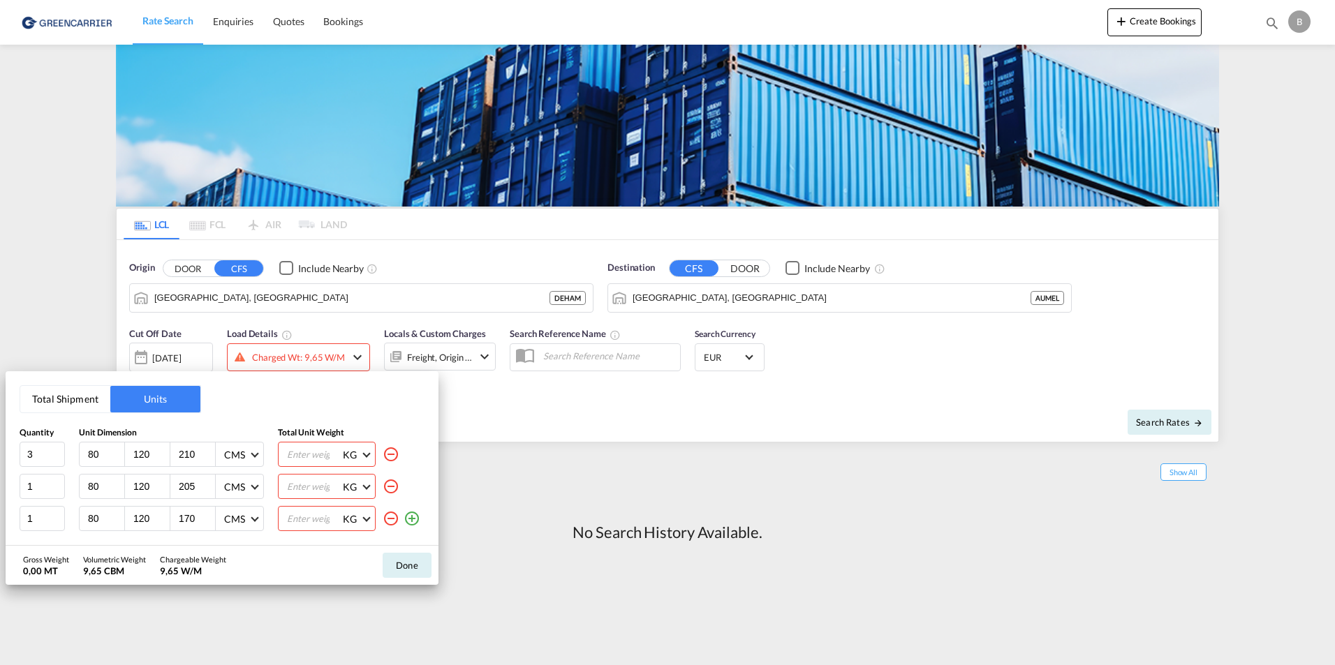
click at [313, 462] on input "number" at bounding box center [314, 455] width 56 height 24
type input "842"
click at [306, 482] on input "number" at bounding box center [314, 487] width 56 height 24
type input "842"
click at [309, 512] on input "number" at bounding box center [314, 519] width 56 height 24
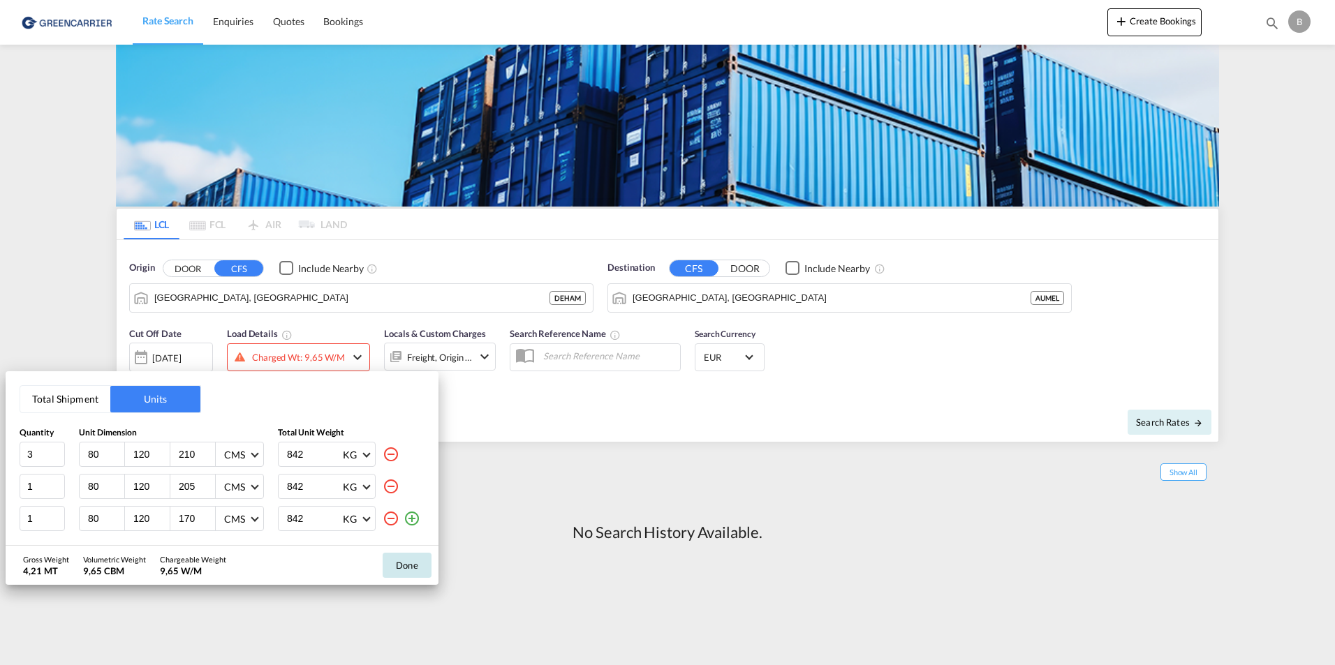
type input "842"
click at [402, 568] on button "Done" at bounding box center [407, 565] width 49 height 25
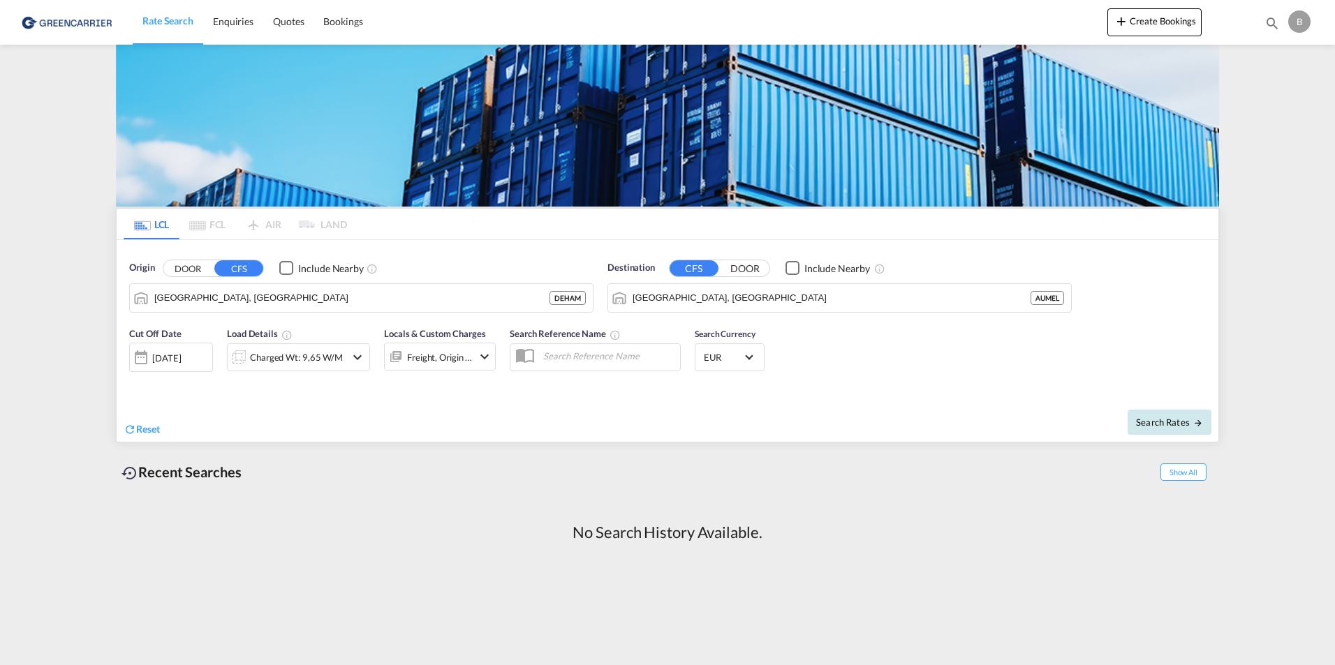
click at [1141, 413] on button "Search Rates" at bounding box center [1169, 422] width 84 height 25
type input "DEHAM to AUMEL / [DATE]"
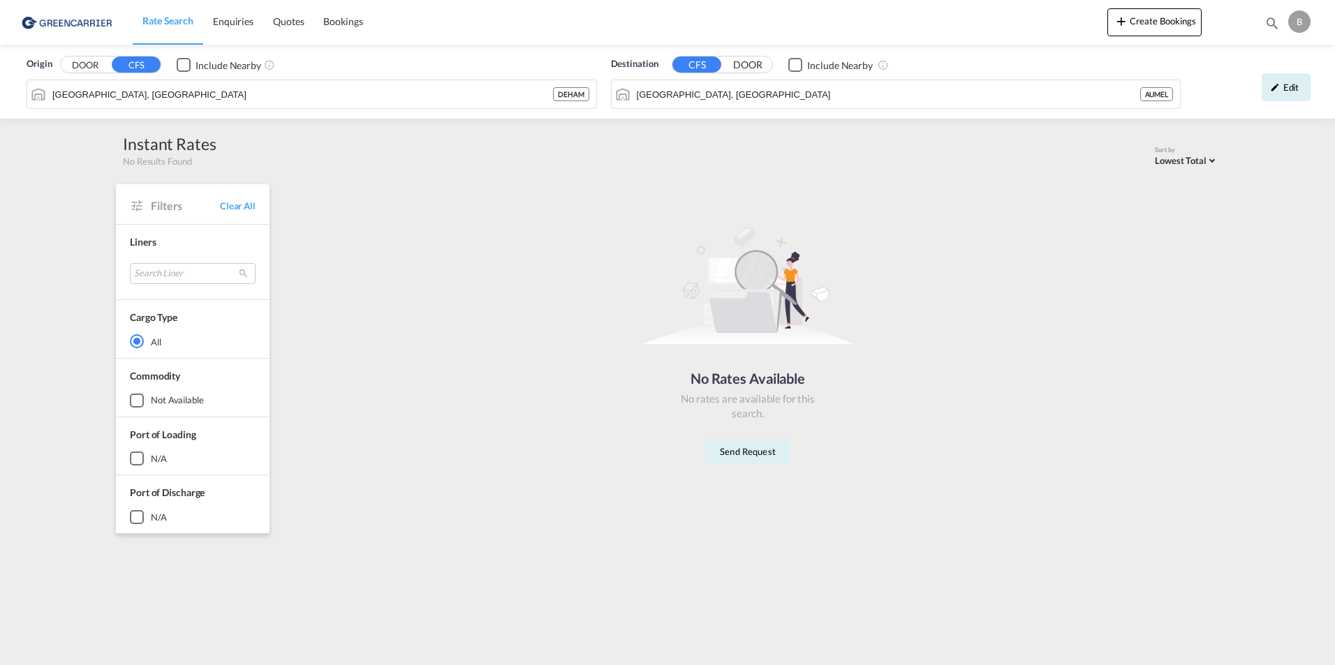
click at [93, 65] on button "DOOR" at bounding box center [85, 65] width 49 height 16
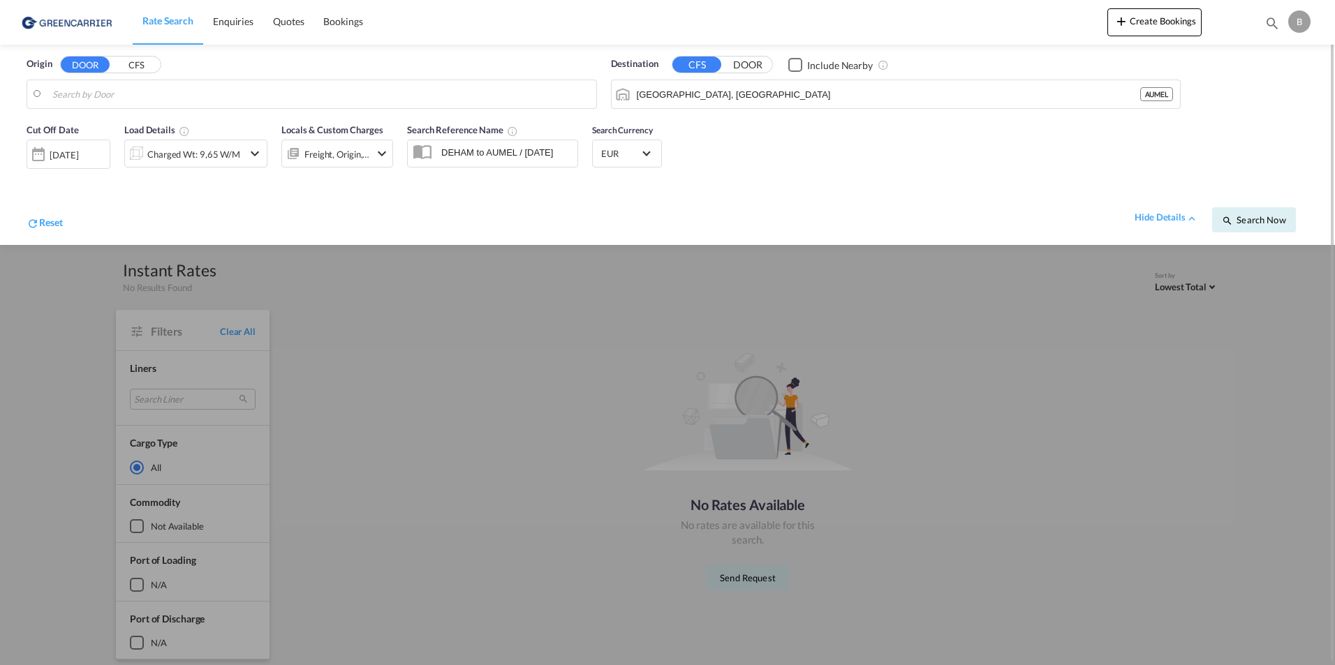
click at [131, 61] on button "CFS" at bounding box center [136, 65] width 49 height 16
click at [96, 20] on img at bounding box center [68, 21] width 94 height 31
click at [1300, 24] on div "B" at bounding box center [1299, 21] width 22 height 22
click at [1299, 21] on md-backdrop at bounding box center [667, 332] width 1335 height 665
click at [1190, 21] on button "Create Bookings" at bounding box center [1154, 22] width 94 height 28
